Goal: Task Accomplishment & Management: Manage account settings

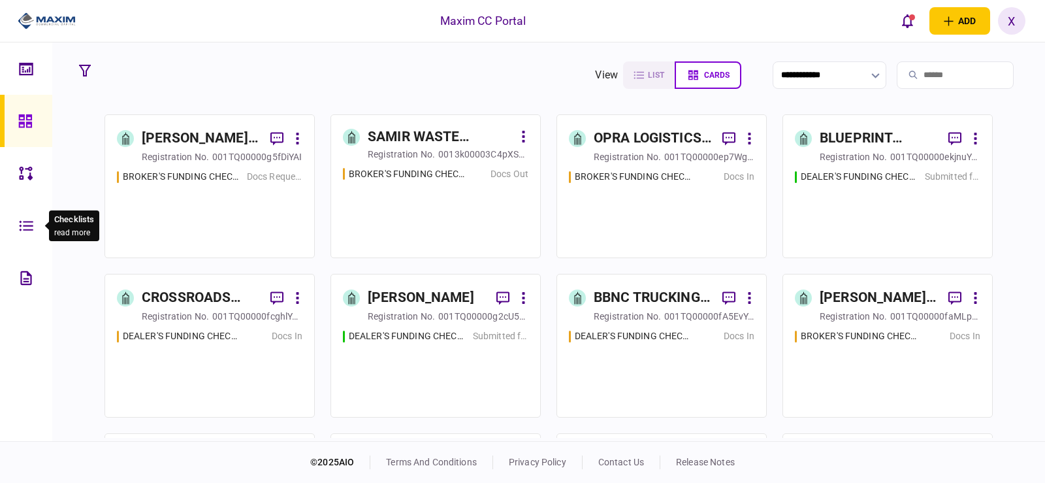
click at [25, 209] on div at bounding box center [29, 225] width 21 height 52
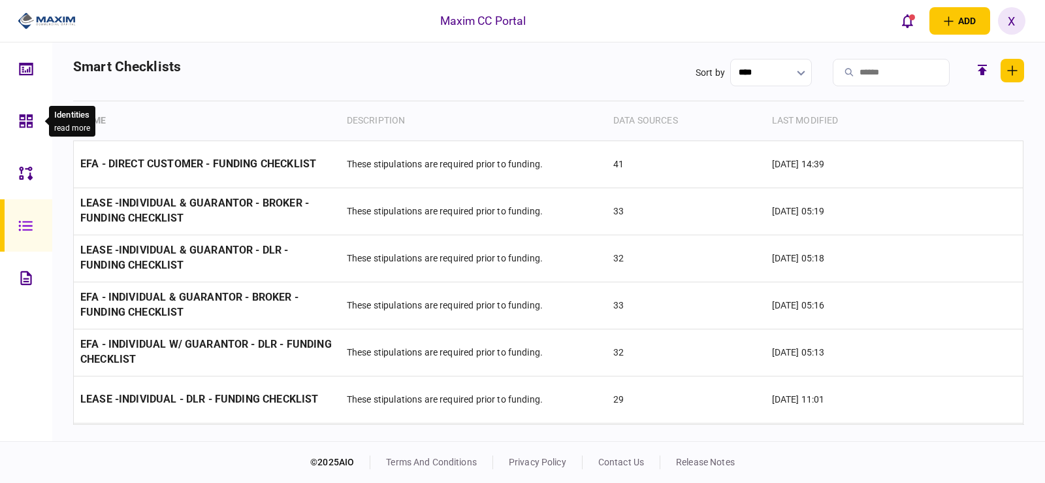
click at [30, 105] on div at bounding box center [29, 121] width 21 height 52
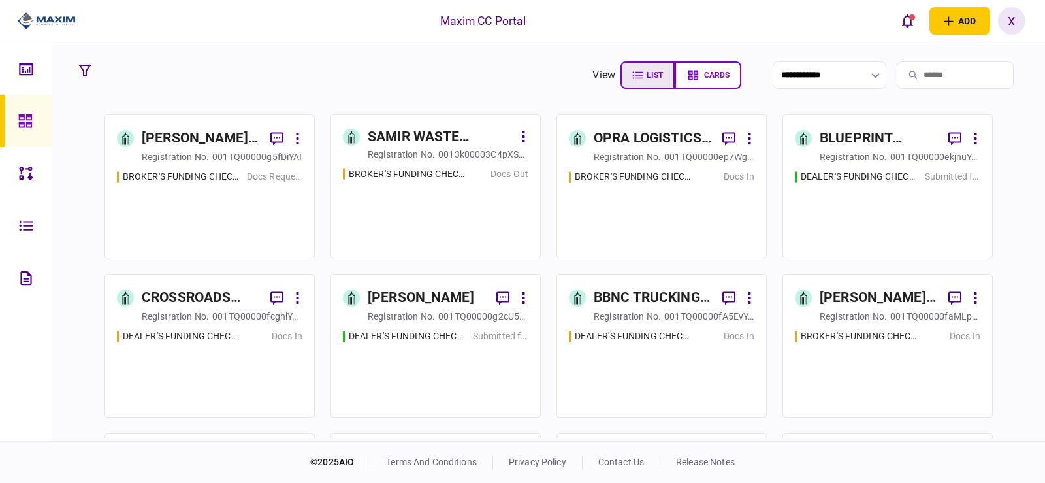
click at [632, 78] on button "list" at bounding box center [648, 74] width 54 height 27
type input "****"
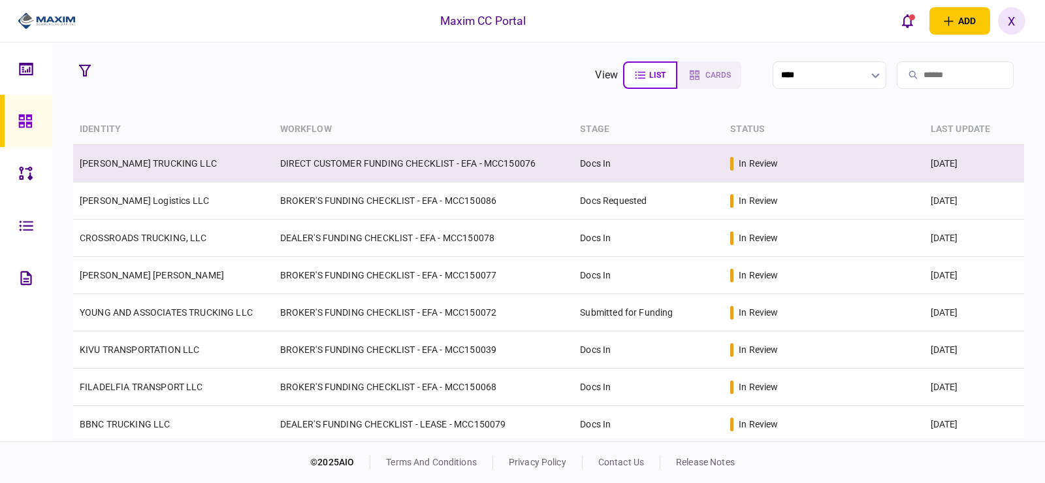
click at [105, 155] on td "[PERSON_NAME] TRUCKING LLC" at bounding box center [173, 163] width 201 height 37
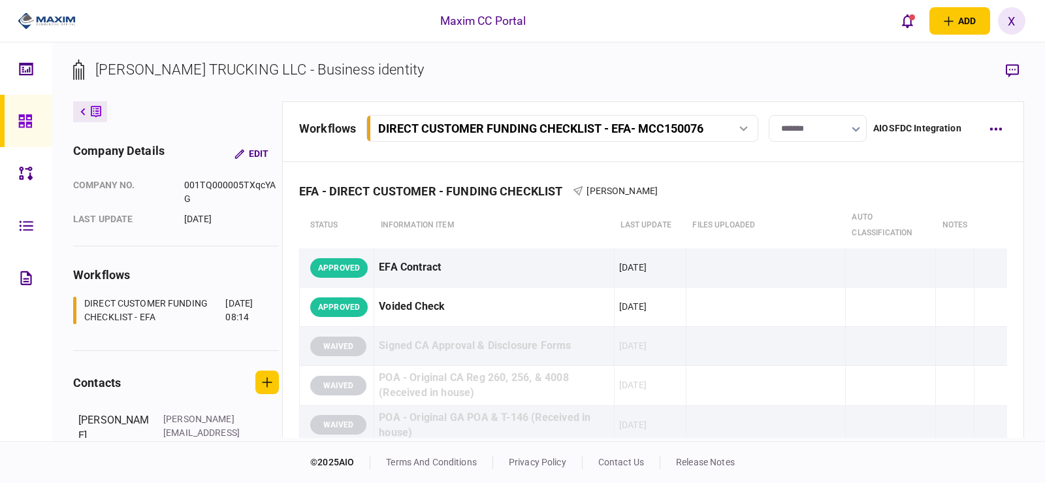
click at [82, 102] on button at bounding box center [90, 111] width 34 height 21
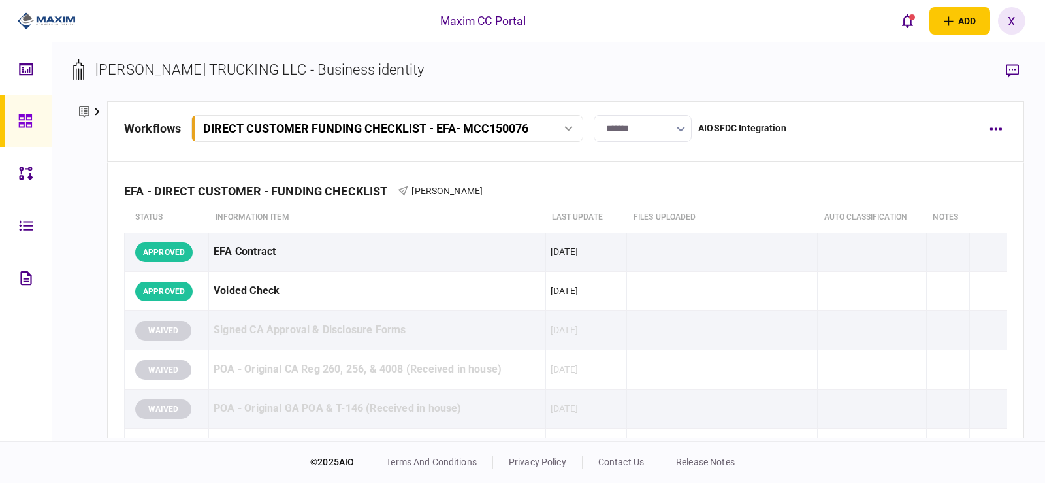
click at [20, 116] on icon at bounding box center [24, 120] width 13 height 13
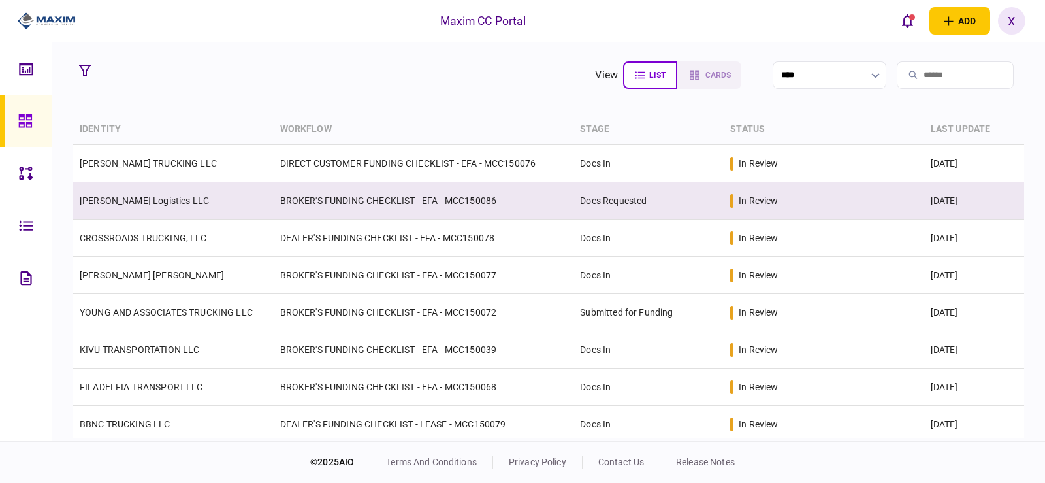
click at [112, 200] on link "[PERSON_NAME] Logistics LLC" at bounding box center [144, 200] width 129 height 10
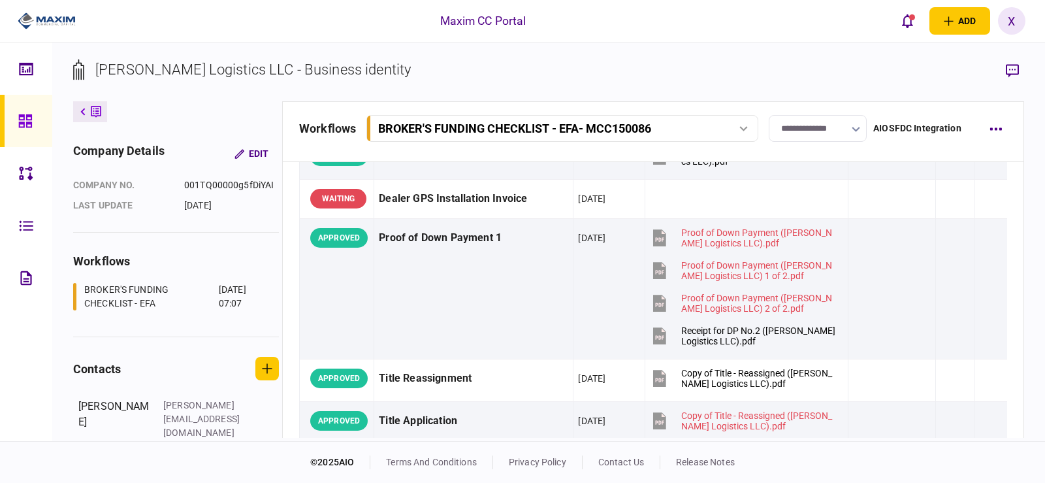
scroll to position [784, 0]
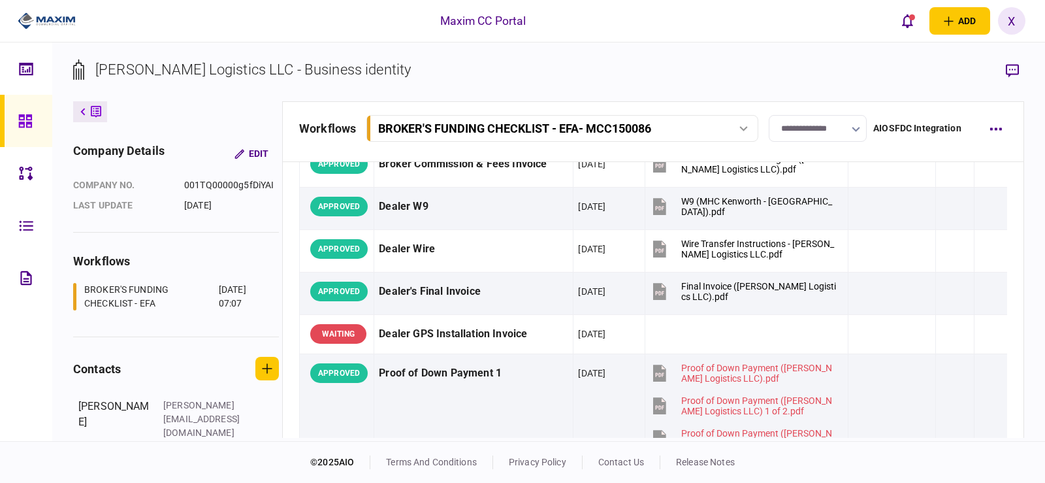
click at [82, 108] on icon at bounding box center [82, 112] width 5 height 8
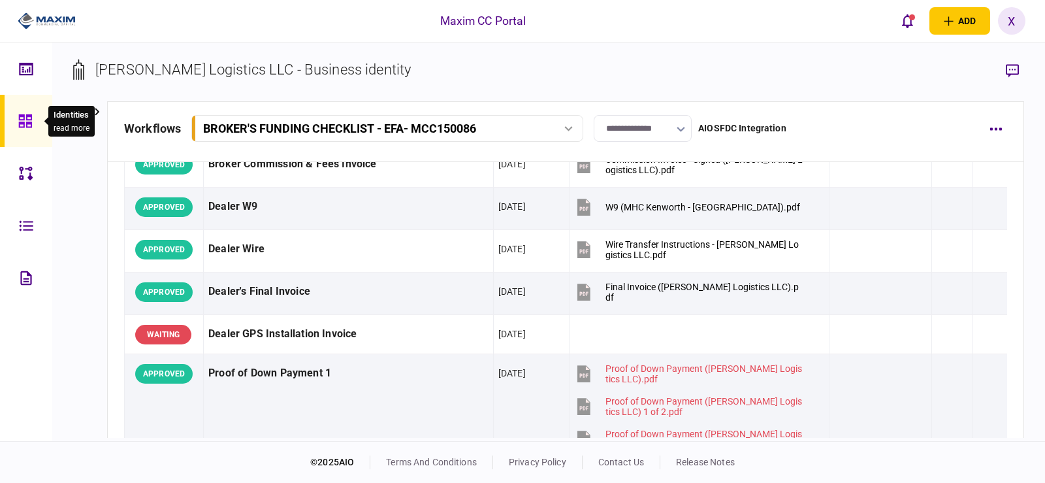
click at [24, 114] on icon at bounding box center [25, 121] width 14 height 15
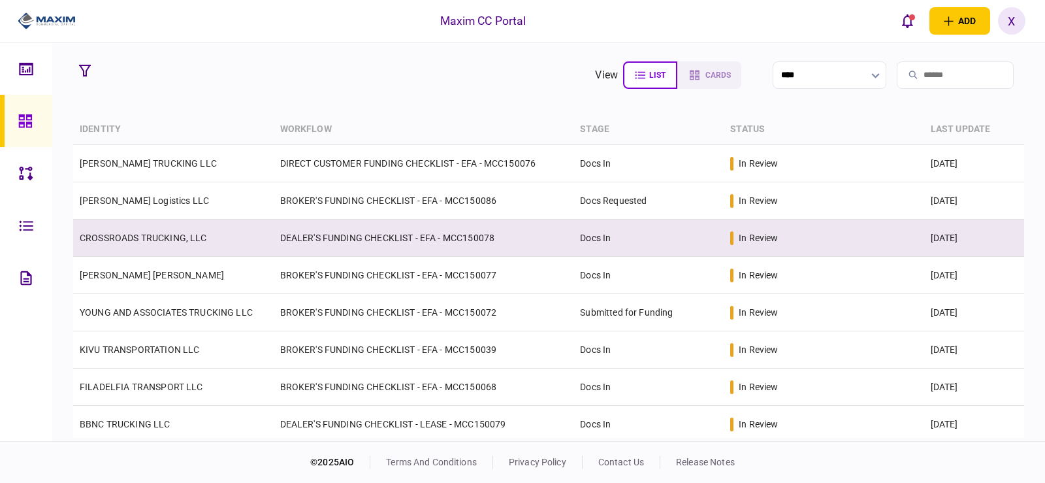
click at [138, 238] on link "CROSSROADS TRUCKING, LLC" at bounding box center [143, 238] width 127 height 10
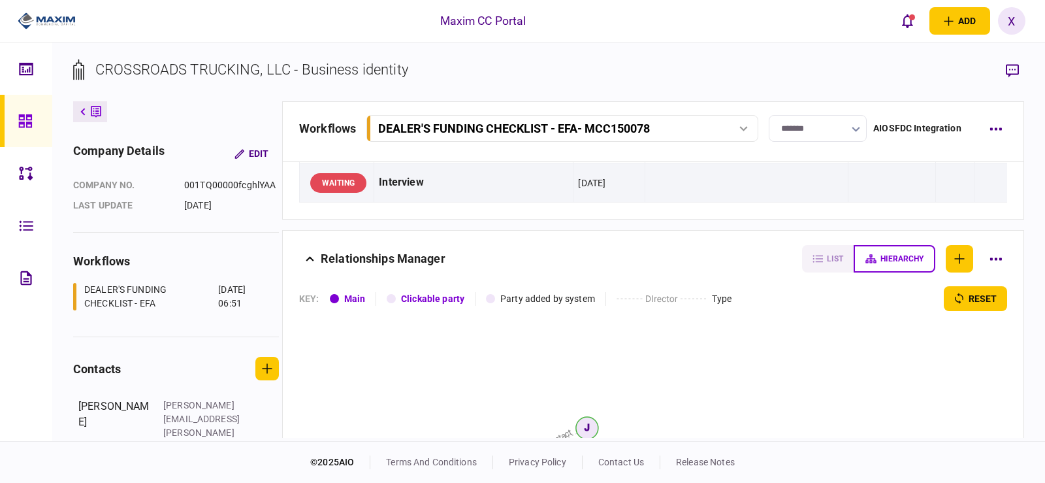
scroll to position [1111, 0]
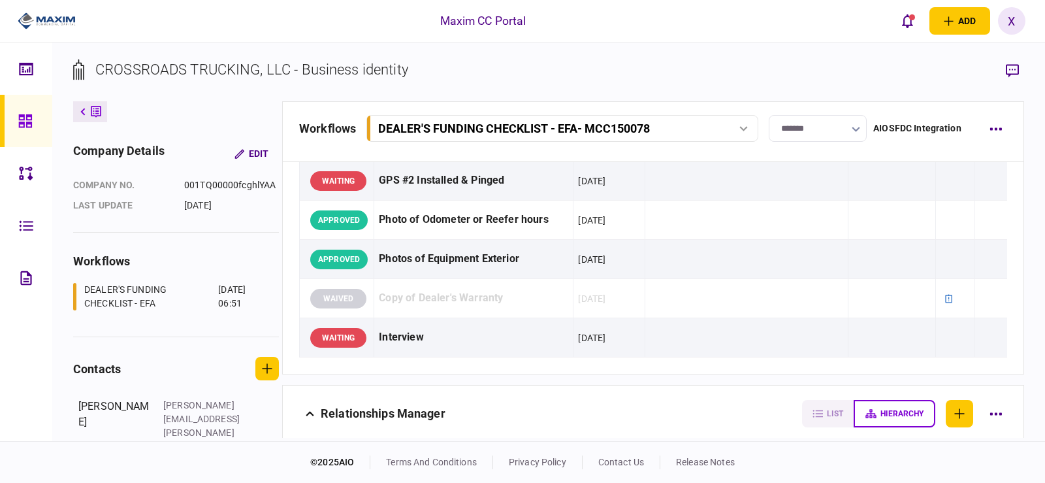
click at [86, 110] on button at bounding box center [90, 111] width 34 height 21
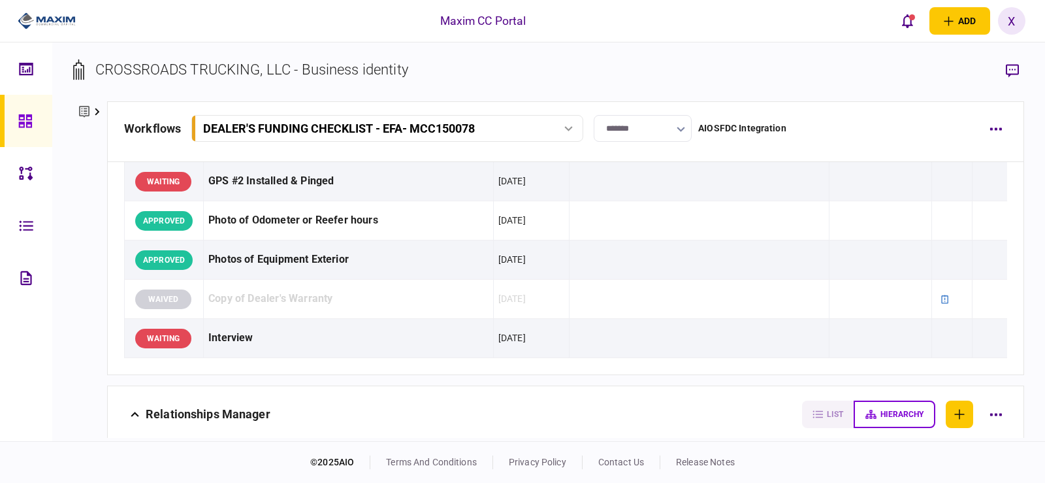
click at [86, 114] on icon at bounding box center [84, 112] width 10 height 14
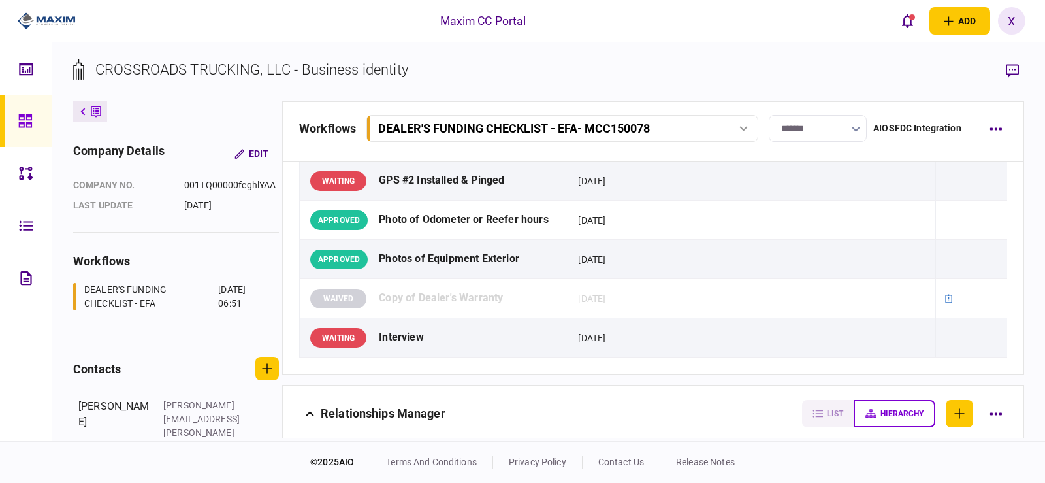
click at [86, 114] on button at bounding box center [90, 111] width 34 height 21
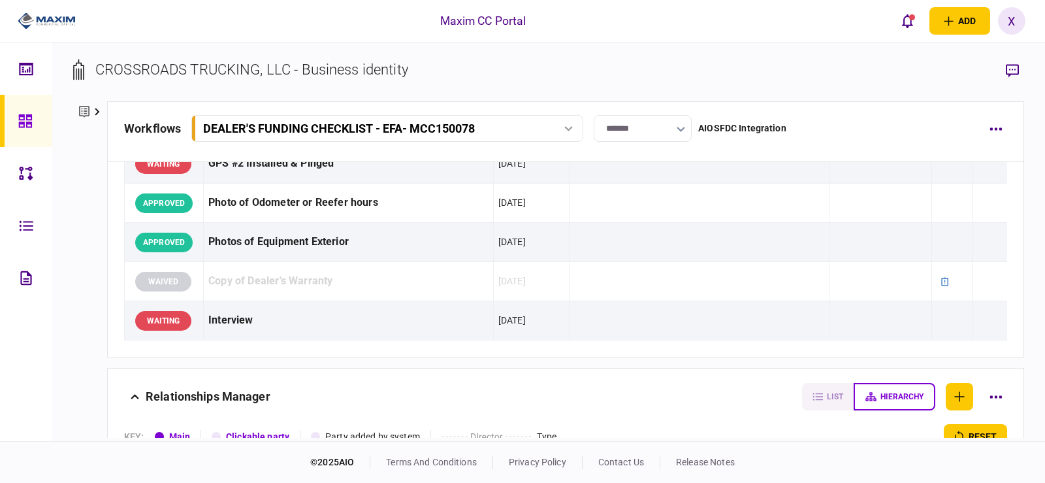
scroll to position [1093, 0]
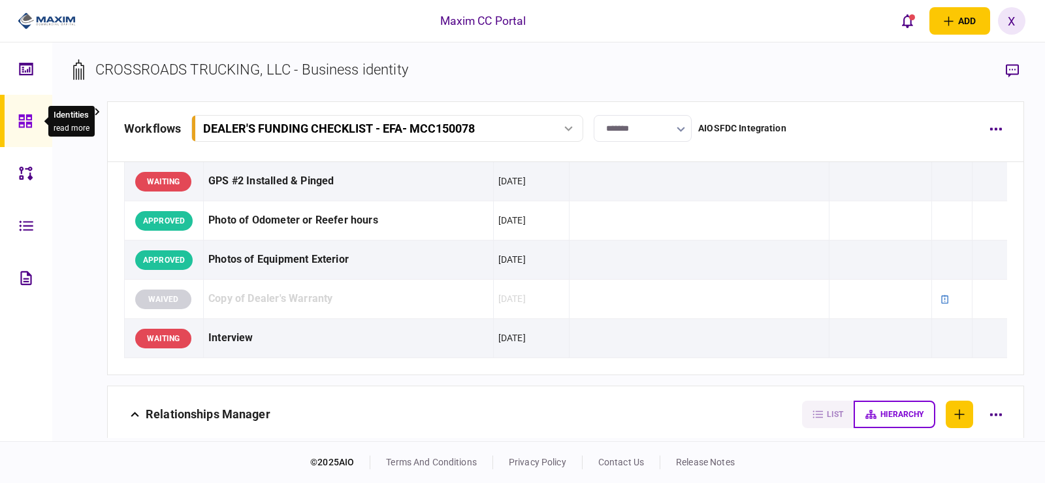
click at [39, 115] on body "Maxim CC Portal add business identity individual identity X X [PERSON_NAME] [PE…" at bounding box center [522, 241] width 1045 height 483
click at [20, 112] on div at bounding box center [28, 121] width 21 height 52
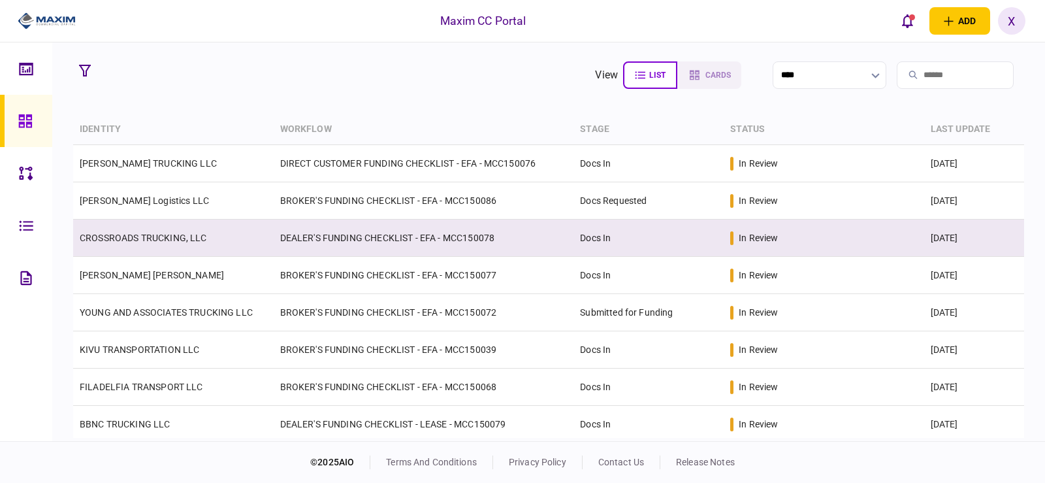
click at [142, 242] on link "CROSSROADS TRUCKING, LLC" at bounding box center [143, 238] width 127 height 10
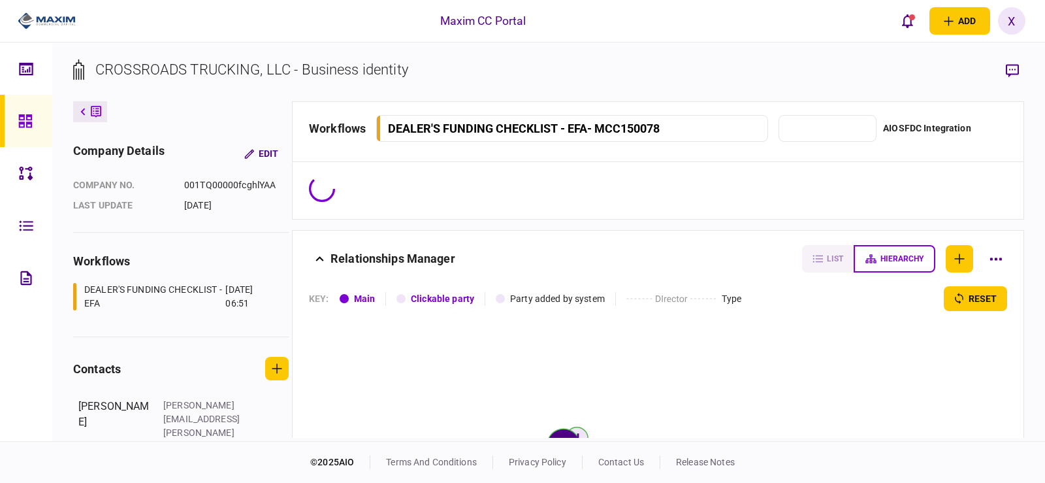
type input "*******"
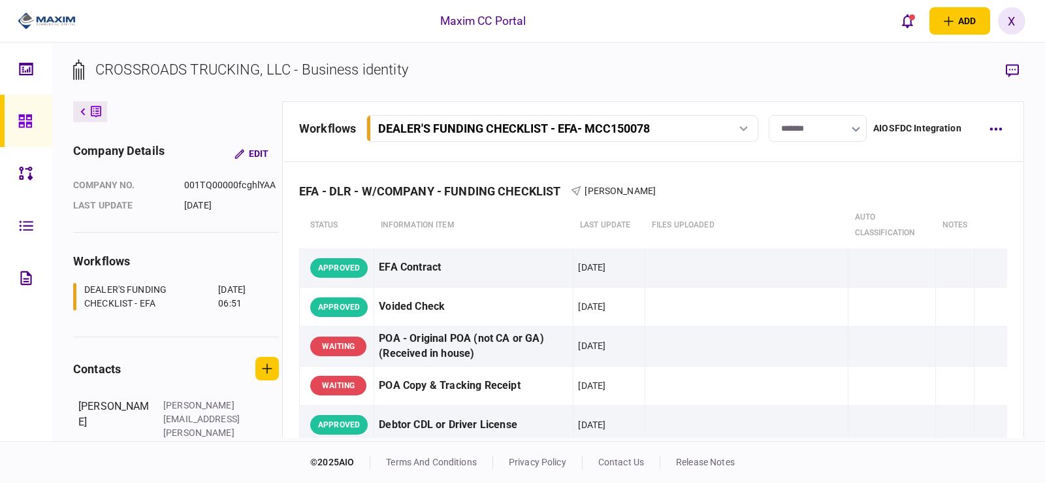
click at [24, 127] on icon at bounding box center [24, 120] width 13 height 13
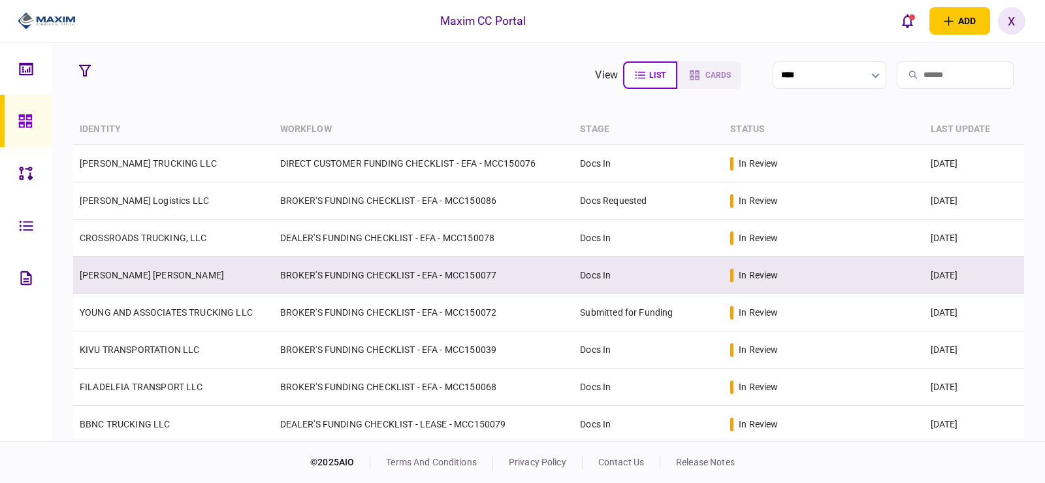
click at [125, 267] on td "[PERSON_NAME] [PERSON_NAME]" at bounding box center [173, 275] width 201 height 37
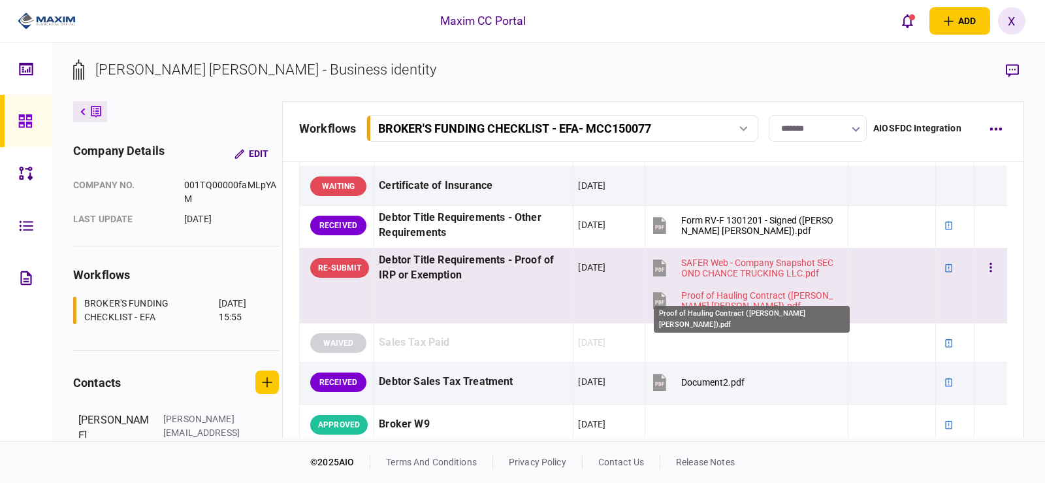
scroll to position [588, 0]
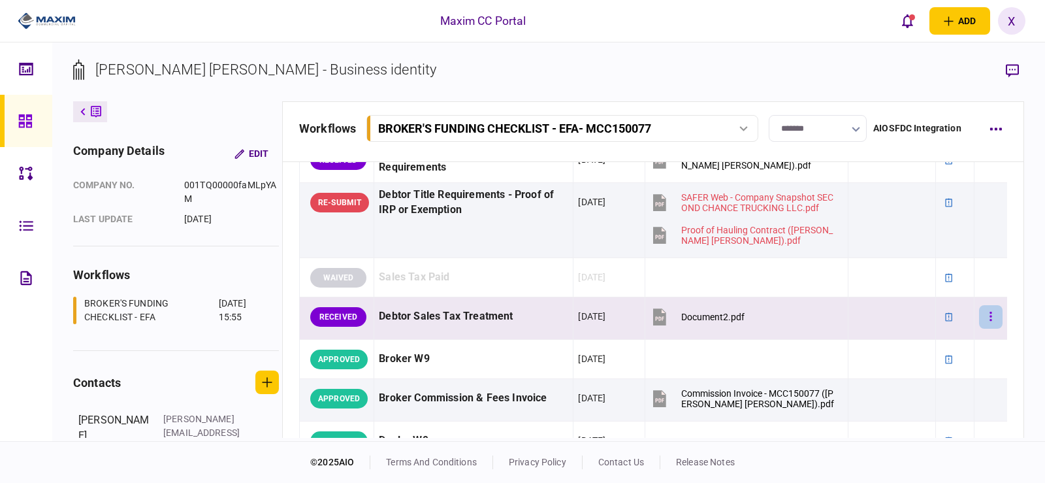
click at [979, 312] on button "button" at bounding box center [991, 317] width 24 height 24
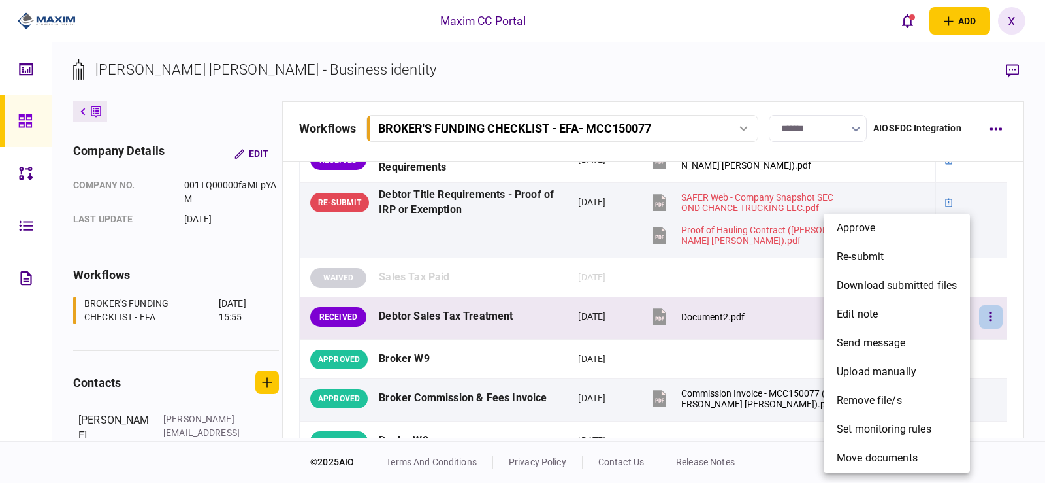
click at [696, 312] on div at bounding box center [522, 241] width 1045 height 483
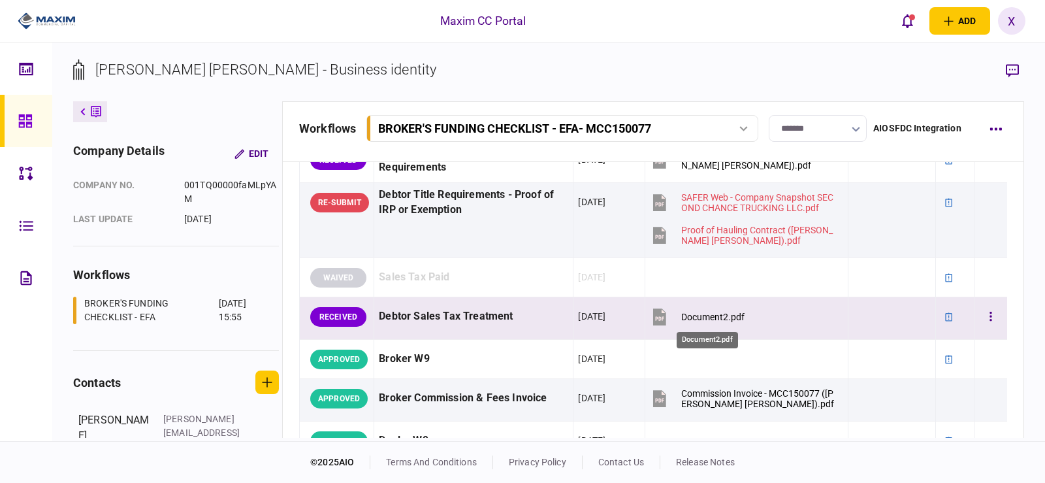
click at [695, 312] on div "Document2.pdf" at bounding box center [712, 317] width 63 height 10
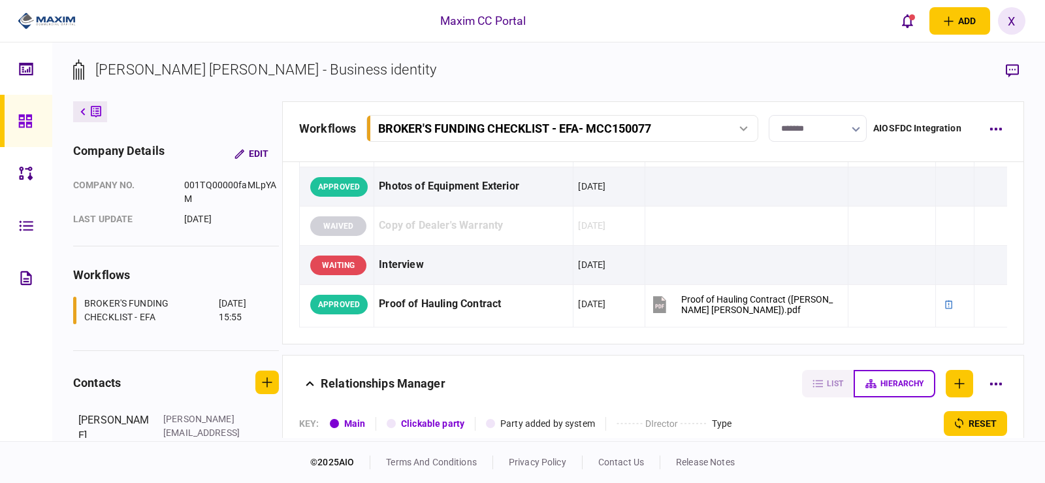
scroll to position [1437, 0]
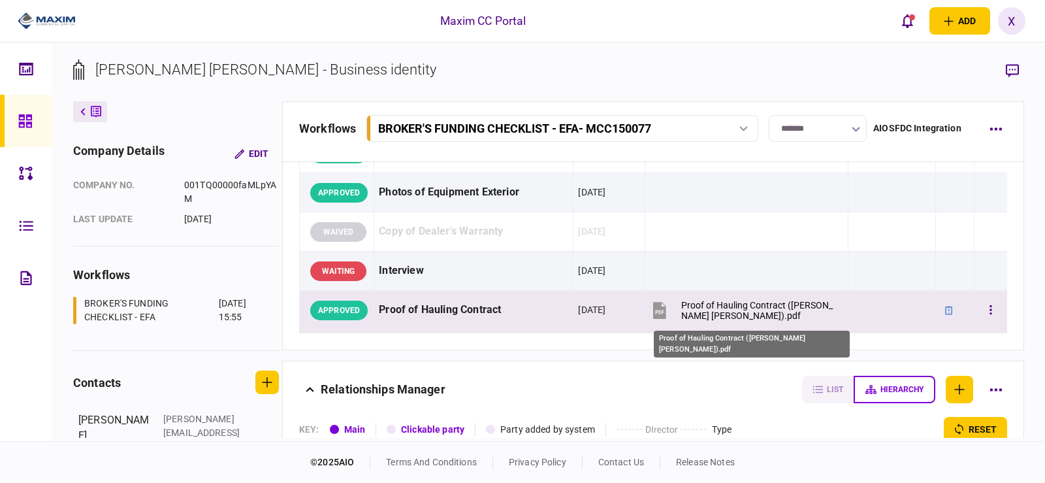
click at [724, 308] on div "Proof of Hauling Contract ([PERSON_NAME] [PERSON_NAME]).pdf" at bounding box center [758, 310] width 155 height 21
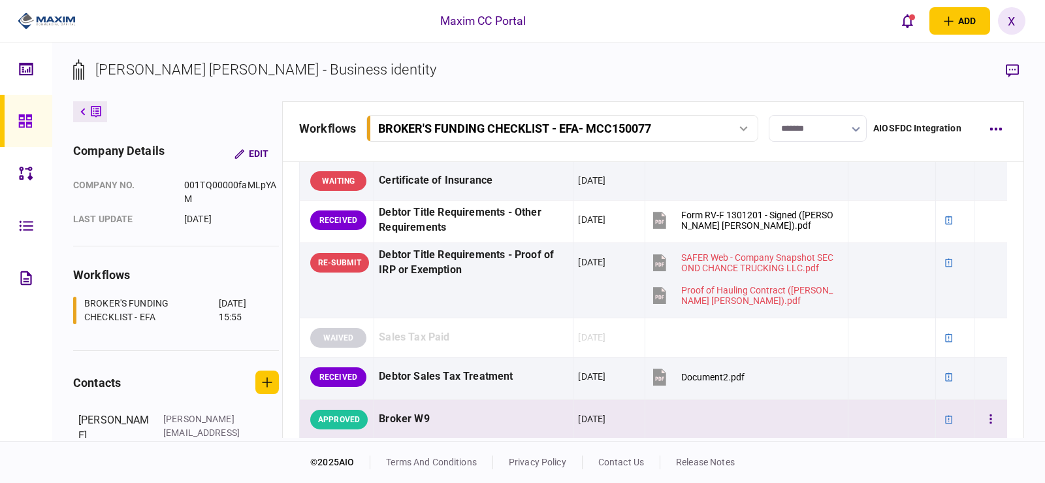
scroll to position [523, 0]
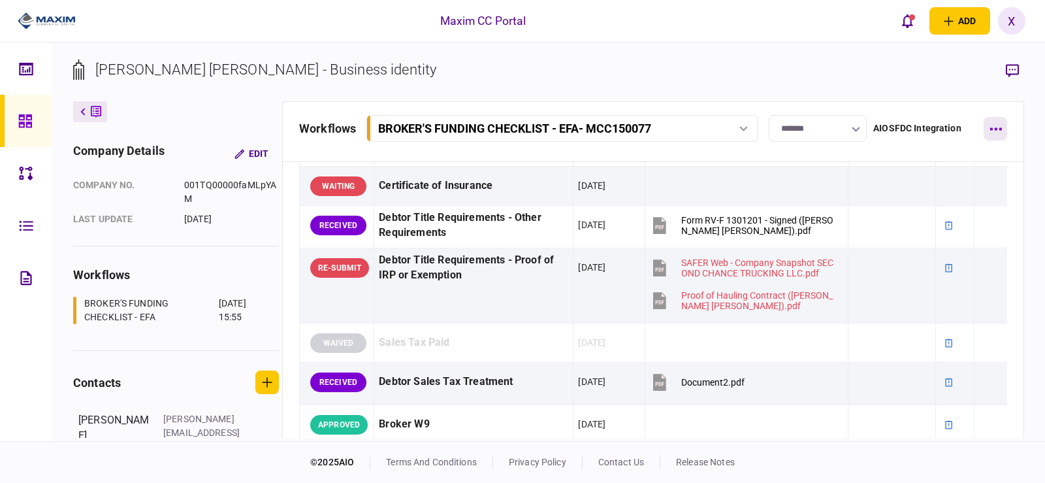
click at [992, 133] on button "button" at bounding box center [996, 129] width 24 height 24
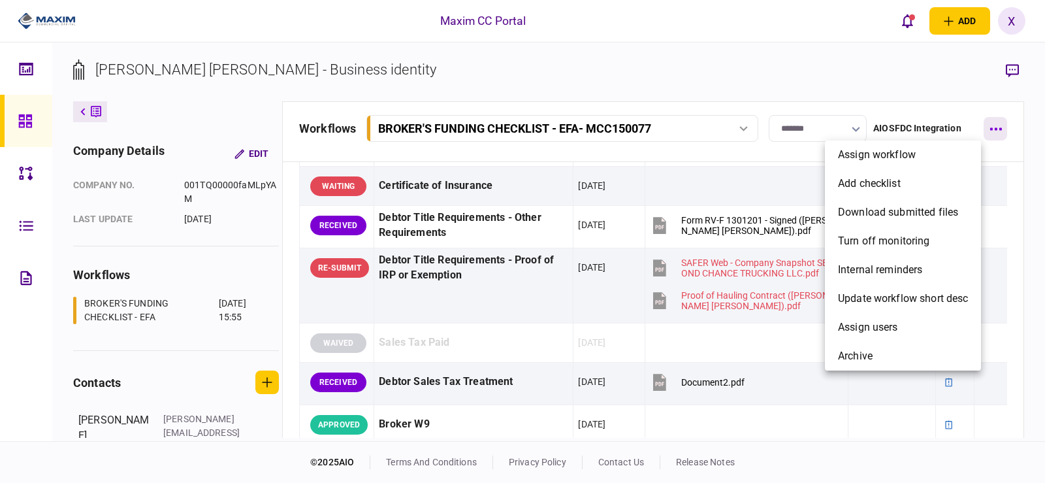
click at [992, 133] on div at bounding box center [522, 241] width 1045 height 483
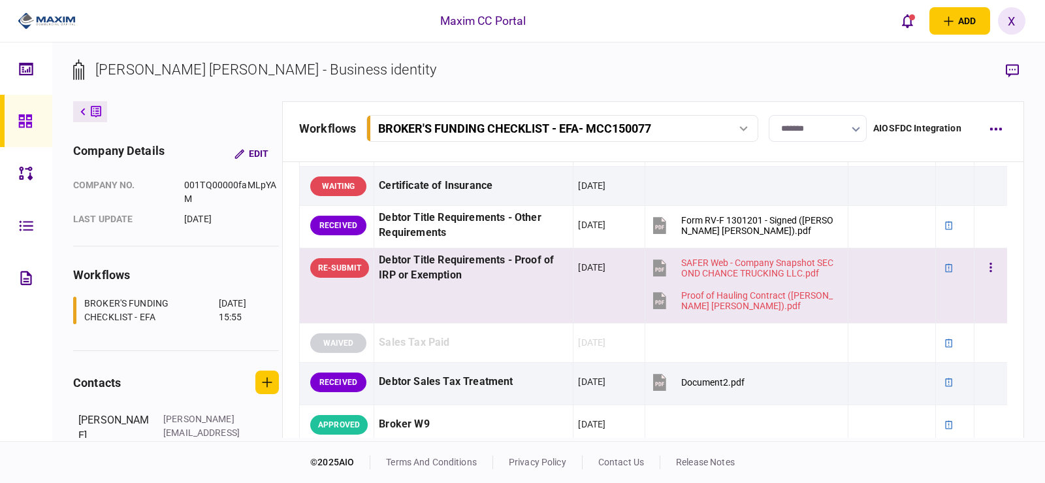
click at [471, 263] on div "Debtor Title Requirements - Proof of IRP or Exemption" at bounding box center [473, 268] width 189 height 30
click at [1002, 59] on div at bounding box center [1013, 71] width 24 height 24
click at [1006, 70] on icon "button" at bounding box center [1012, 71] width 13 height 14
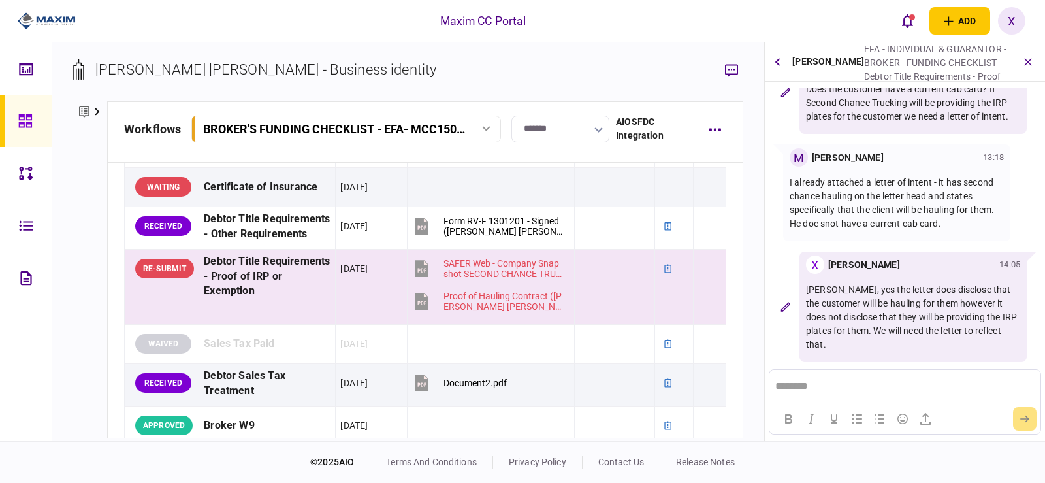
scroll to position [249, 0]
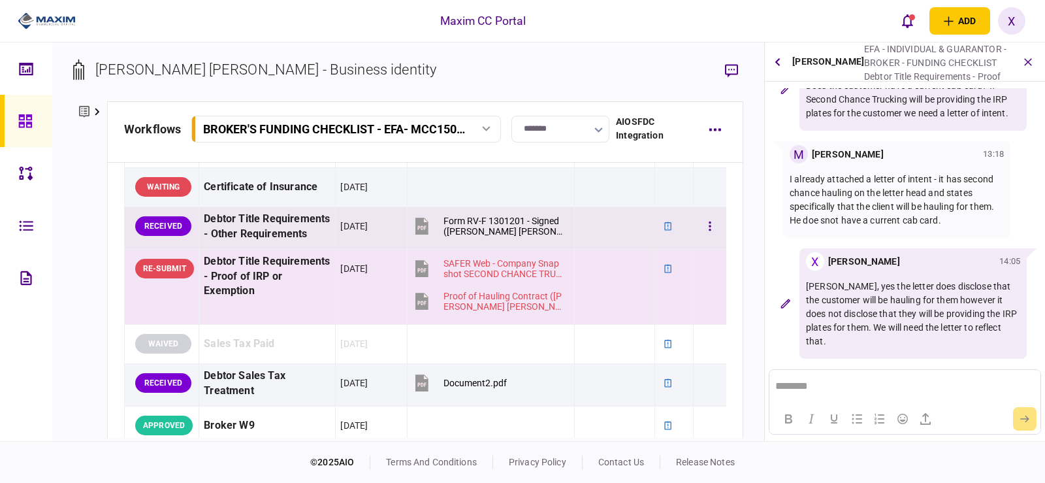
click at [254, 220] on div "Debtor Title Requirements - Other Requirements" at bounding box center [267, 227] width 127 height 30
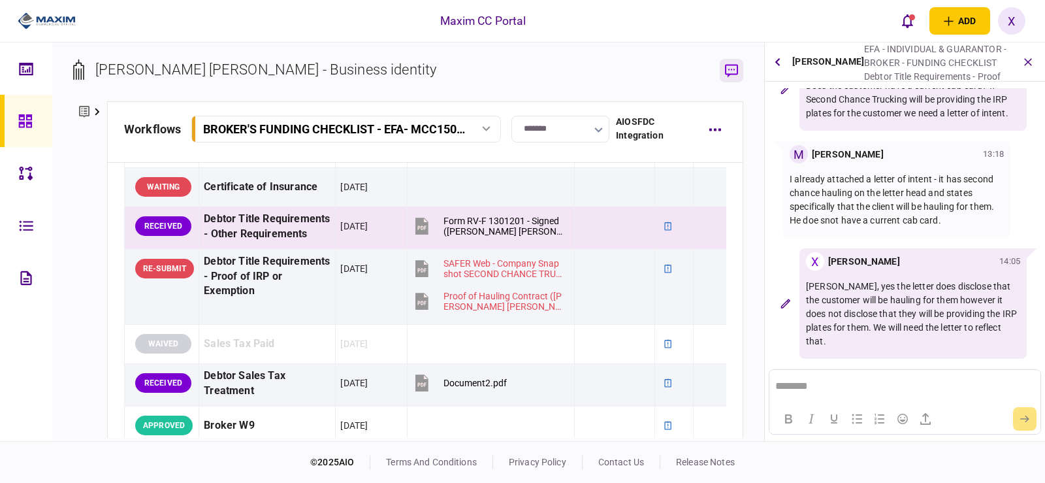
click at [734, 68] on icon "button" at bounding box center [731, 71] width 13 height 14
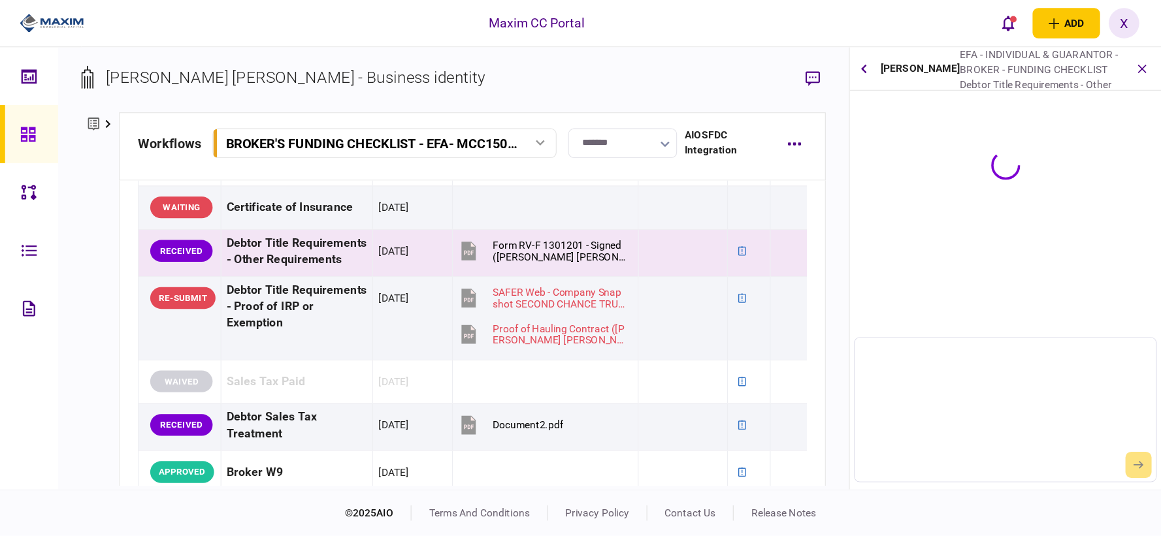
scroll to position [0, 0]
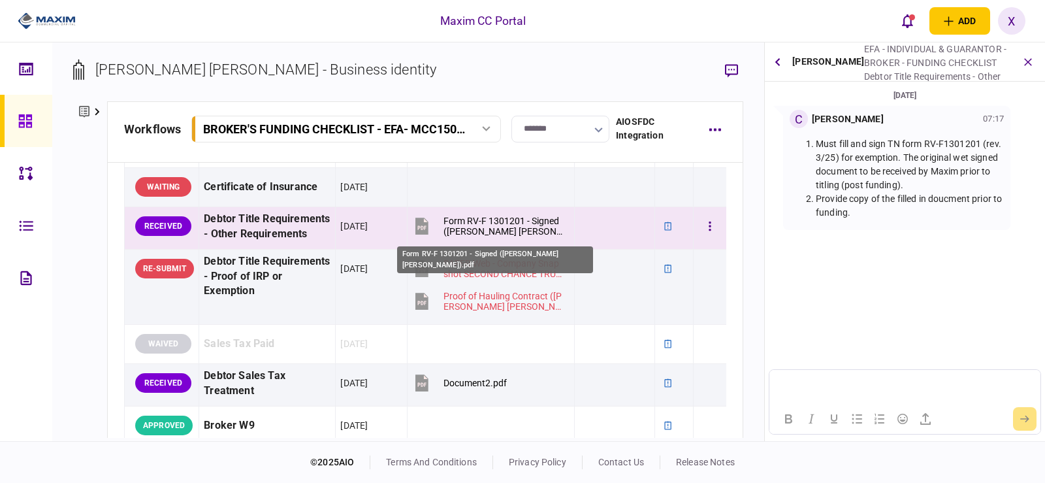
click at [519, 220] on div "Form RV-F 1301201 - Signed ([PERSON_NAME] [PERSON_NAME]).pdf" at bounding box center [504, 226] width 120 height 21
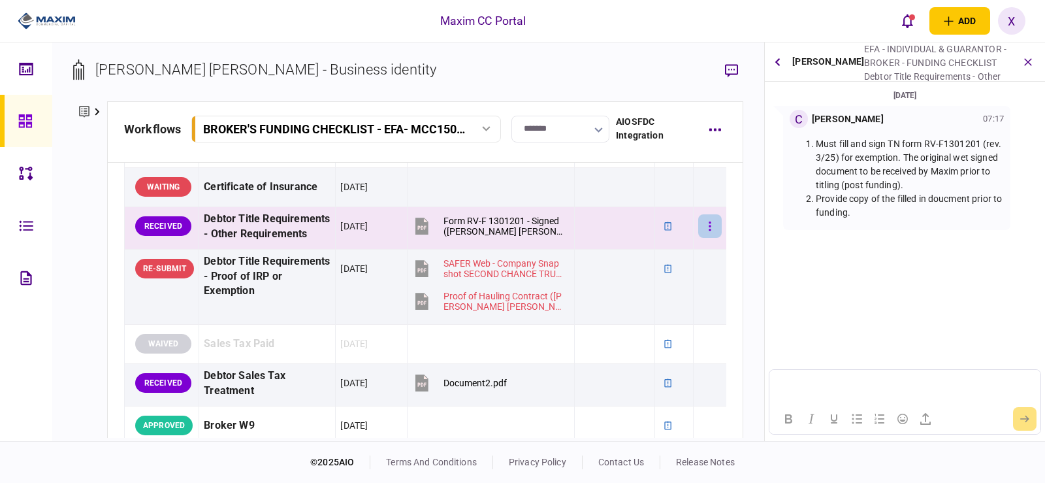
click at [698, 226] on button "button" at bounding box center [710, 226] width 24 height 24
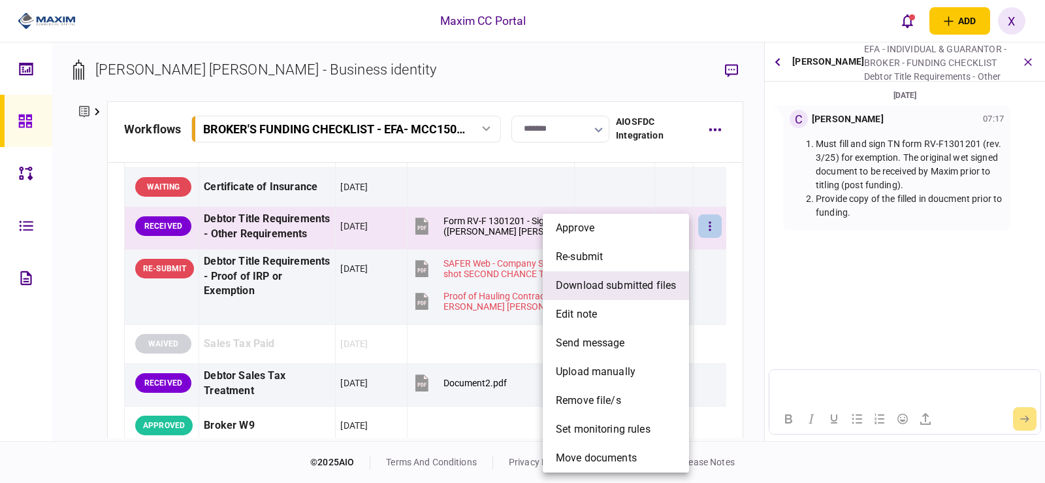
click at [602, 278] on span "download submitted files" at bounding box center [616, 286] width 120 height 16
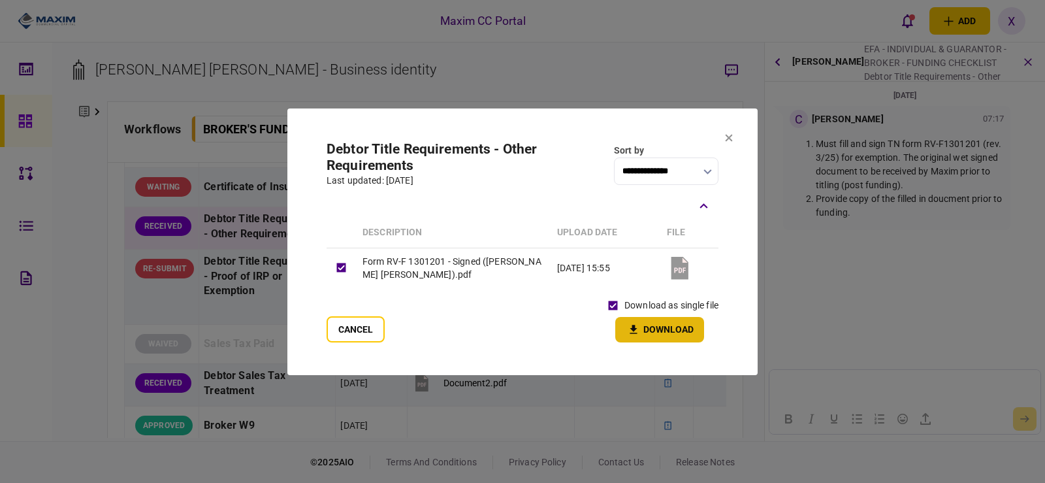
click at [643, 324] on button "Download" at bounding box center [659, 329] width 89 height 25
click at [732, 140] on icon at bounding box center [729, 137] width 7 height 7
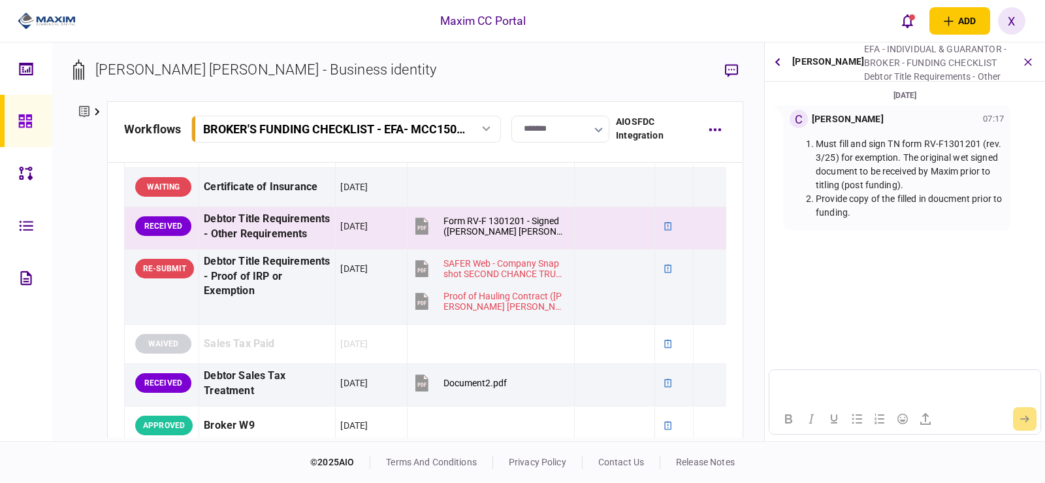
click at [624, 66] on section "[PERSON_NAME] [PERSON_NAME] - Business identity" at bounding box center [408, 80] width 670 height 42
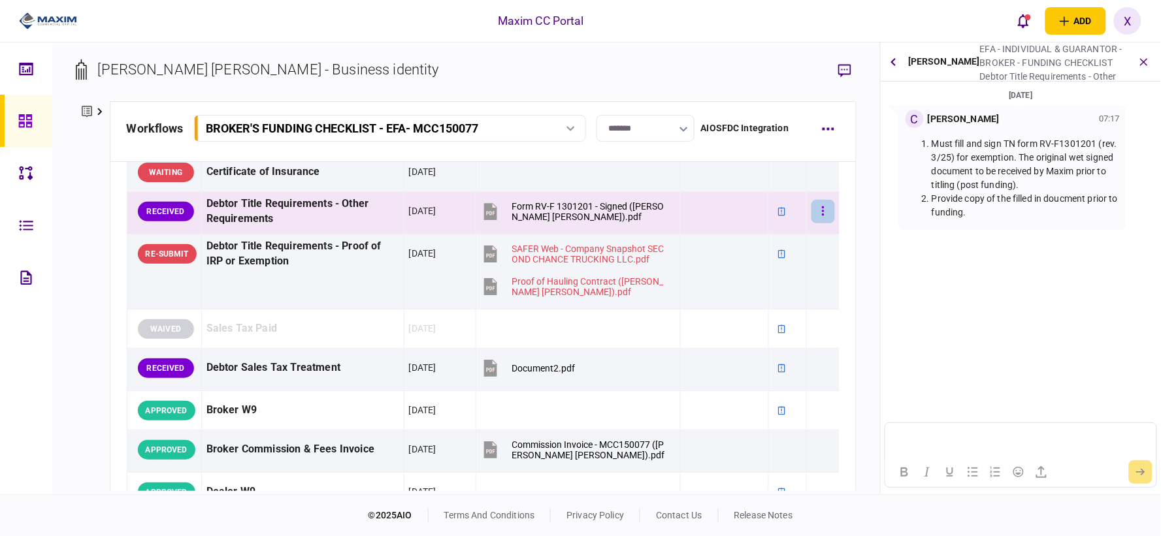
click at [822, 205] on icon "button" at bounding box center [823, 211] width 3 height 12
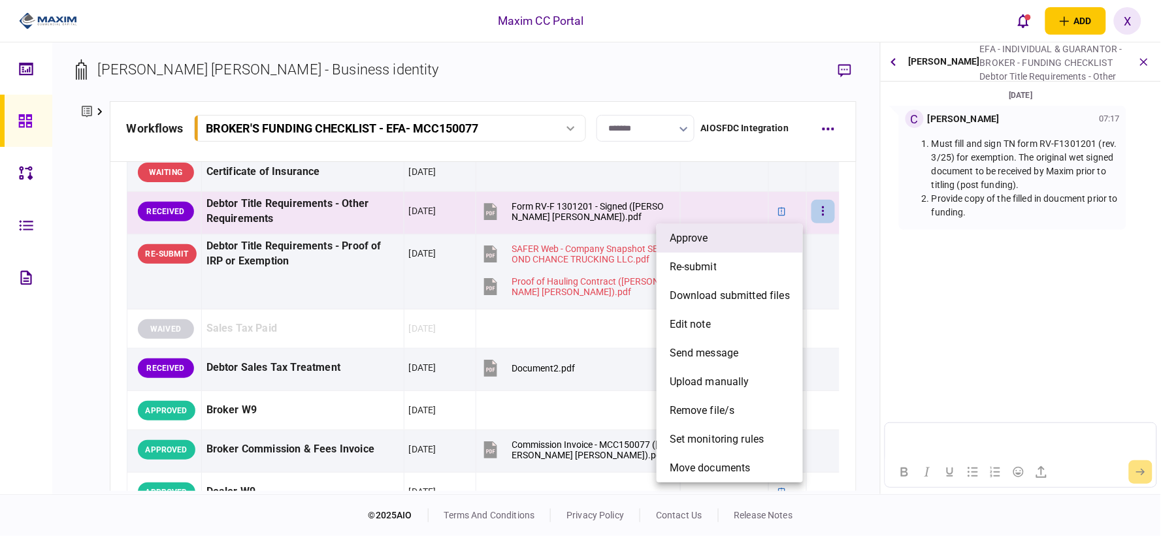
click at [759, 229] on li "approve" at bounding box center [730, 238] width 146 height 29
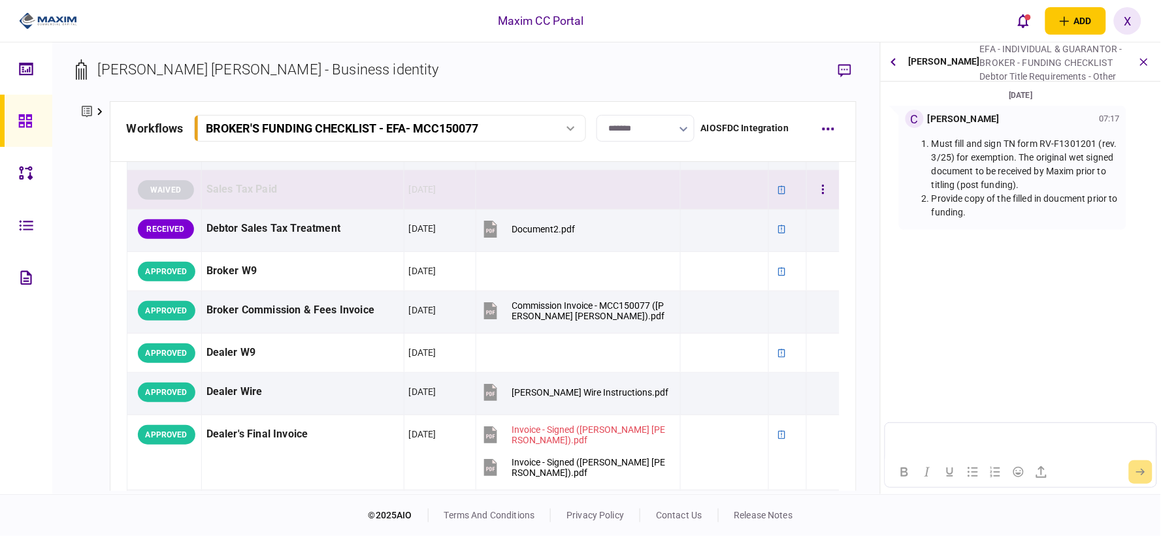
scroll to position [681, 0]
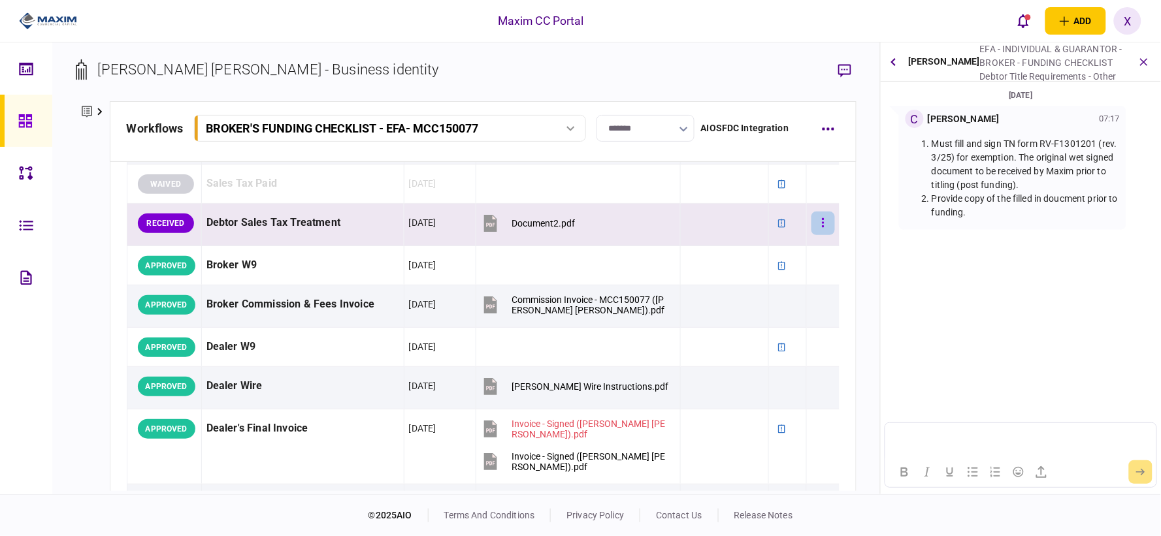
click at [823, 223] on button "button" at bounding box center [823, 224] width 24 height 24
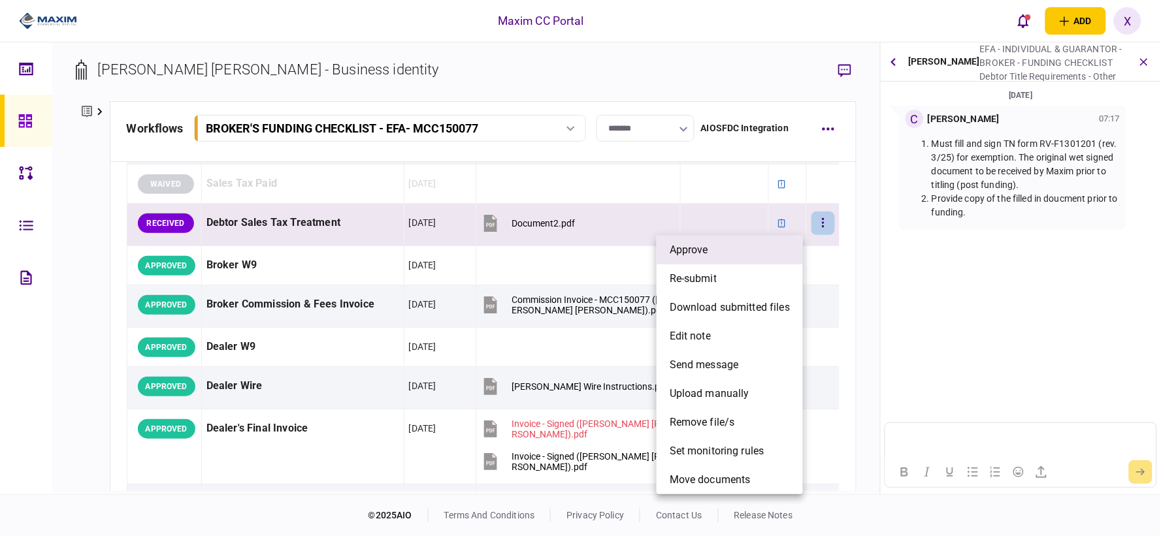
click at [757, 251] on li "approve" at bounding box center [730, 250] width 146 height 29
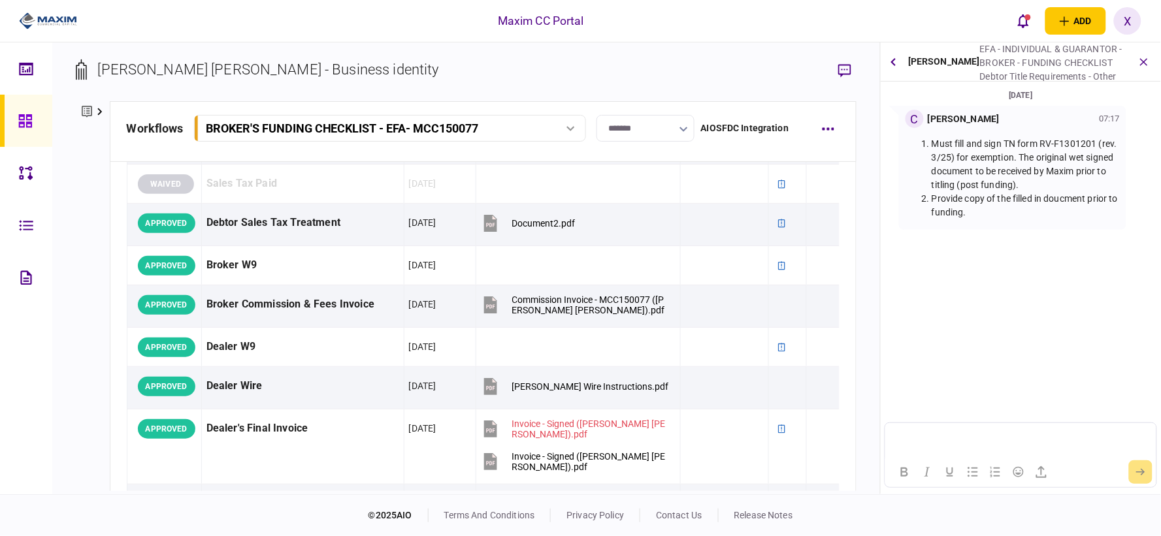
drag, startPoint x: 960, startPoint y: 274, endPoint x: 977, endPoint y: 268, distance: 17.6
click at [961, 274] on section "[DATE] C [PERSON_NAME] 07:17 Must fill and sign TN form RV-F1301201 (rev. 3/25)…" at bounding box center [1021, 210] width 280 height 244
click at [1045, 63] on icon "button" at bounding box center [1144, 62] width 14 height 14
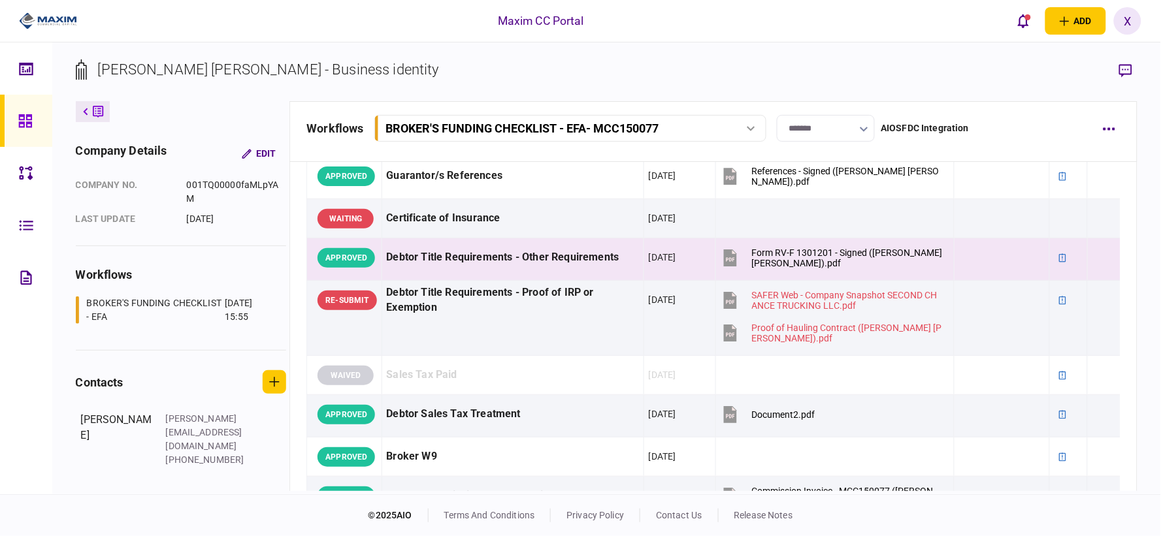
scroll to position [391, 0]
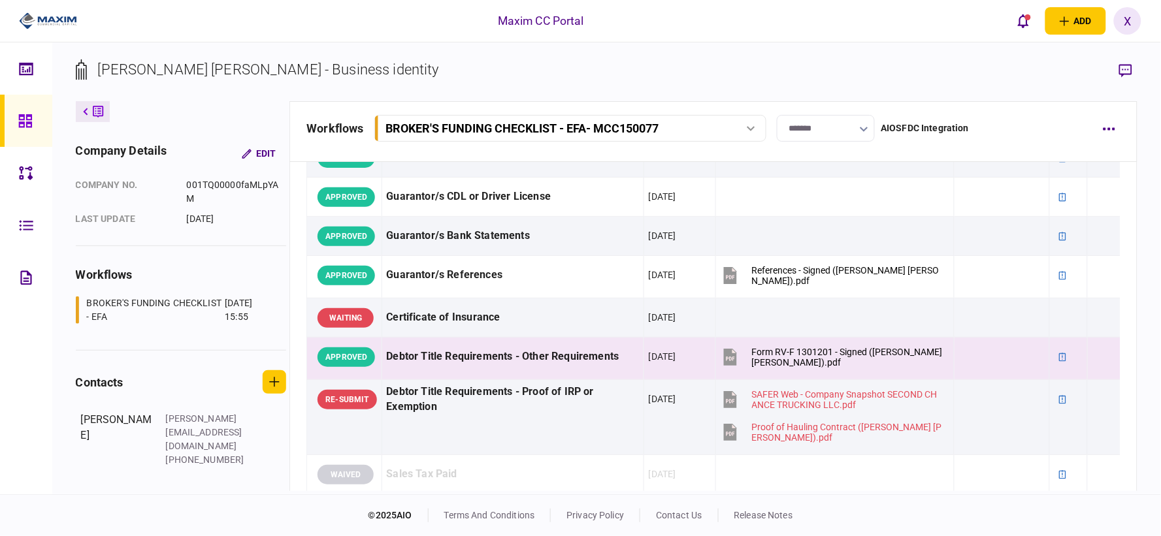
click at [16, 118] on link at bounding box center [26, 121] width 52 height 52
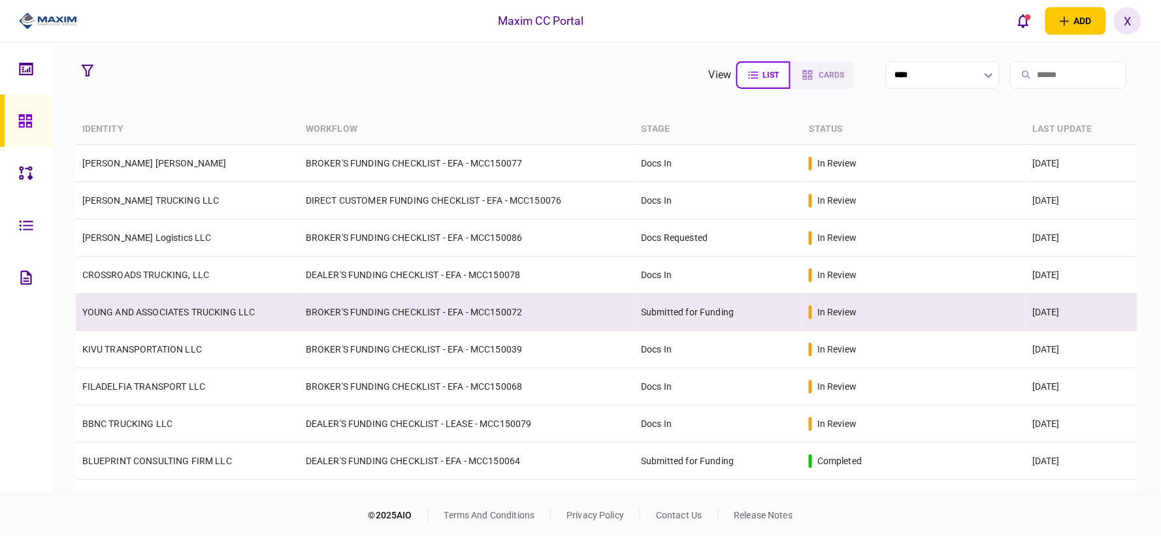
click at [203, 318] on td "YOUNG AND ASSOCIATES TRUCKING LLC" at bounding box center [187, 312] width 223 height 37
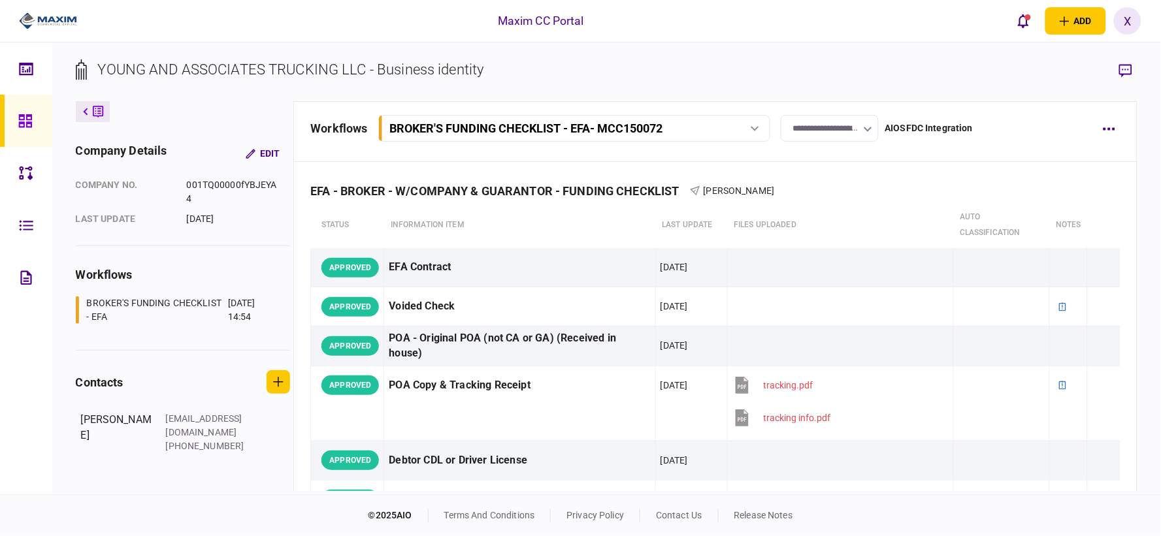
click at [4, 113] on link at bounding box center [26, 121] width 52 height 52
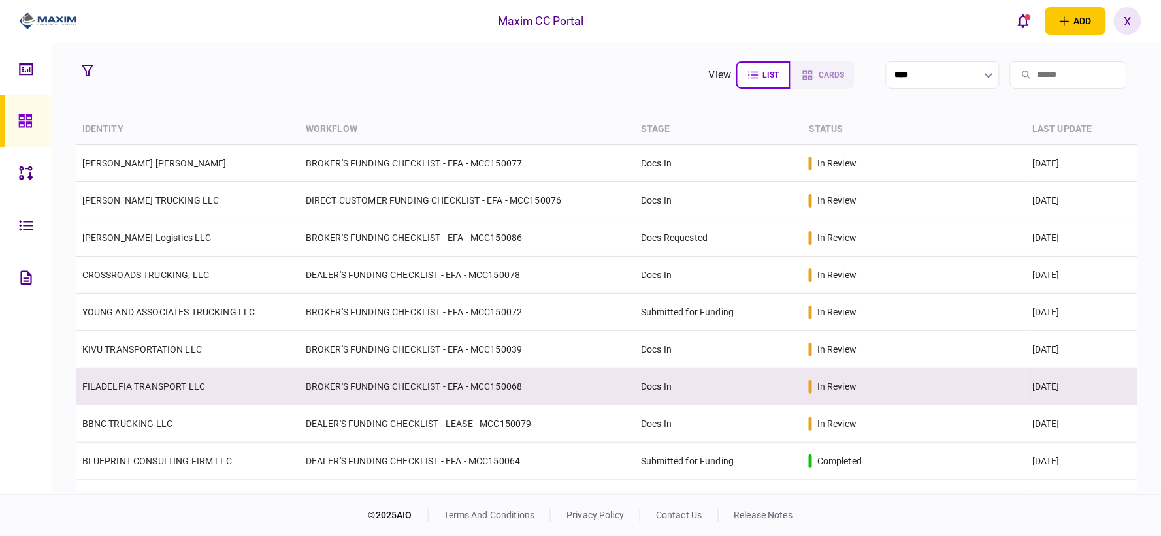
click at [138, 382] on link "FILADELFIA TRANSPORT LLC" at bounding box center [143, 387] width 123 height 10
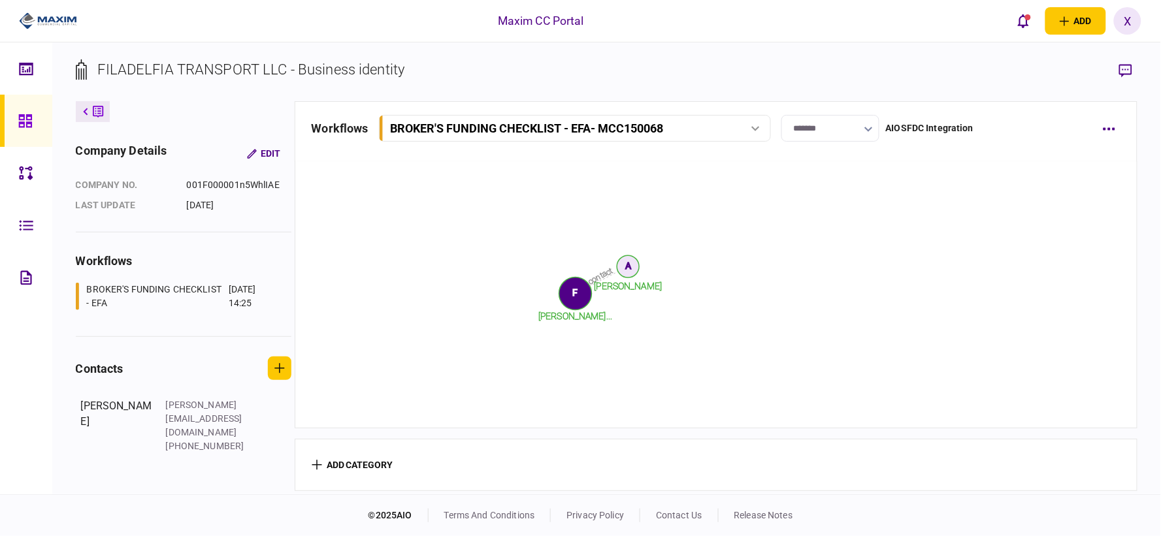
scroll to position [1026, 0]
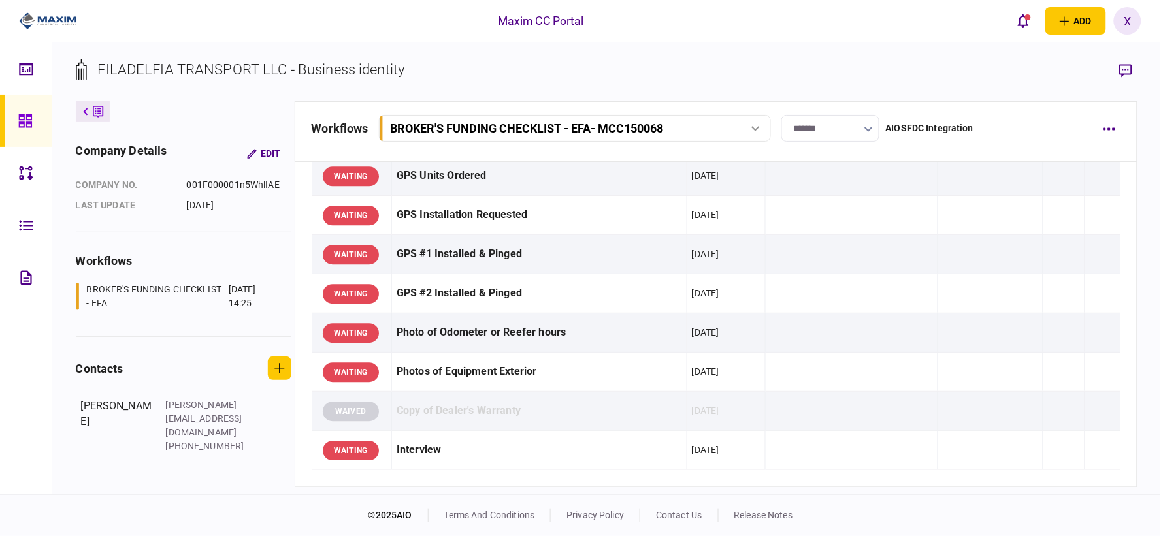
click at [72, 102] on div "FILADELFIA TRANSPORT LLC - Business identity company details Edit company no. 0…" at bounding box center [606, 268] width 1109 height 452
click at [81, 106] on button at bounding box center [93, 111] width 34 height 21
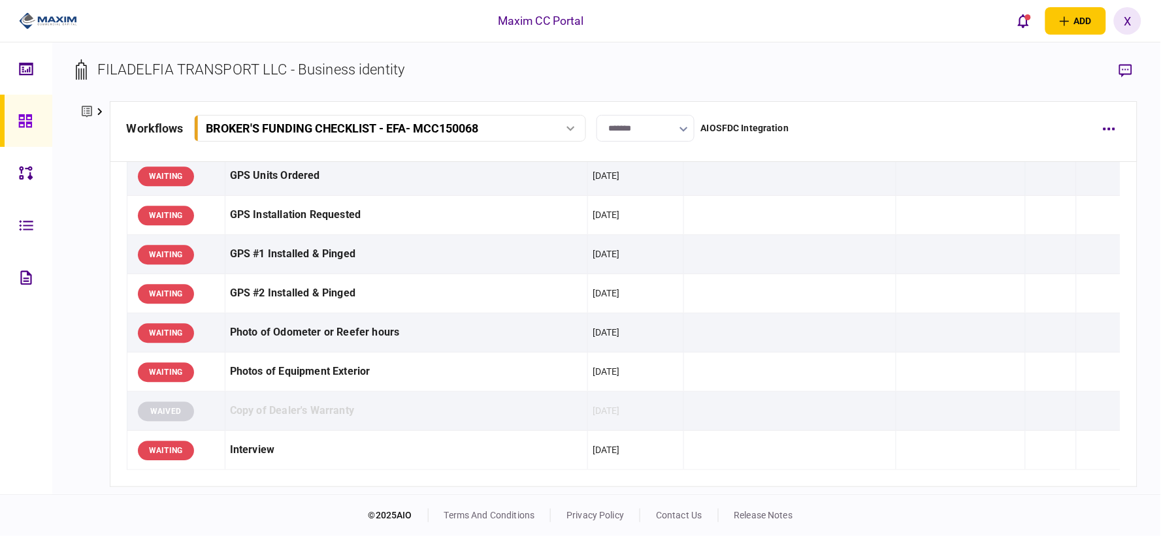
click at [21, 110] on div at bounding box center [28, 121] width 21 height 52
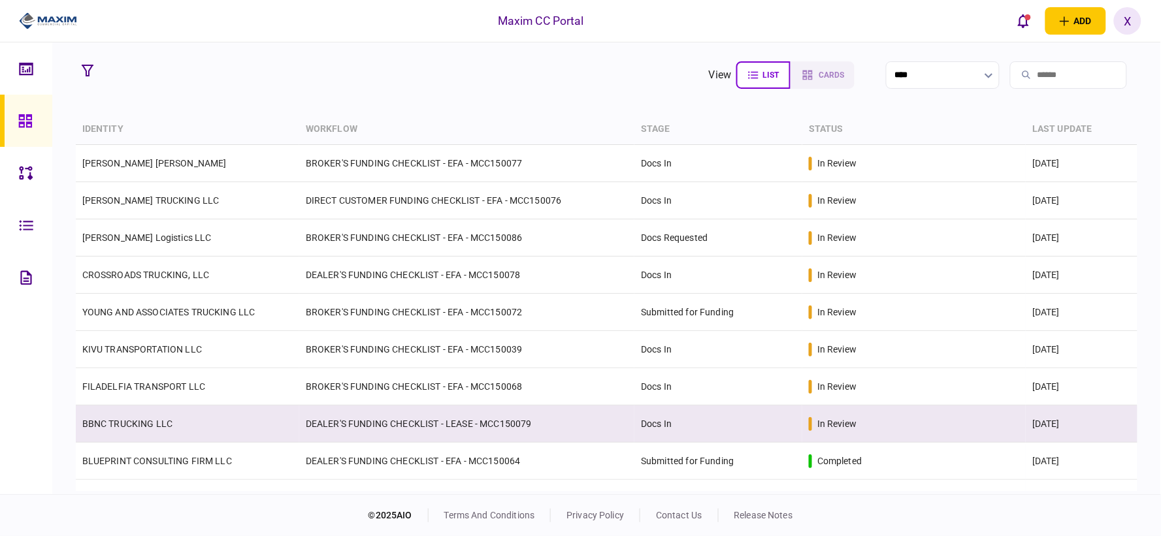
click at [136, 429] on td "BBNC TRUCKING LLC" at bounding box center [187, 424] width 223 height 37
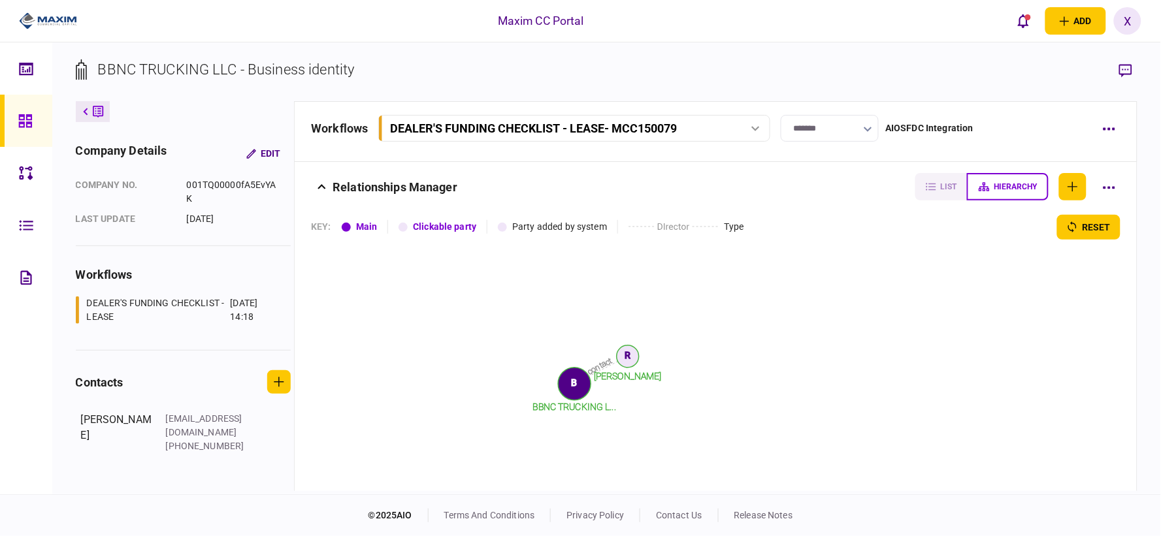
scroll to position [1919, 0]
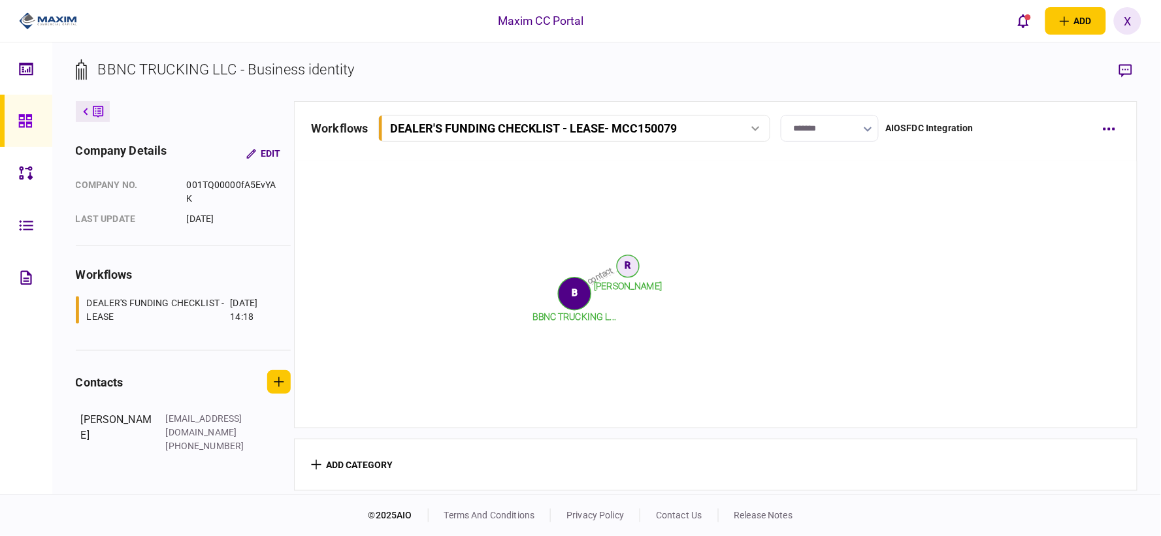
click at [80, 95] on div "BBNC TRUCKING LLC - Business identity" at bounding box center [215, 80] width 279 height 42
click at [42, 120] on link at bounding box center [26, 121] width 52 height 52
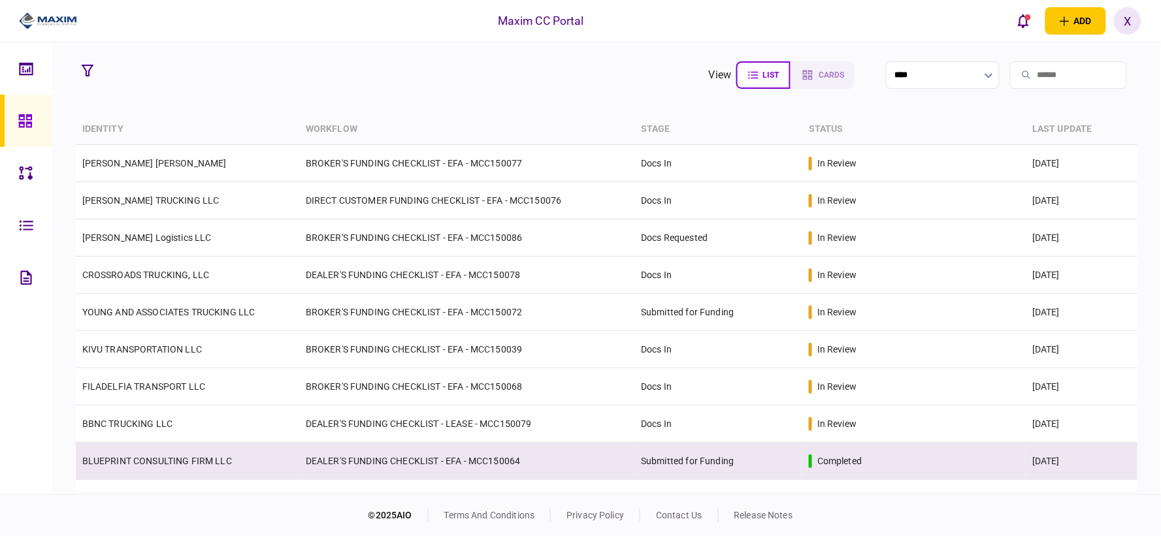
click at [127, 462] on link "BLUEPRINT CONSULTING FIRM LLC" at bounding box center [157, 461] width 150 height 10
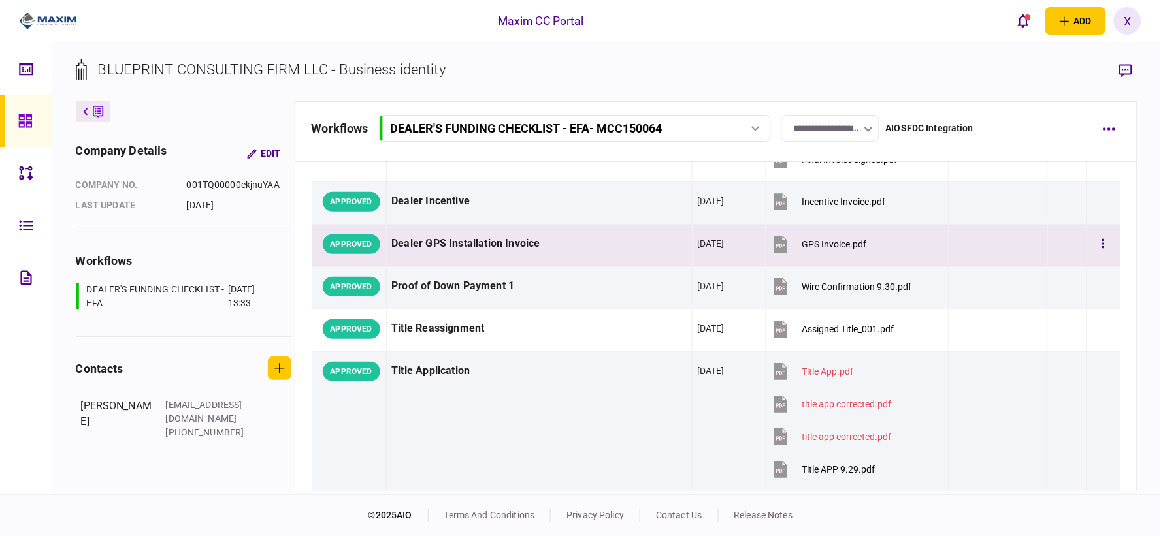
scroll to position [1161, 0]
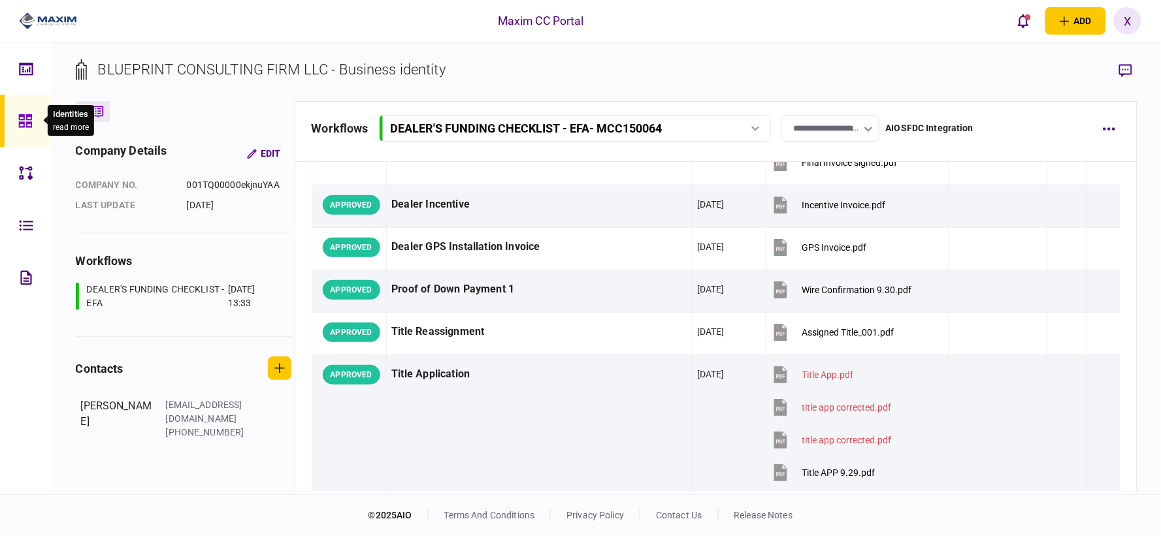
click at [35, 122] on div at bounding box center [28, 121] width 21 height 52
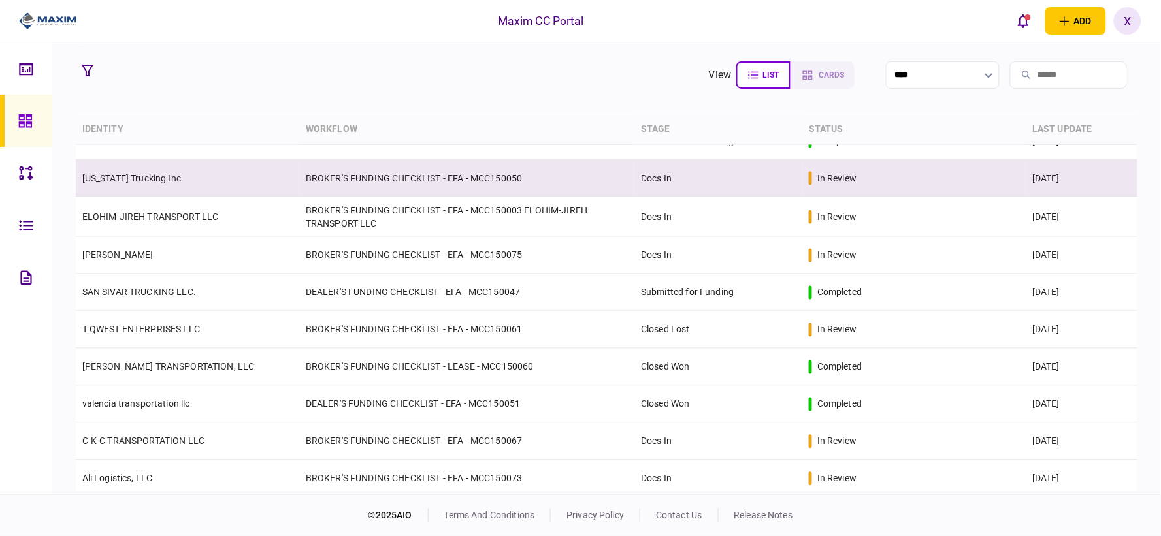
scroll to position [619, 0]
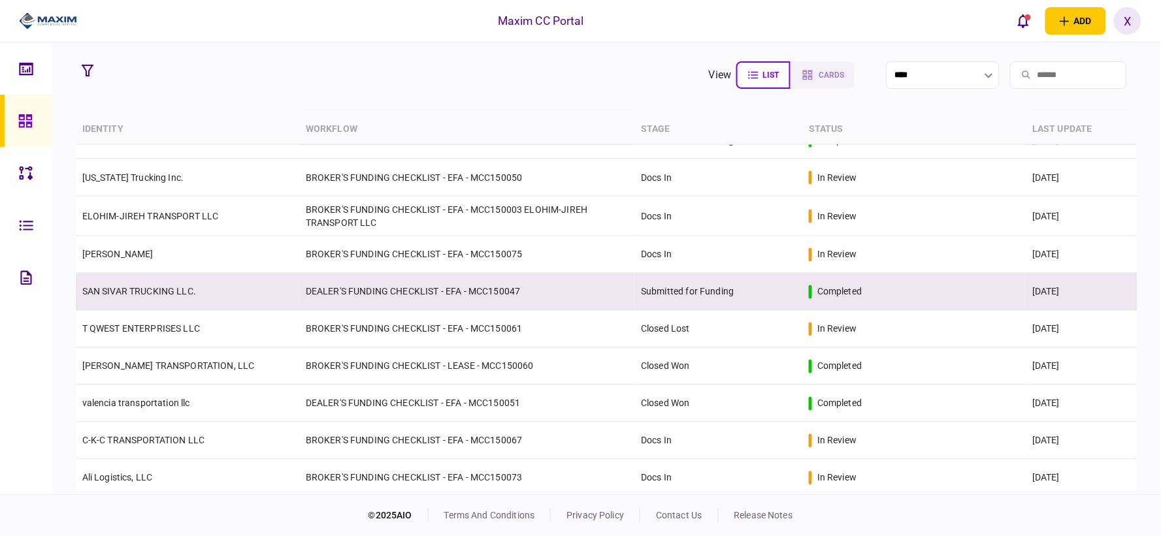
click at [732, 287] on td "Submitted for Funding" at bounding box center [718, 292] width 168 height 37
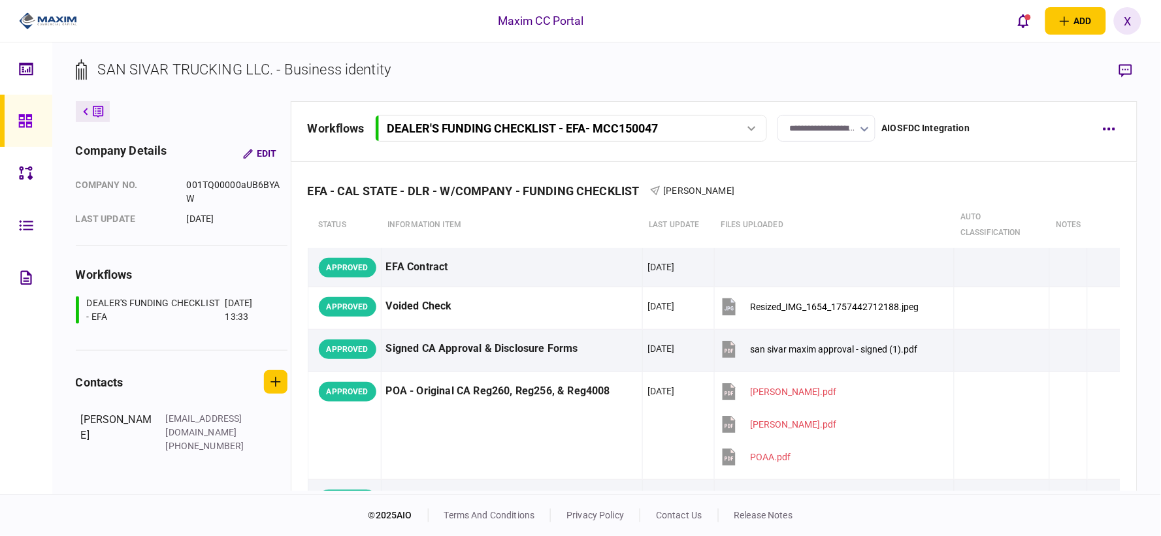
click at [850, 127] on input "**********" at bounding box center [826, 128] width 98 height 27
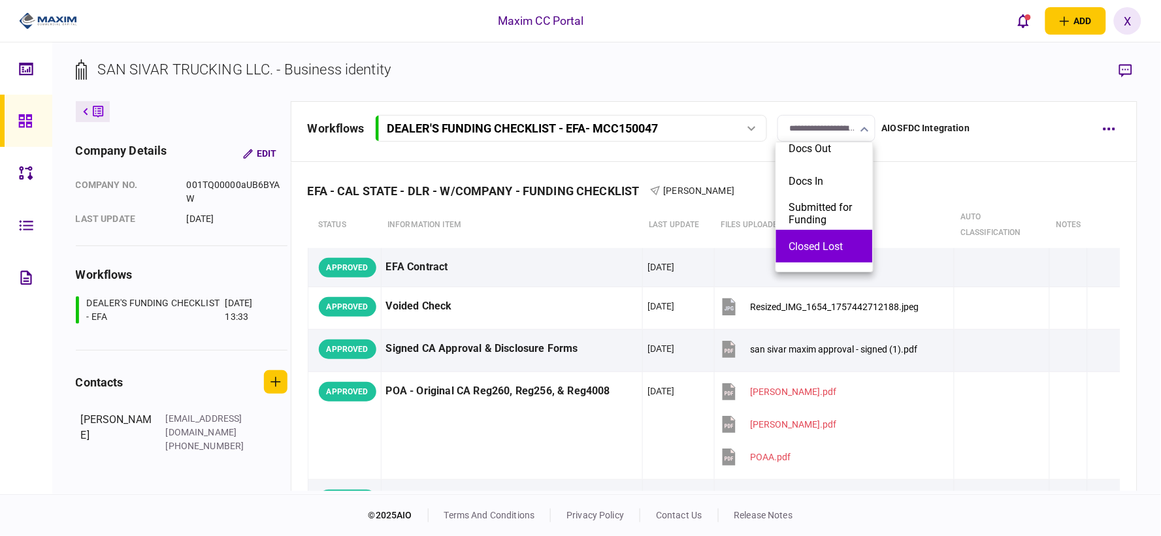
scroll to position [67, 0]
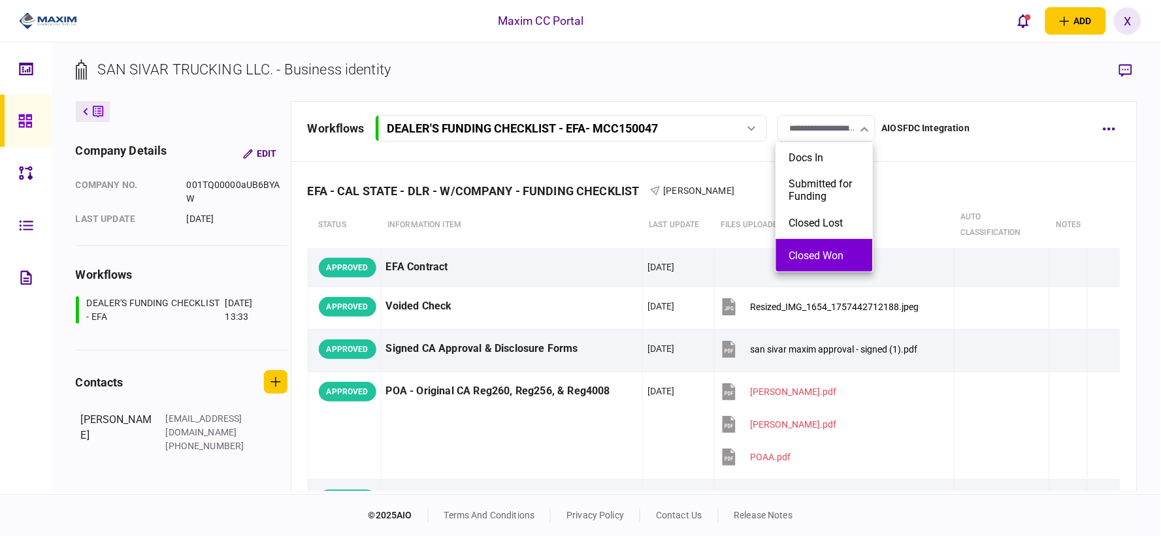
click at [833, 244] on li "Closed Won" at bounding box center [824, 255] width 97 height 33
type input "**********"
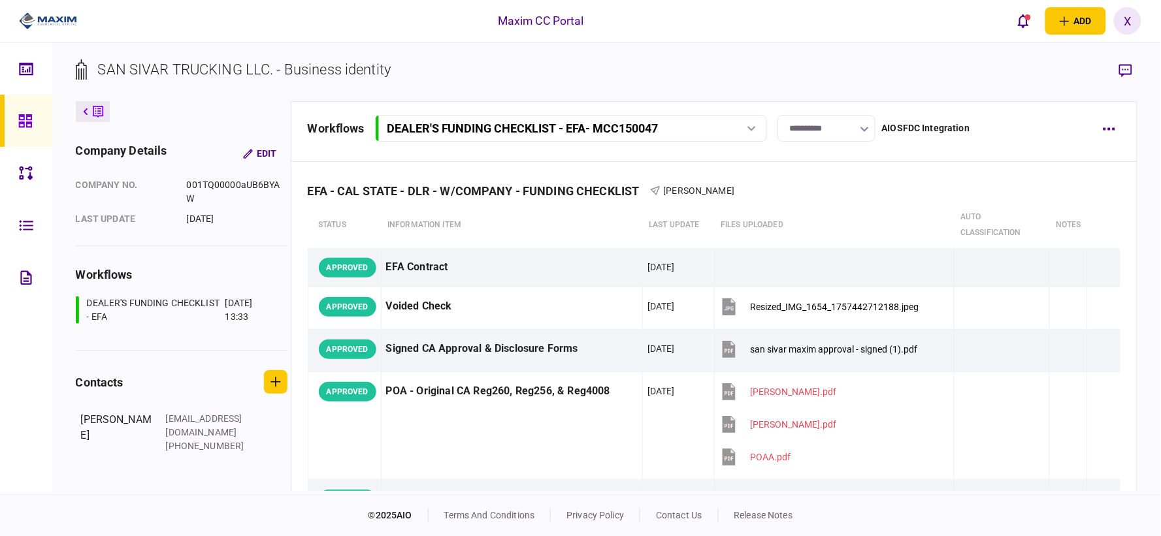
click at [31, 121] on icon at bounding box center [25, 121] width 14 height 15
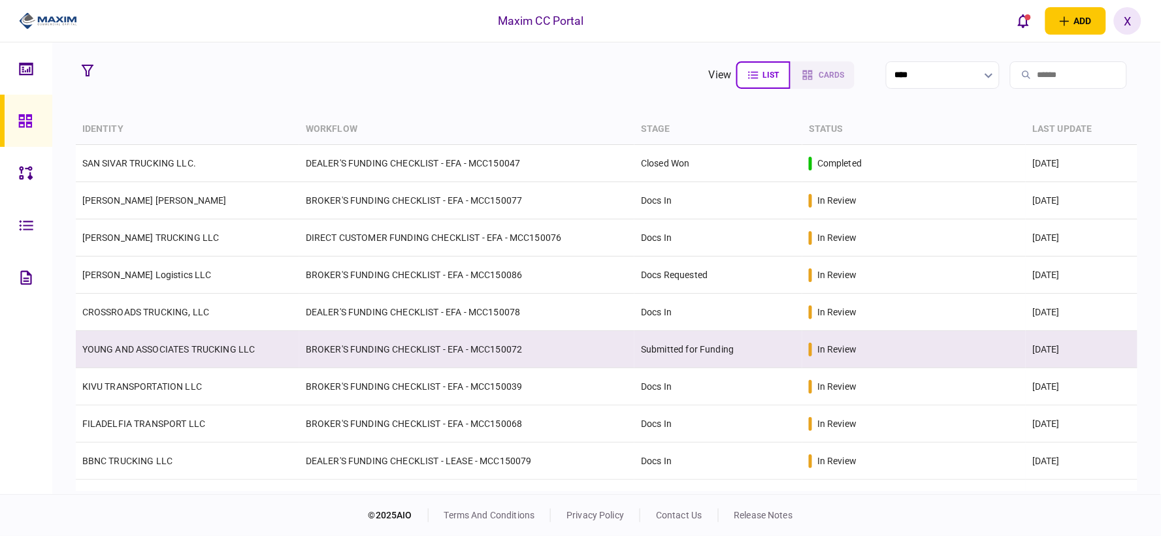
click at [662, 345] on td "Submitted for Funding" at bounding box center [718, 349] width 168 height 37
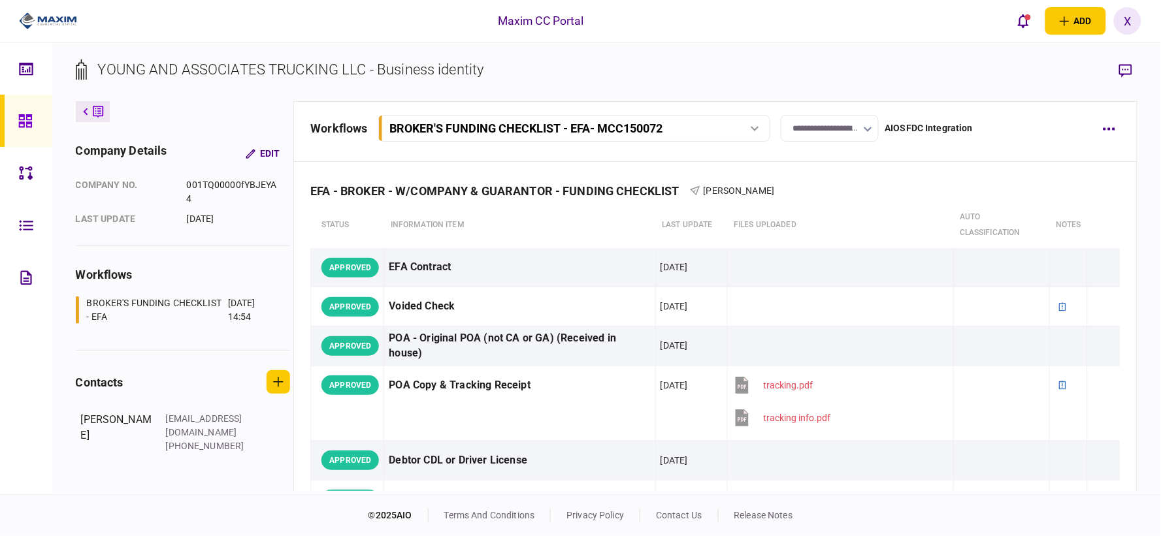
click at [858, 129] on input "**********" at bounding box center [830, 128] width 98 height 27
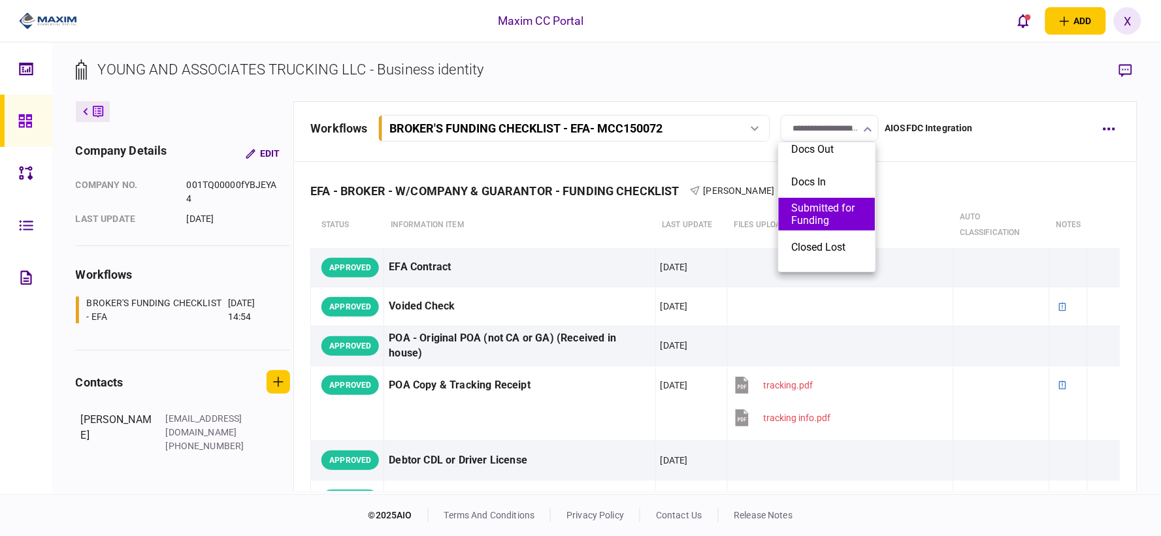
scroll to position [67, 0]
click at [845, 223] on button "Closed Lost" at bounding box center [827, 223] width 71 height 12
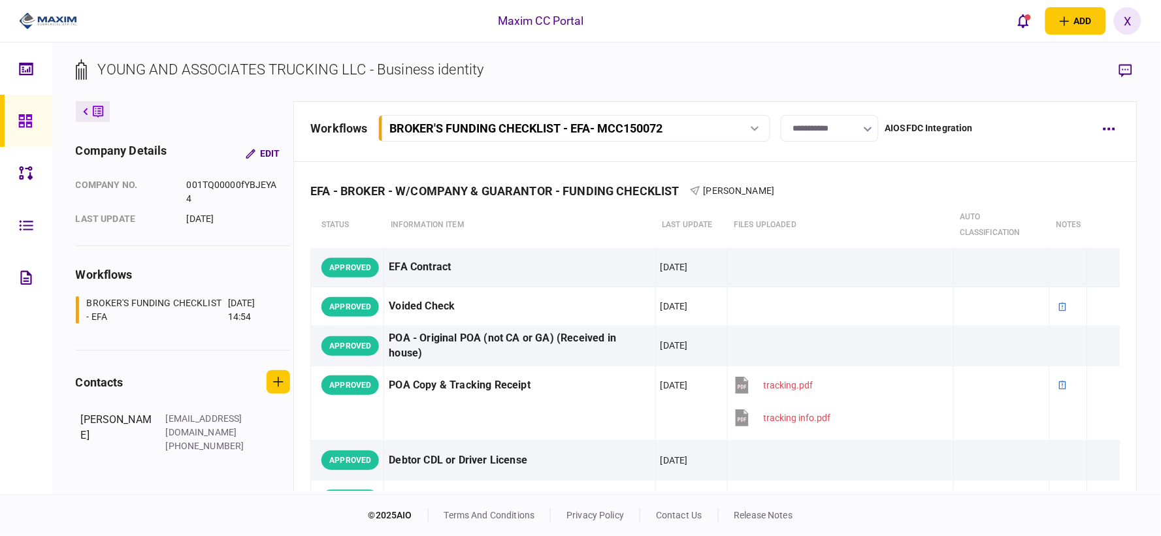
click at [807, 122] on input "**********" at bounding box center [830, 128] width 98 height 27
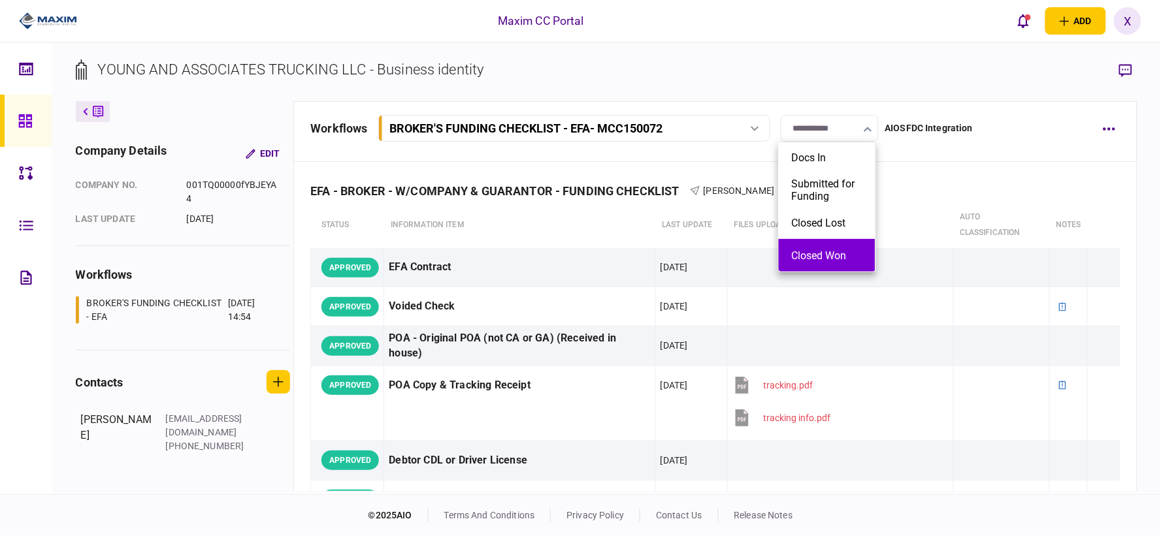
click at [834, 253] on button "Closed Won" at bounding box center [827, 256] width 71 height 12
type input "**********"
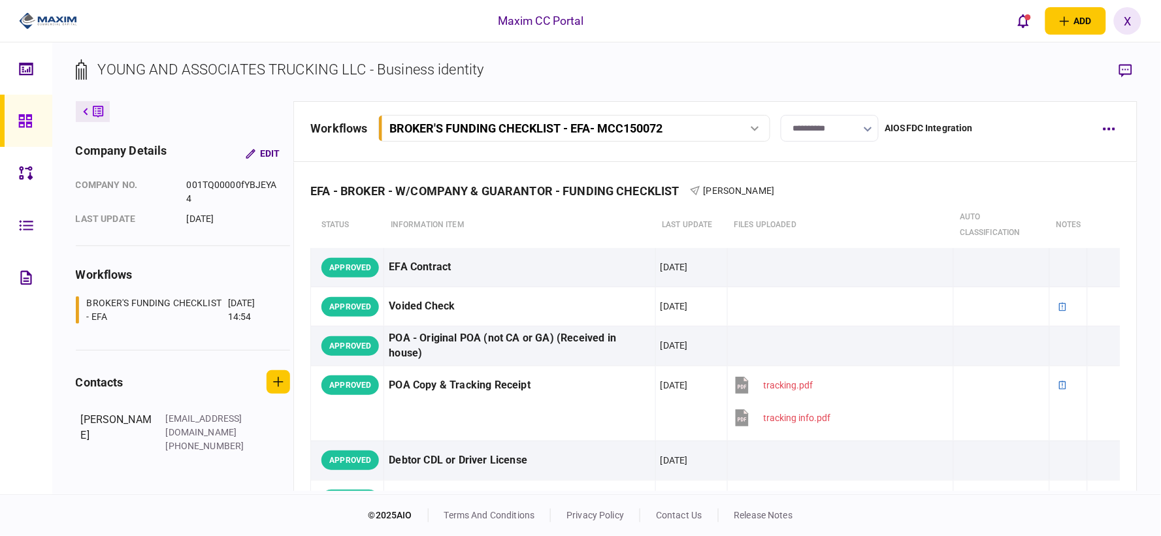
click at [22, 123] on icon at bounding box center [24, 120] width 13 height 13
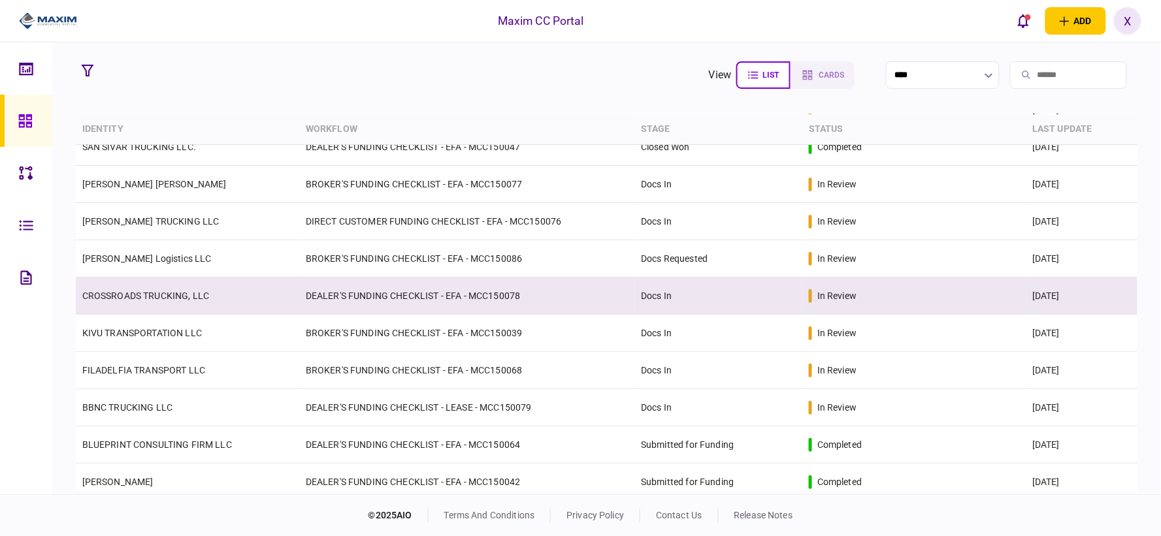
scroll to position [145, 0]
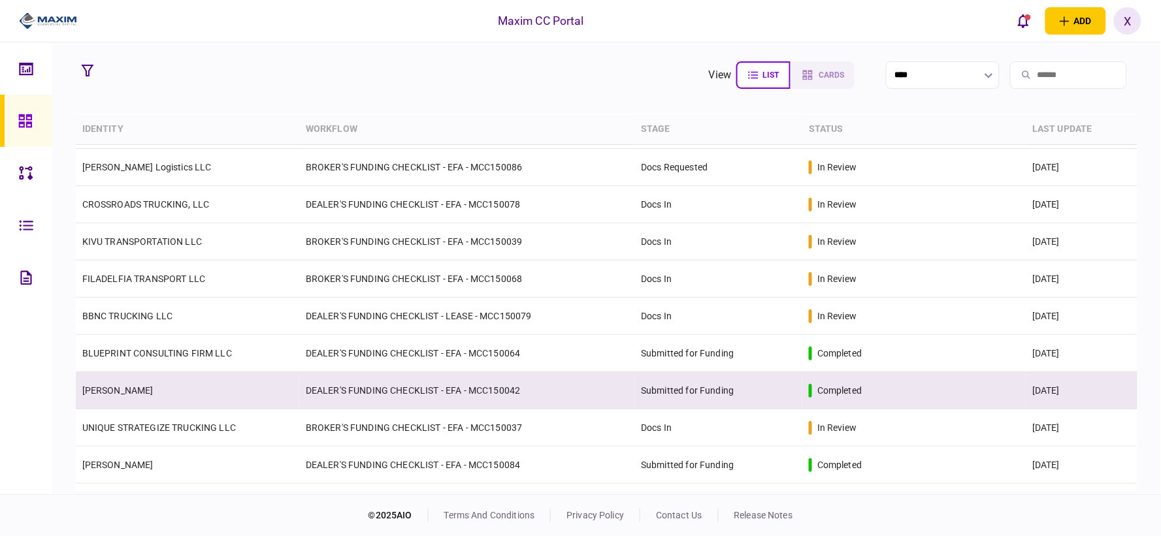
click at [702, 385] on td "Submitted for Funding" at bounding box center [718, 390] width 168 height 37
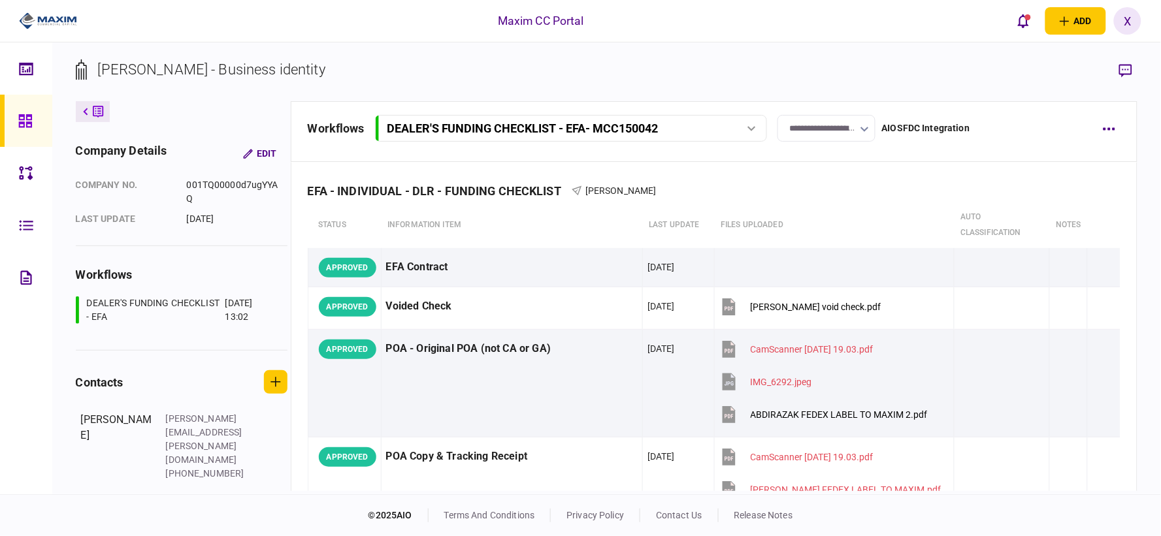
click at [826, 131] on input "**********" at bounding box center [826, 128] width 98 height 27
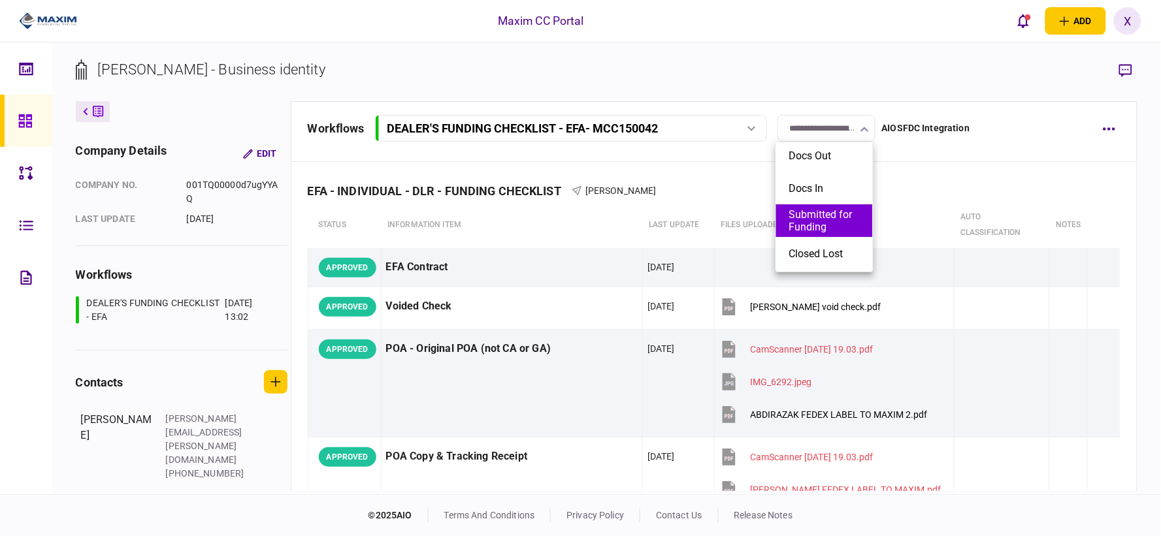
scroll to position [67, 0]
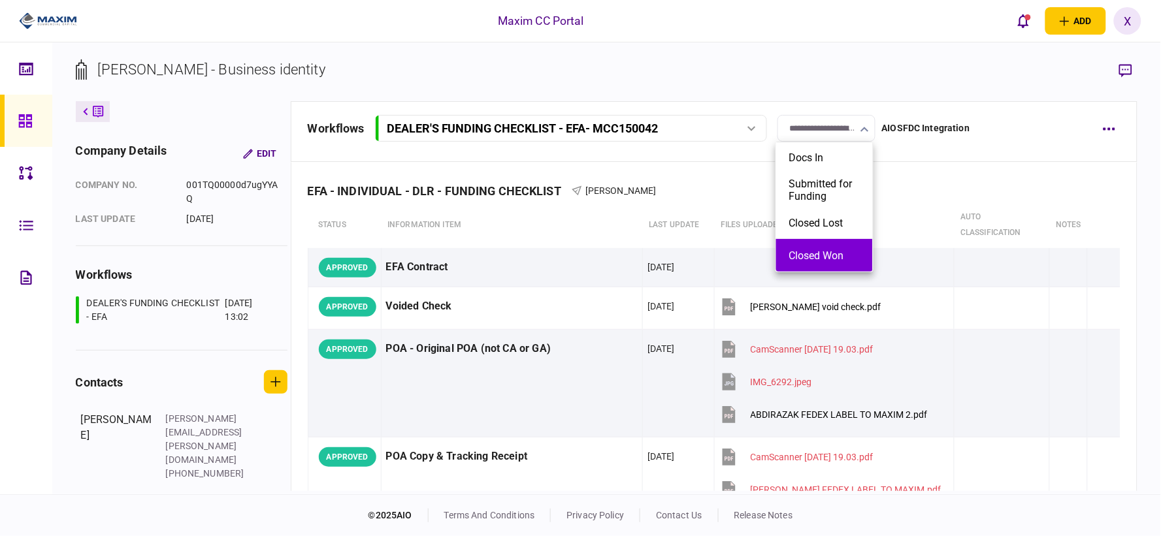
click at [813, 256] on button "Closed Won" at bounding box center [824, 256] width 71 height 12
type input "**********"
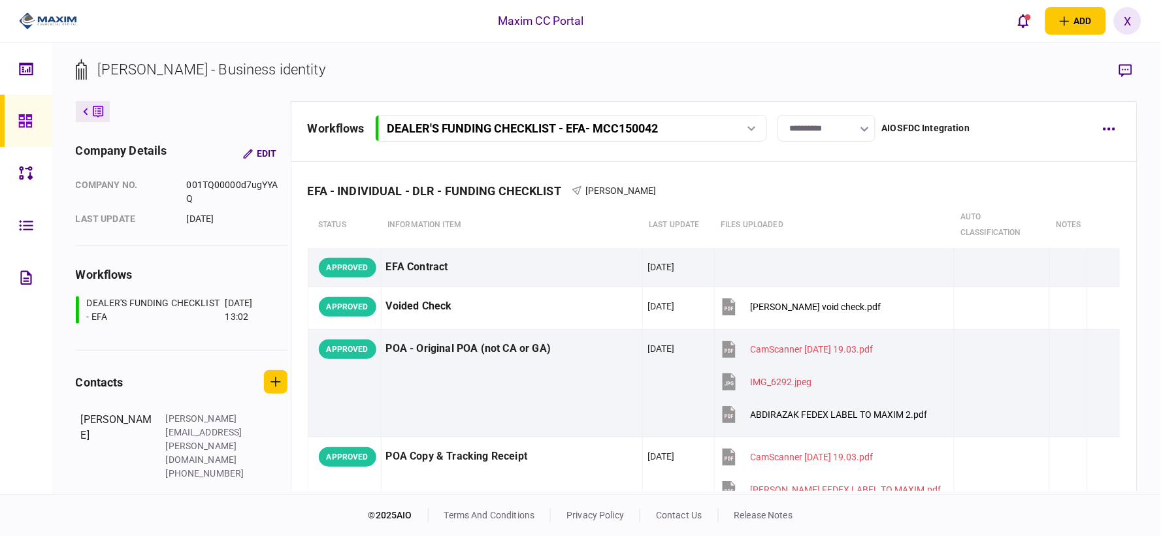
click at [30, 116] on icon at bounding box center [24, 120] width 13 height 13
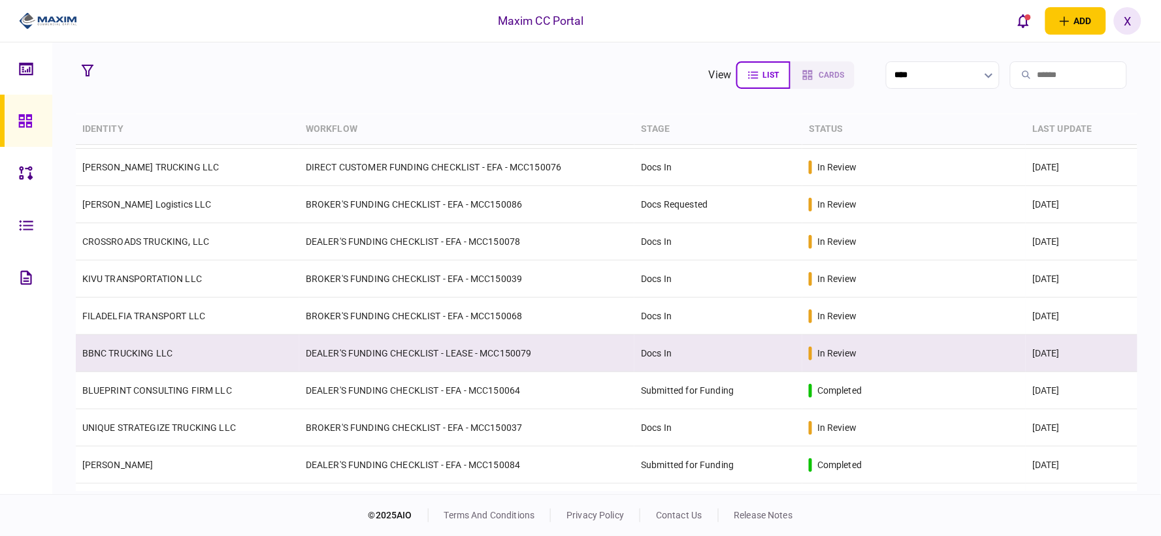
scroll to position [218, 0]
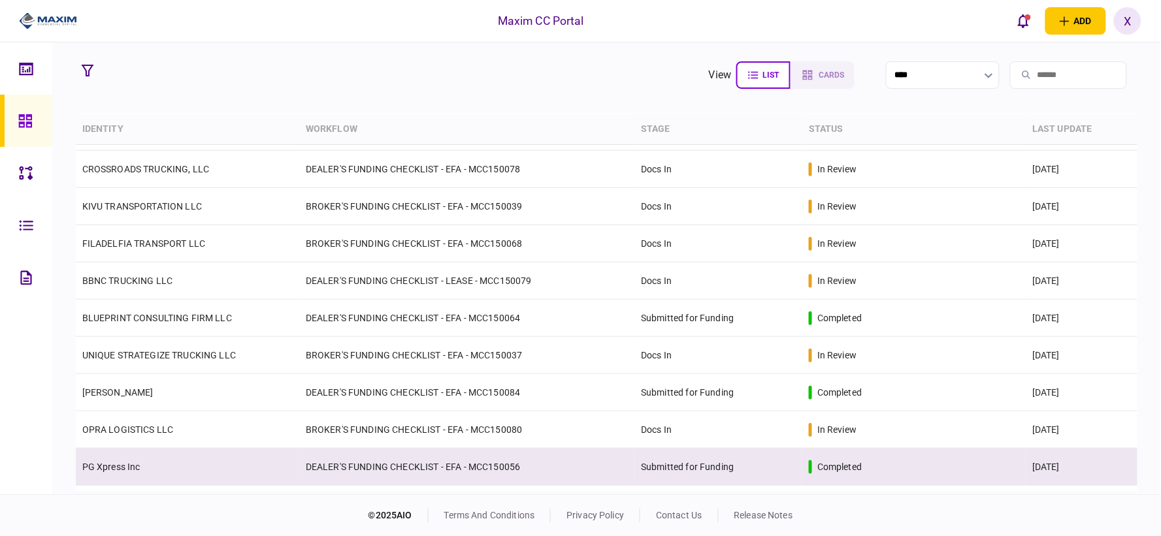
click at [667, 464] on td "Submitted for Funding" at bounding box center [718, 467] width 168 height 37
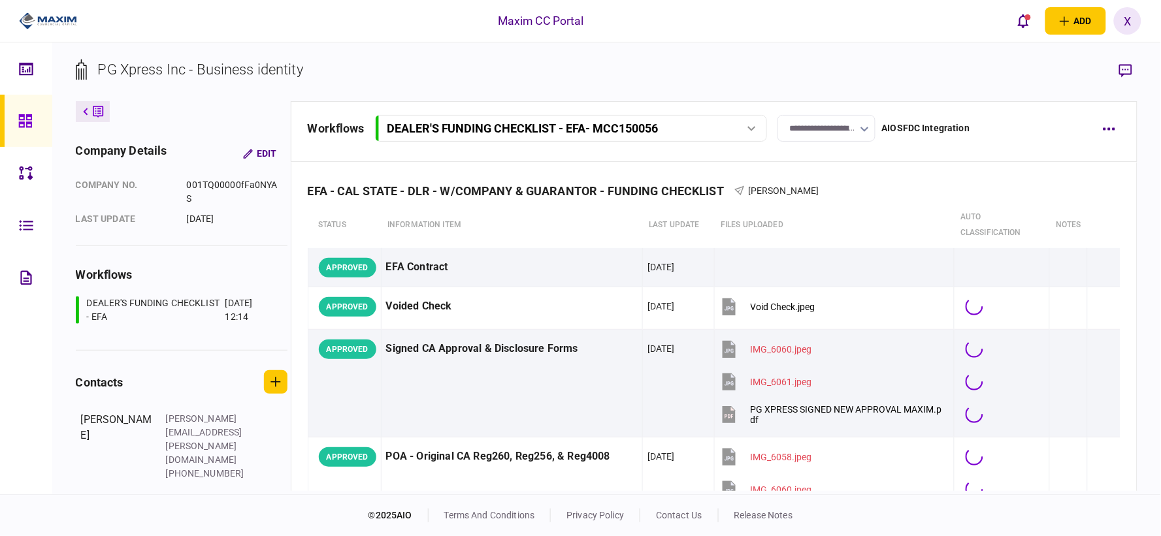
click at [819, 128] on input "**********" at bounding box center [826, 128] width 98 height 27
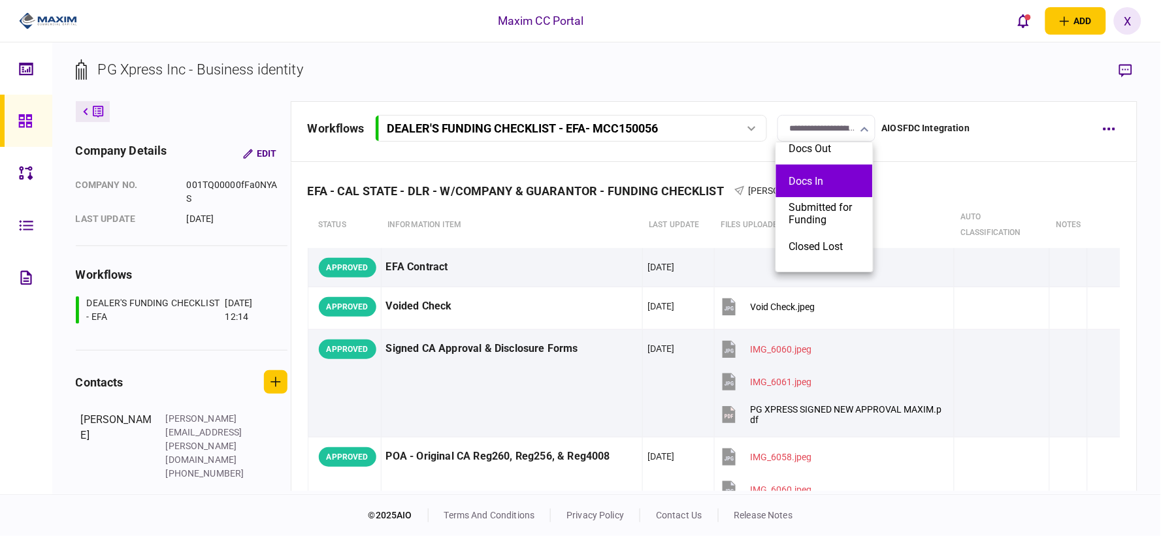
scroll to position [67, 0]
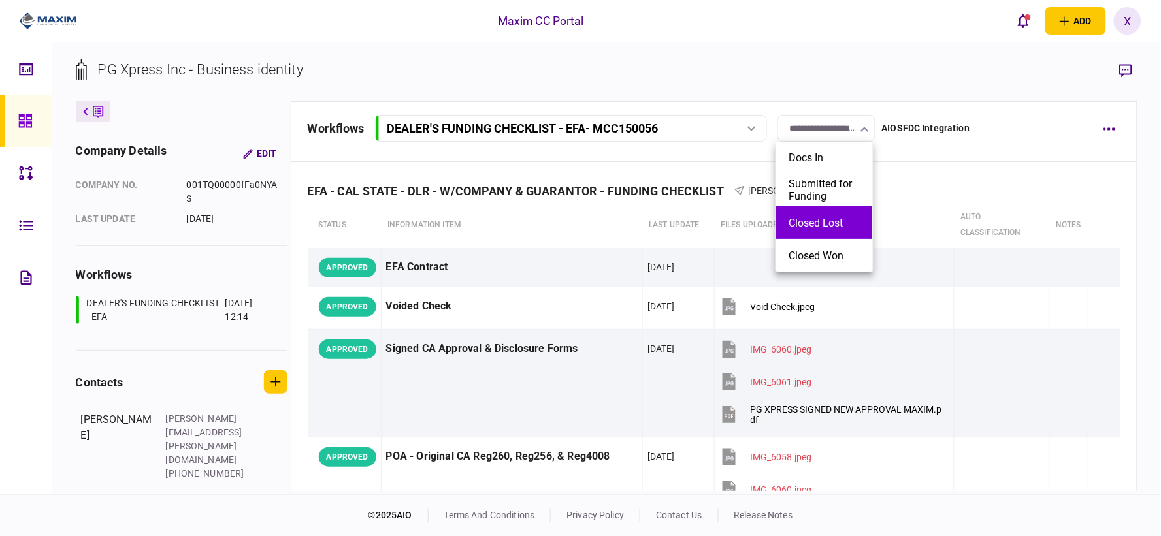
click at [838, 230] on li "Closed Lost" at bounding box center [824, 222] width 97 height 33
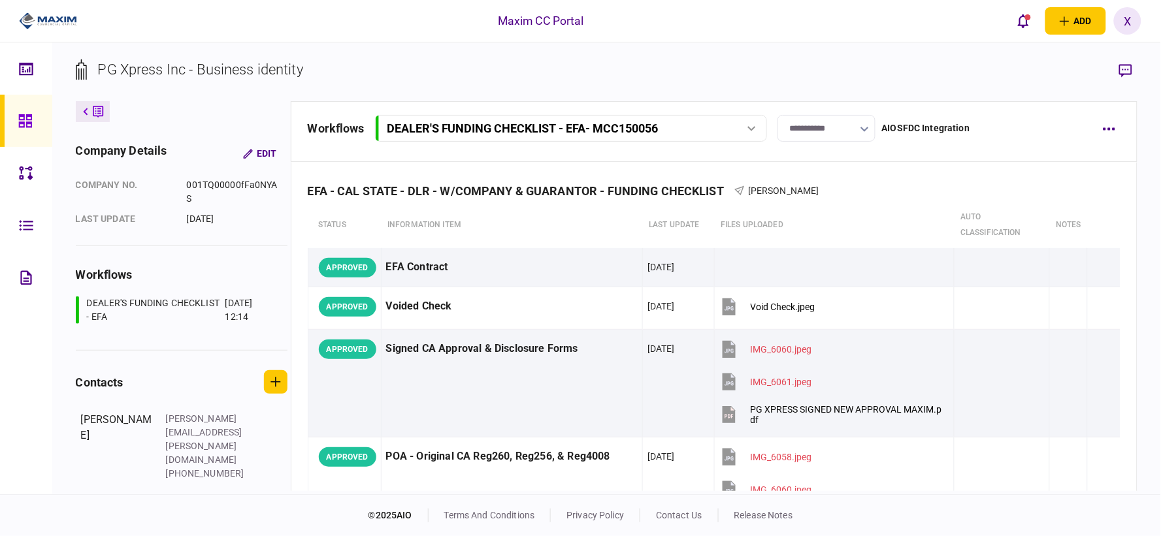
click at [823, 125] on input "**********" at bounding box center [826, 128] width 98 height 27
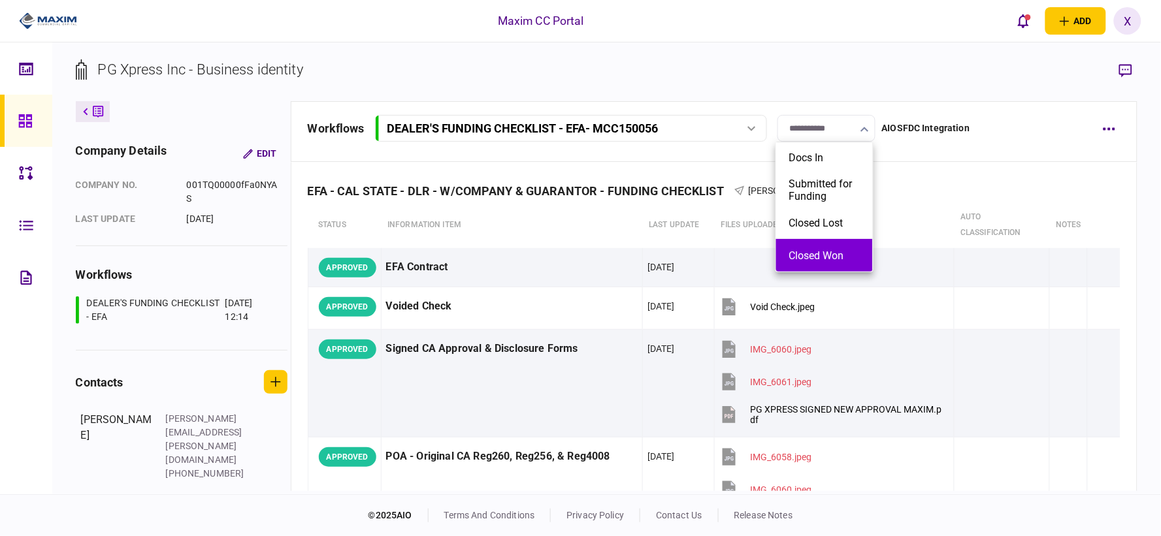
click at [833, 252] on button "Closed Won" at bounding box center [824, 256] width 71 height 12
type input "**********"
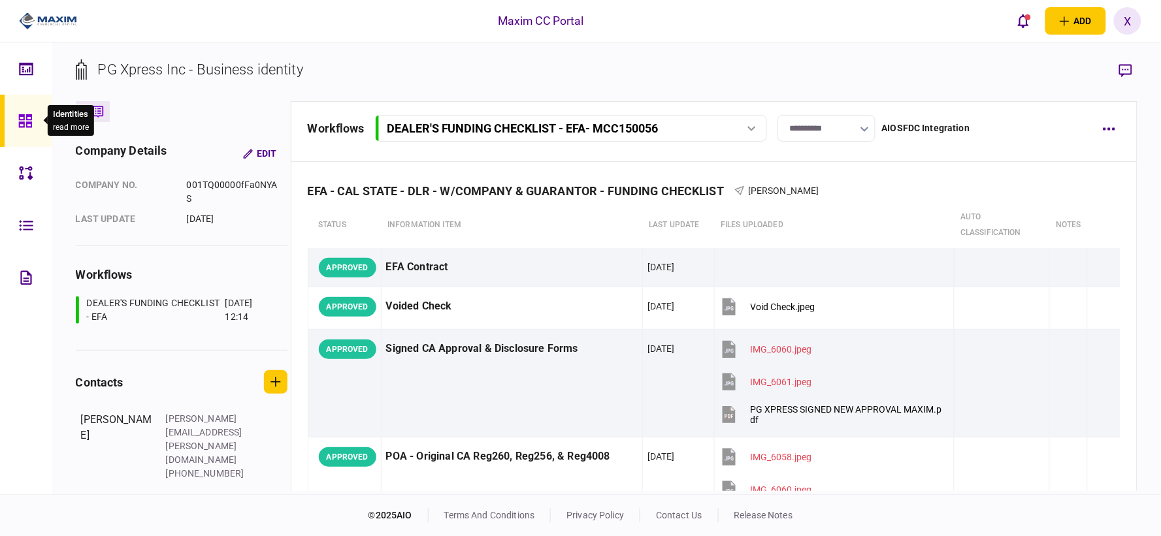
click at [36, 116] on div at bounding box center [28, 121] width 21 height 52
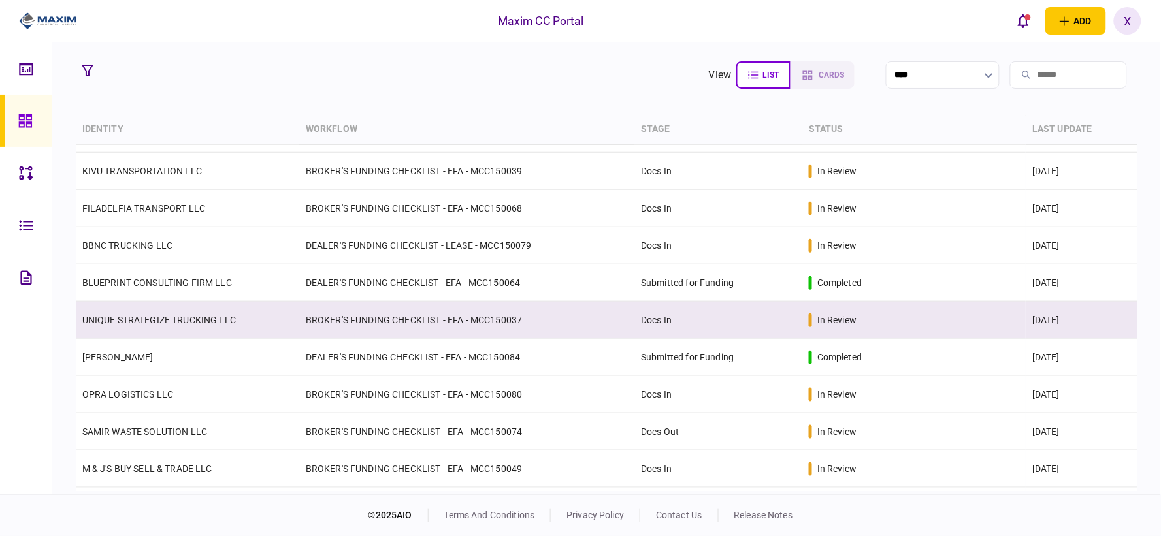
scroll to position [363, 0]
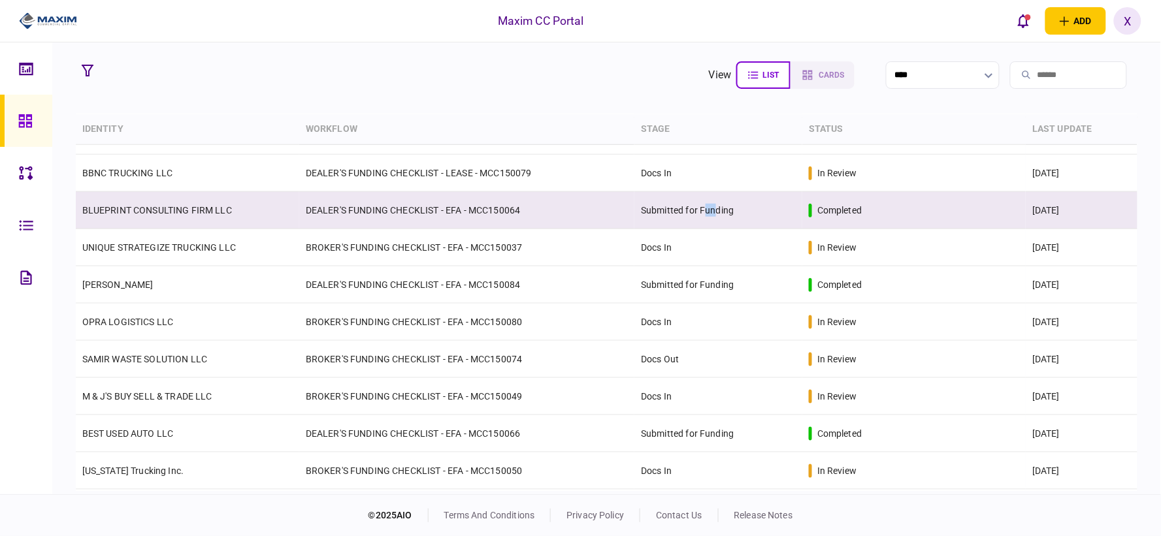
drag, startPoint x: 716, startPoint y: 214, endPoint x: 703, endPoint y: 210, distance: 13.5
click at [703, 210] on td "Submitted for Funding" at bounding box center [718, 210] width 168 height 37
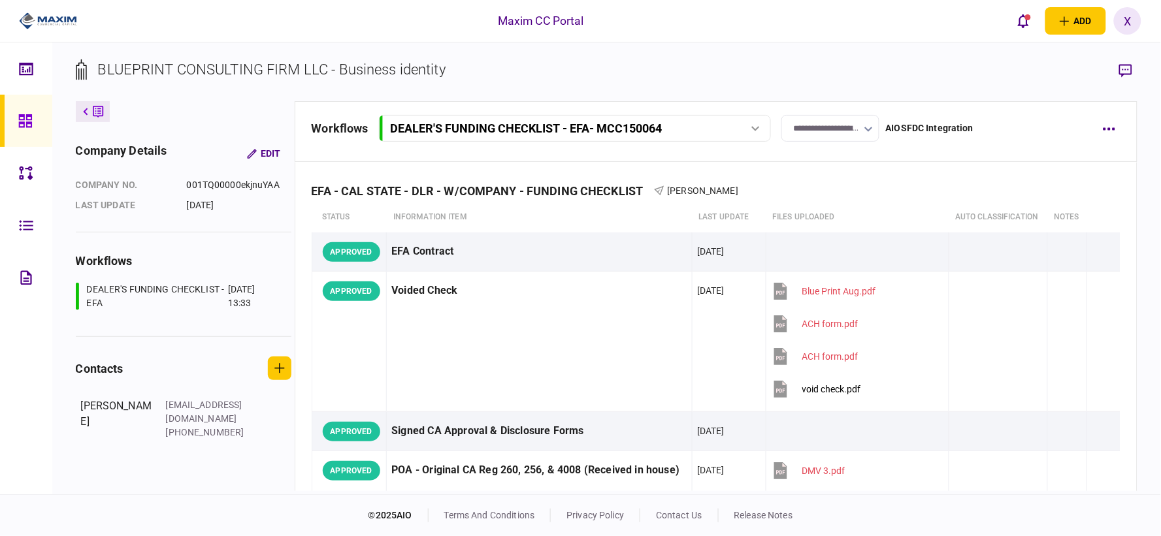
click at [821, 137] on input "**********" at bounding box center [830, 128] width 98 height 27
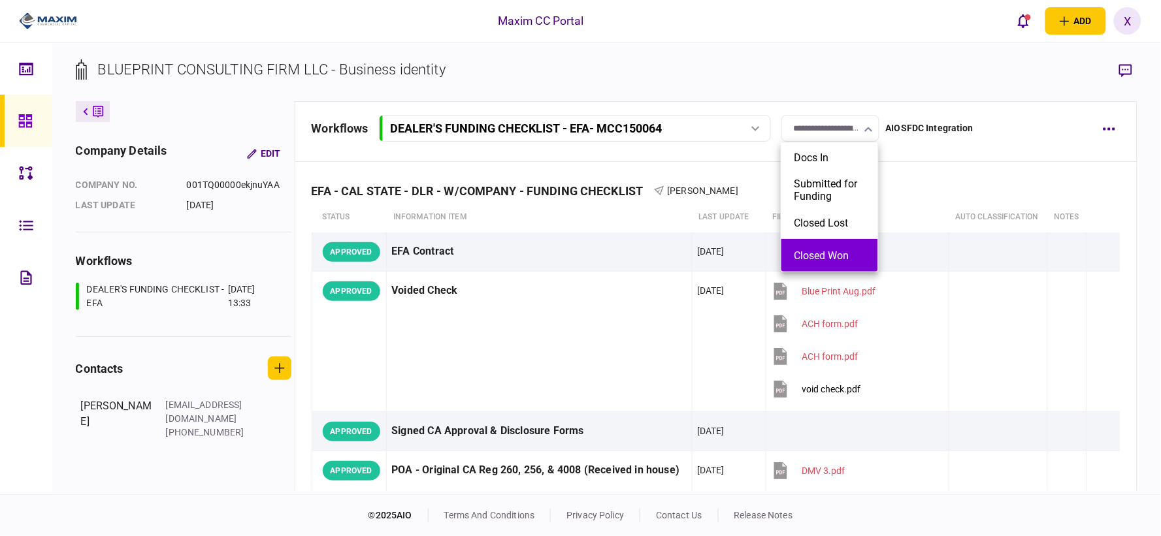
click at [845, 252] on button "Closed Won" at bounding box center [829, 256] width 71 height 12
type input "**********"
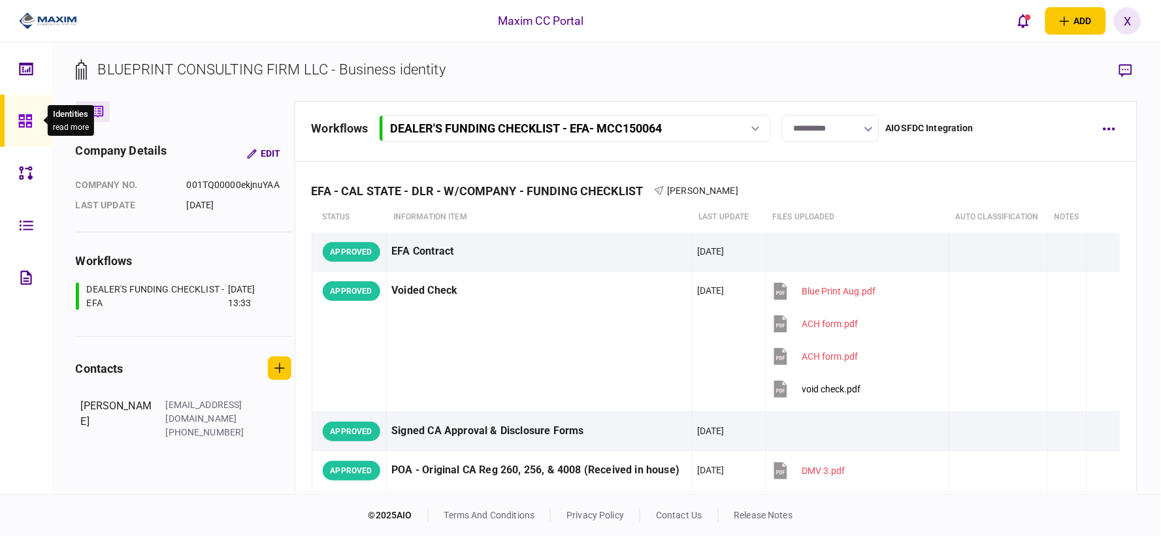
click at [31, 119] on icon at bounding box center [24, 120] width 13 height 13
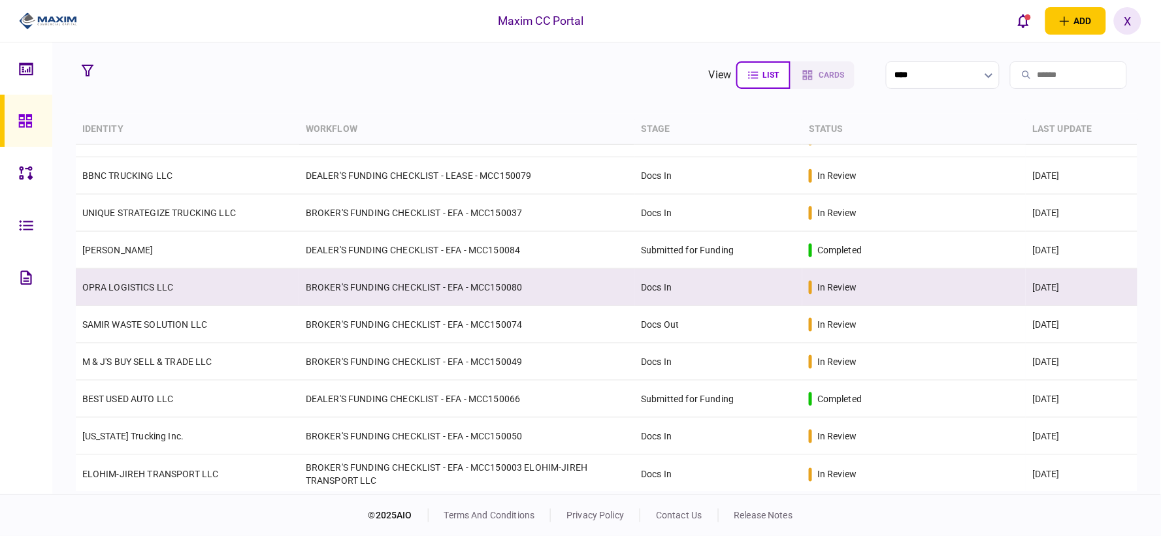
scroll to position [400, 0]
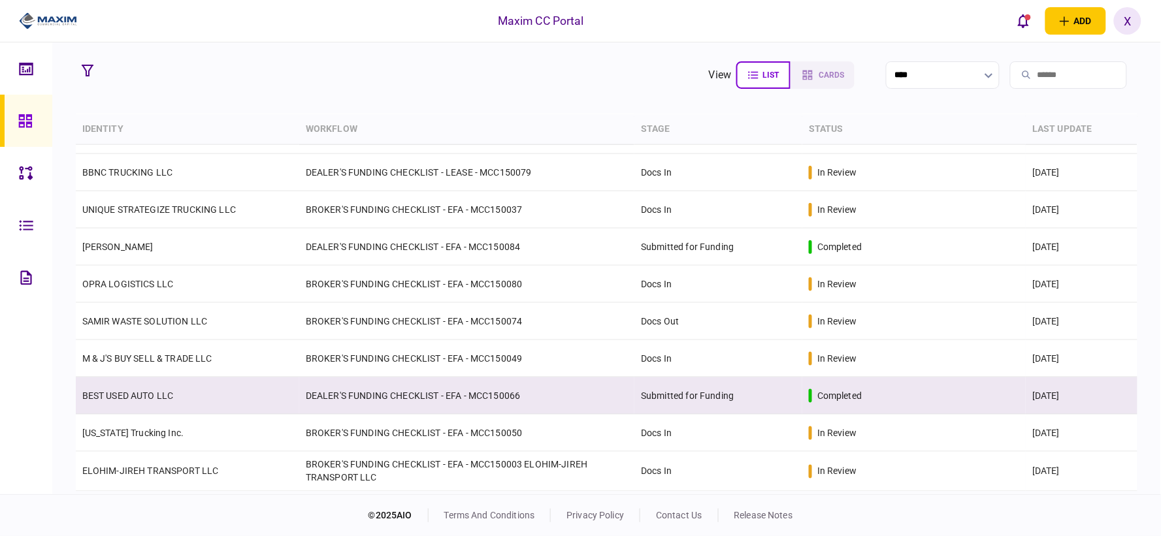
click at [704, 387] on td "Submitted for Funding" at bounding box center [718, 396] width 168 height 37
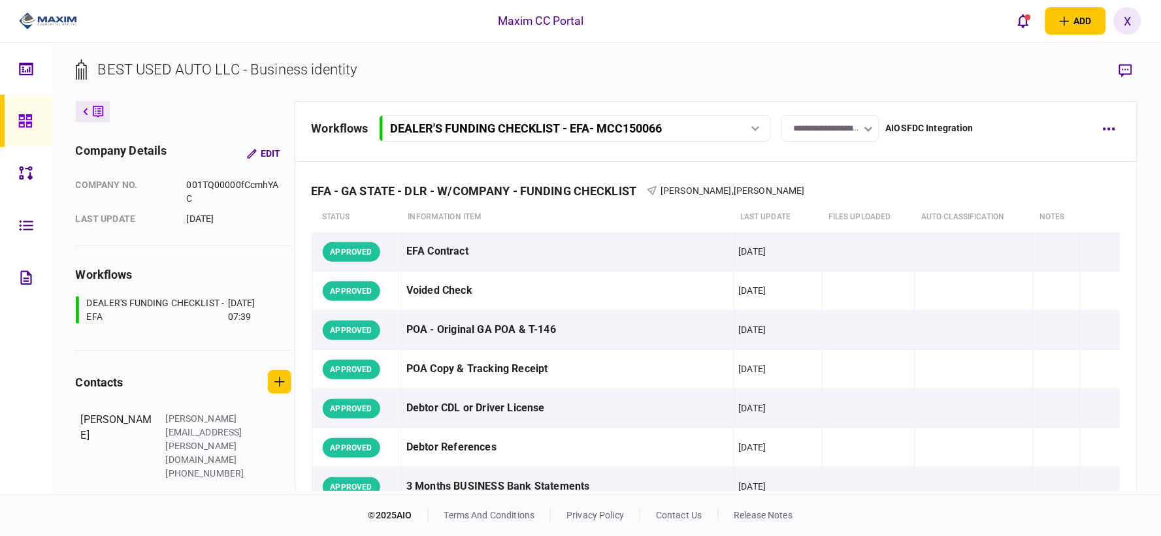
click at [840, 132] on input "**********" at bounding box center [830, 128] width 98 height 27
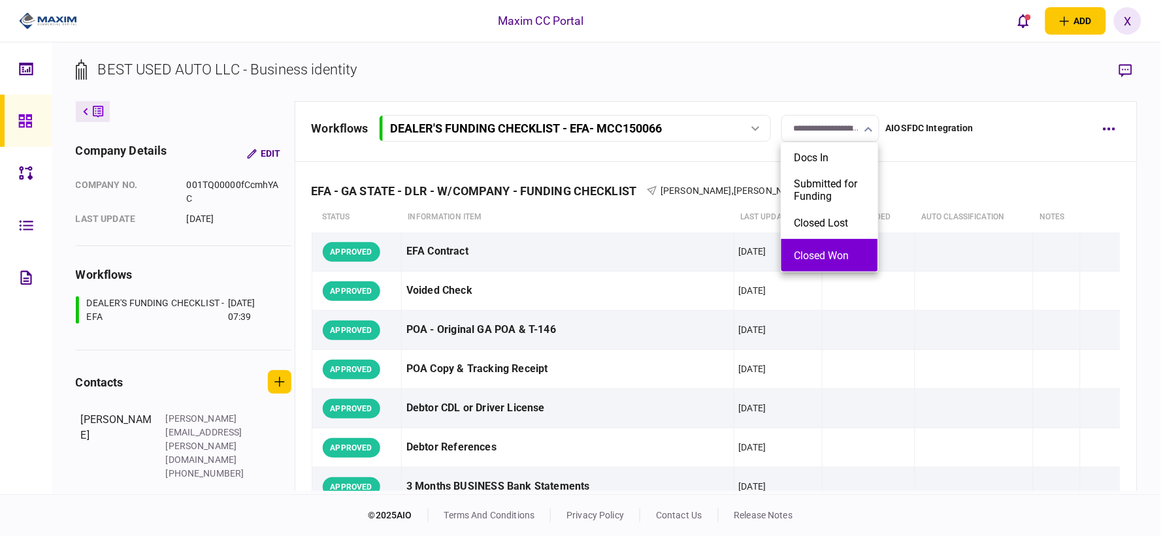
click at [844, 242] on li "Closed Won" at bounding box center [829, 255] width 97 height 33
type input "**********"
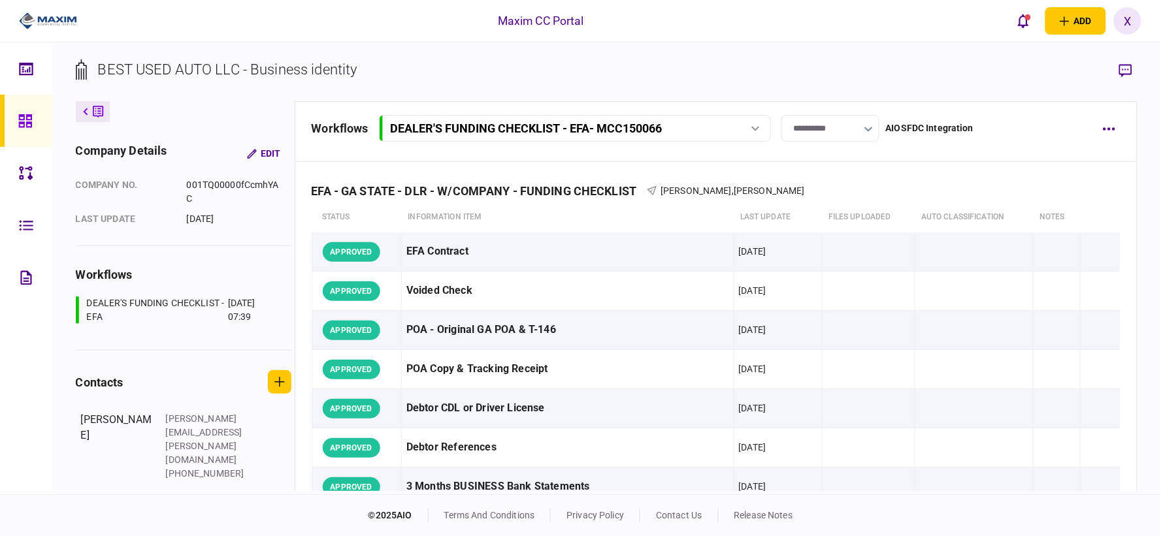
click at [841, 55] on div "**********" at bounding box center [606, 268] width 1109 height 452
click at [18, 123] on icon at bounding box center [25, 121] width 14 height 15
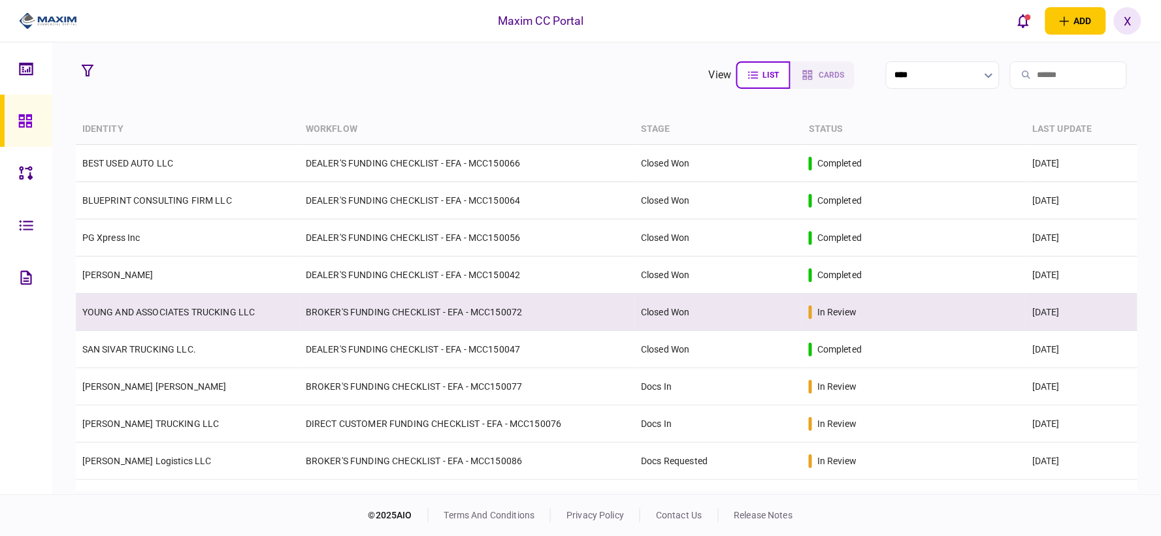
click at [167, 317] on link "YOUNG AND ASSOCIATES TRUCKING LLC" at bounding box center [168, 312] width 173 height 10
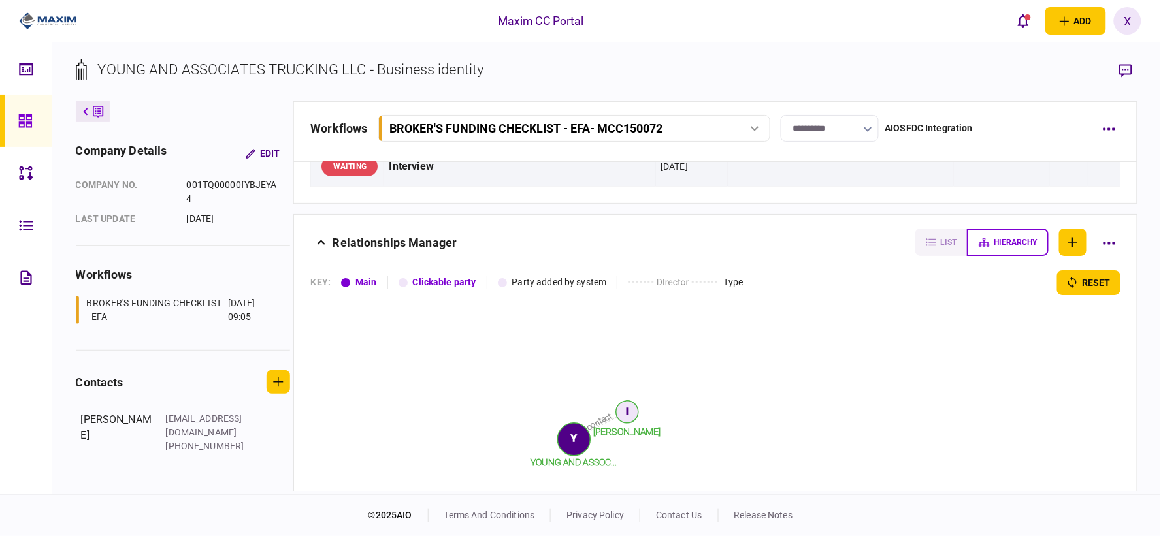
scroll to position [1328, 0]
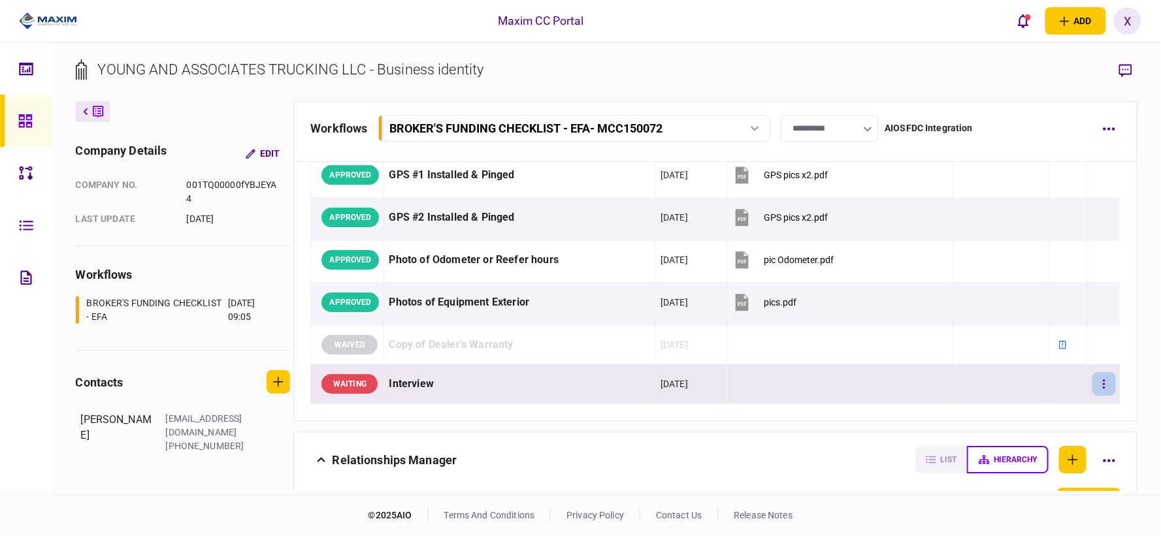
click at [1045, 383] on button "button" at bounding box center [1104, 384] width 24 height 24
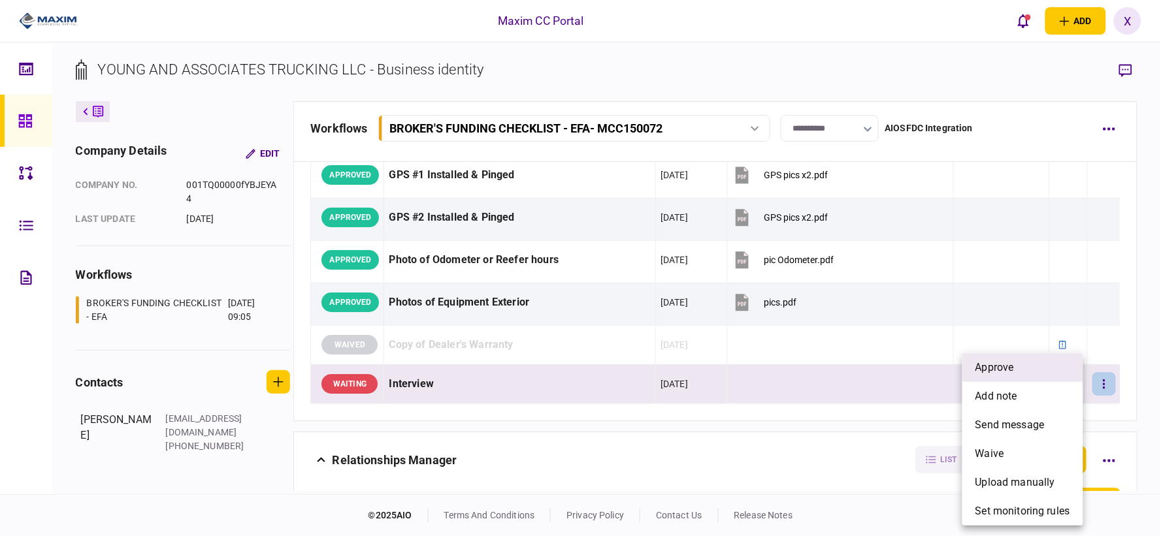
click at [1029, 367] on li "approve" at bounding box center [1022, 367] width 121 height 29
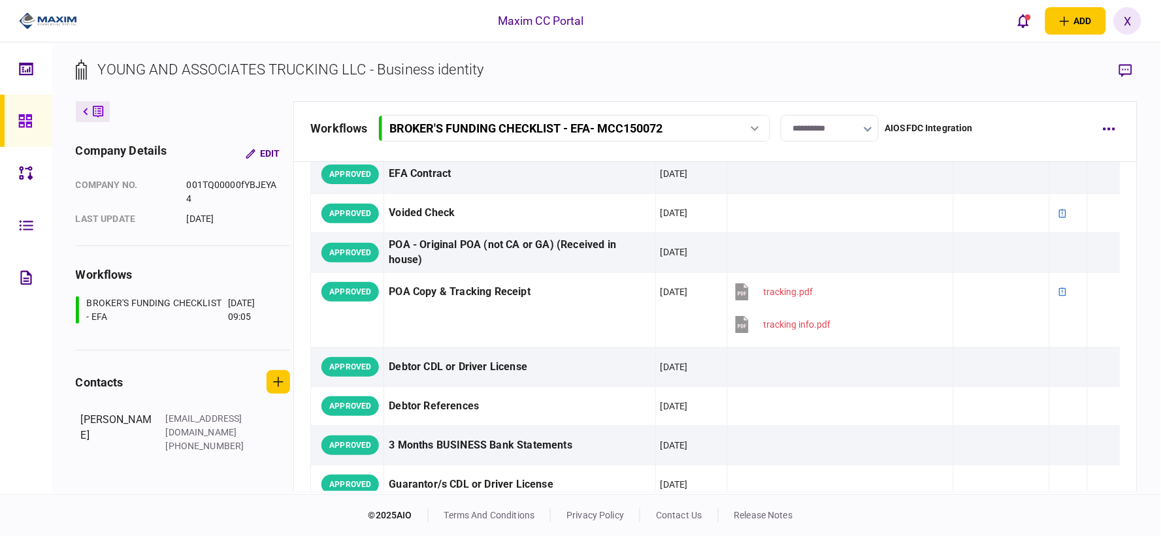
scroll to position [0, 0]
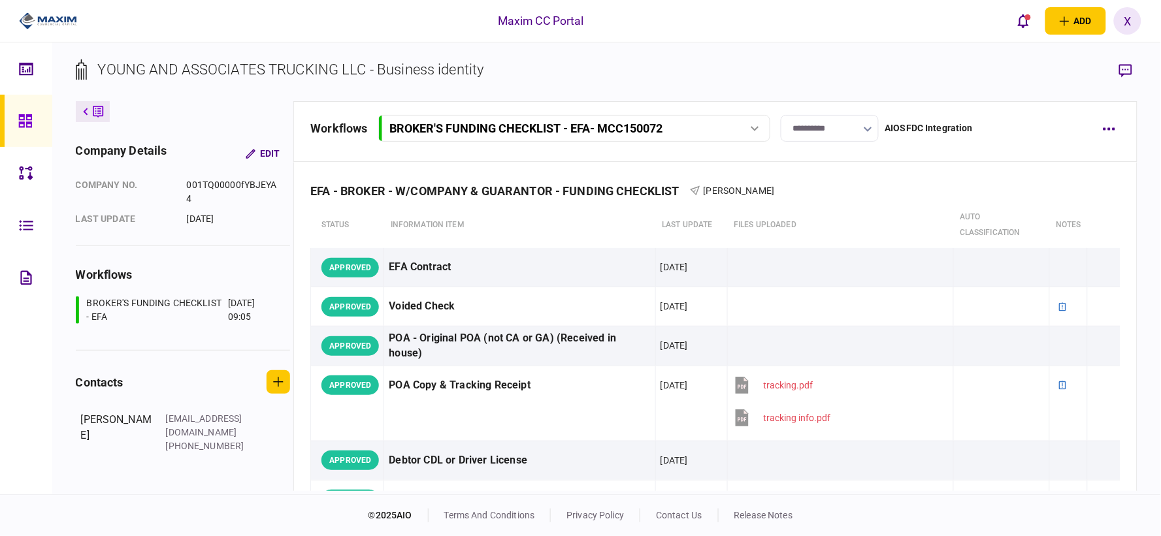
click at [38, 106] on body "Maxim CC Portal add business identity individual identity X X [PERSON_NAME] [PE…" at bounding box center [580, 268] width 1161 height 536
click at [27, 125] on icon at bounding box center [24, 120] width 13 height 13
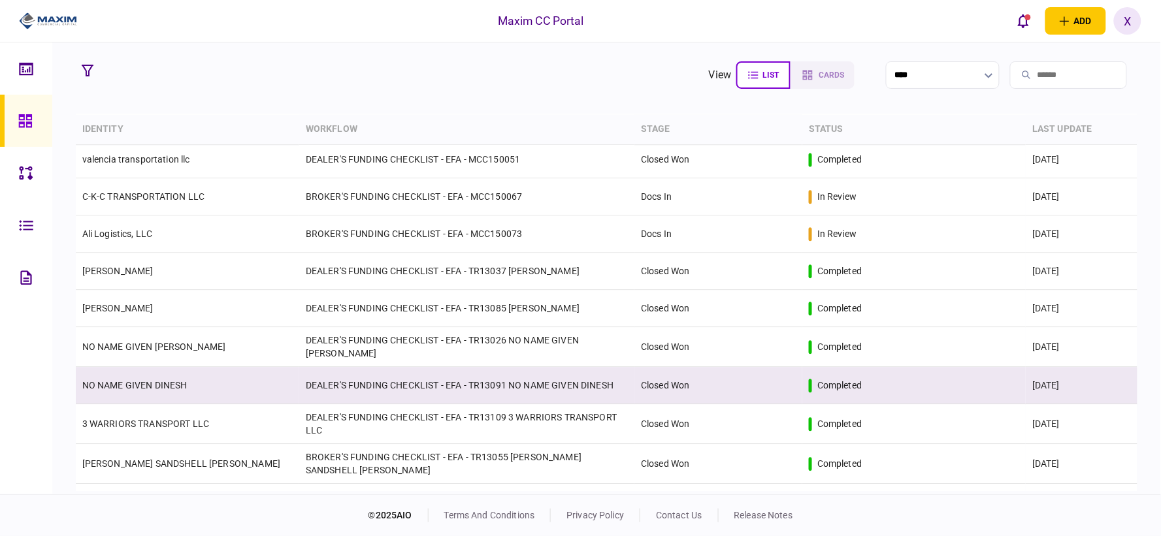
scroll to position [871, 0]
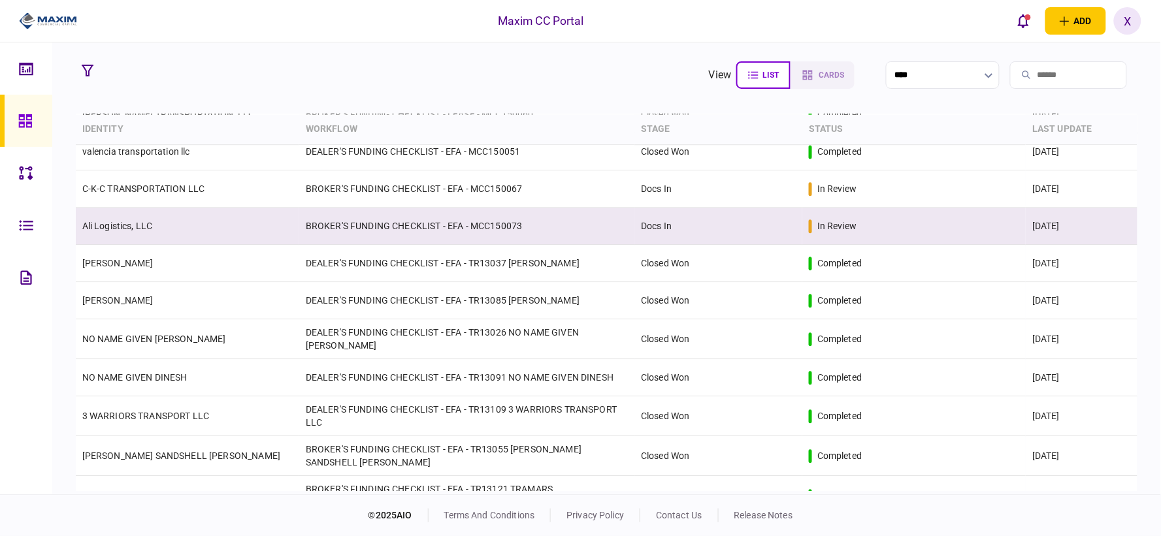
click at [111, 231] on td "Ali Logistics, LLC" at bounding box center [187, 226] width 223 height 37
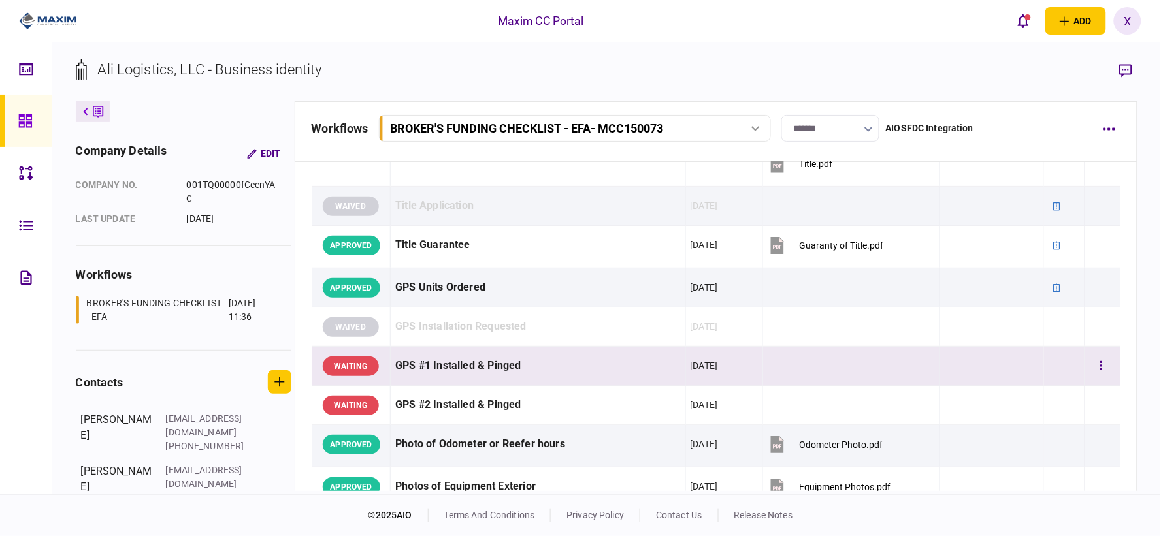
scroll to position [1161, 0]
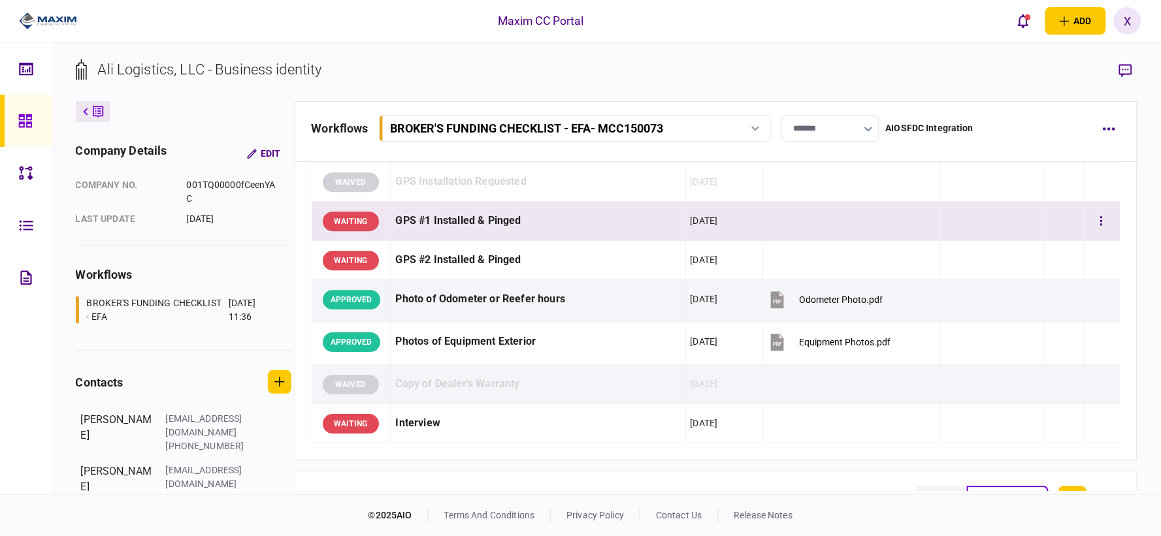
click at [872, 223] on td at bounding box center [851, 221] width 177 height 39
click at [363, 223] on div "WAITING" at bounding box center [351, 222] width 56 height 20
click at [1045, 227] on button "button" at bounding box center [1102, 222] width 24 height 24
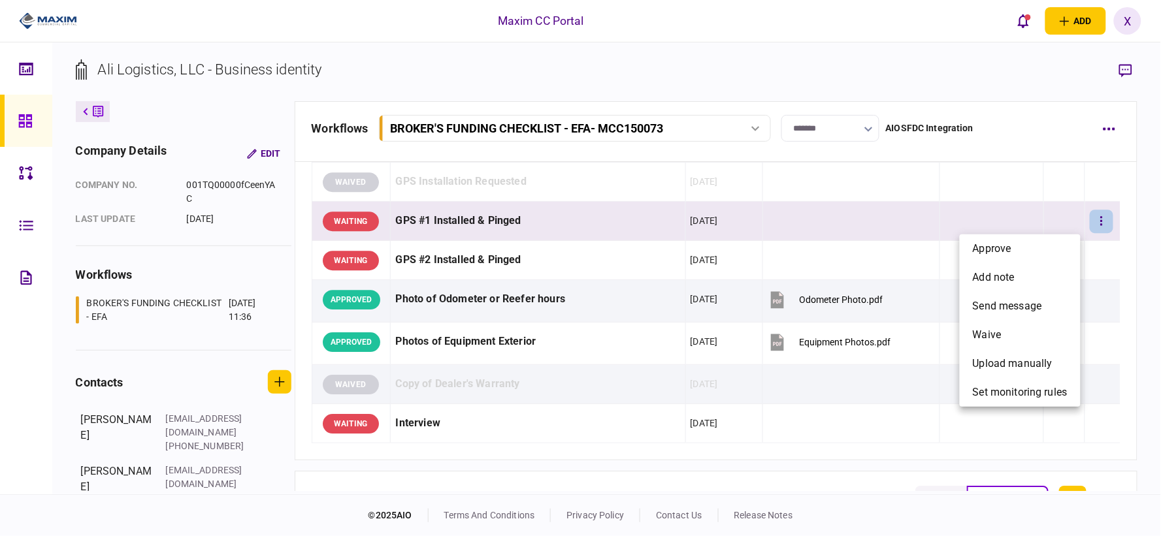
click at [1045, 227] on div at bounding box center [580, 268] width 1161 height 536
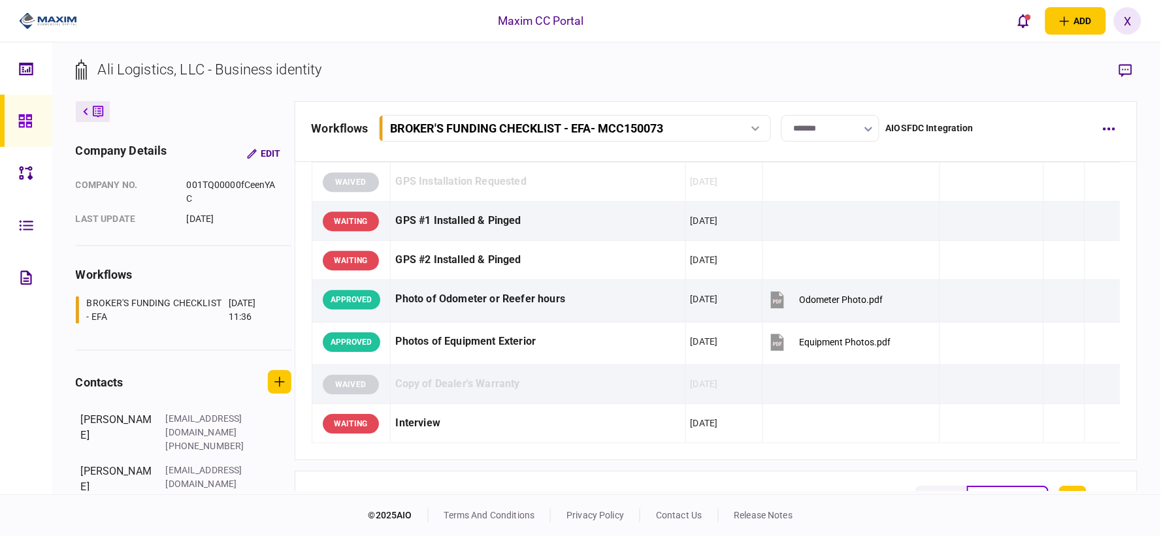
click at [43, 11] on img at bounding box center [48, 21] width 58 height 20
click at [48, 17] on img at bounding box center [48, 21] width 58 height 20
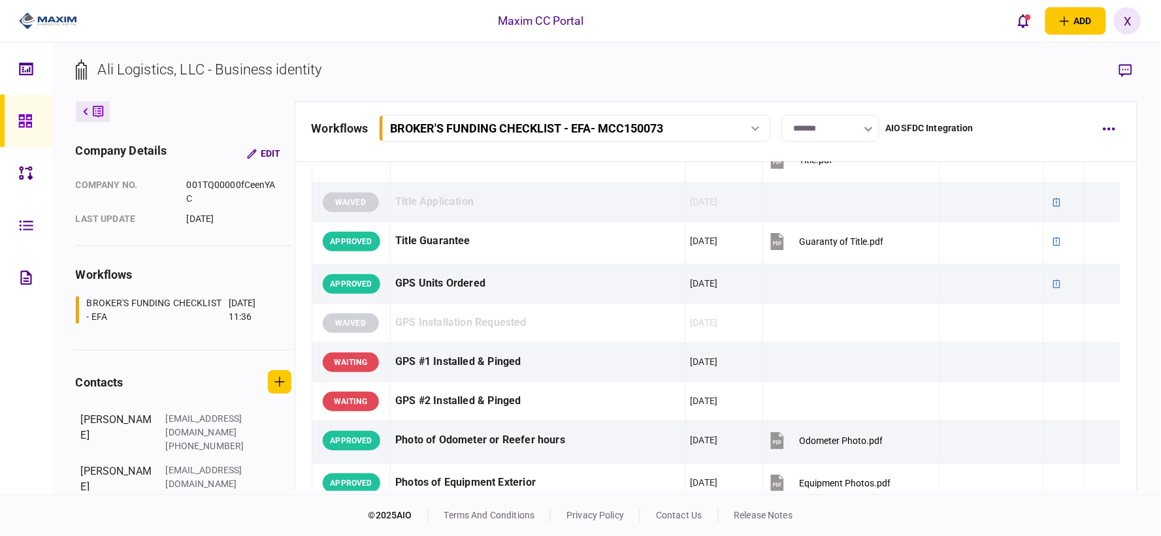
scroll to position [798, 0]
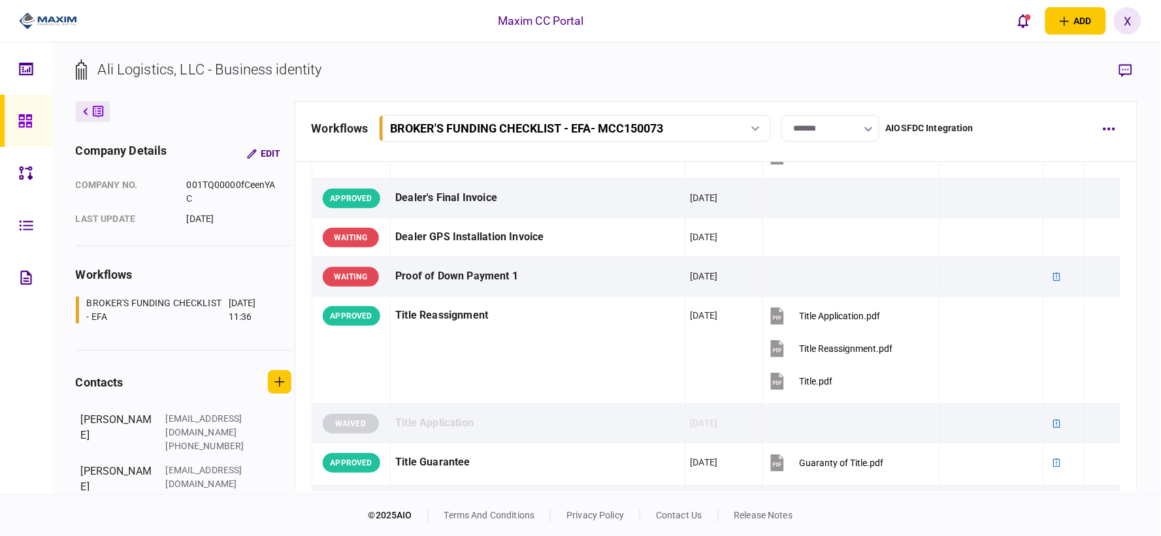
click at [50, 20] on img at bounding box center [48, 21] width 58 height 20
click at [24, 106] on div at bounding box center [28, 121] width 21 height 52
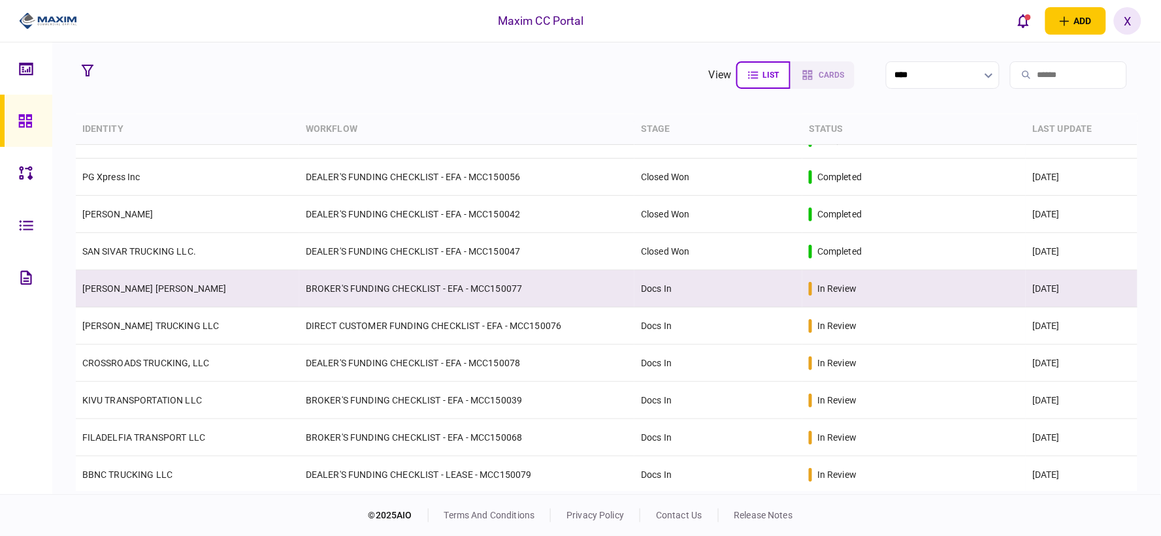
scroll to position [145, 0]
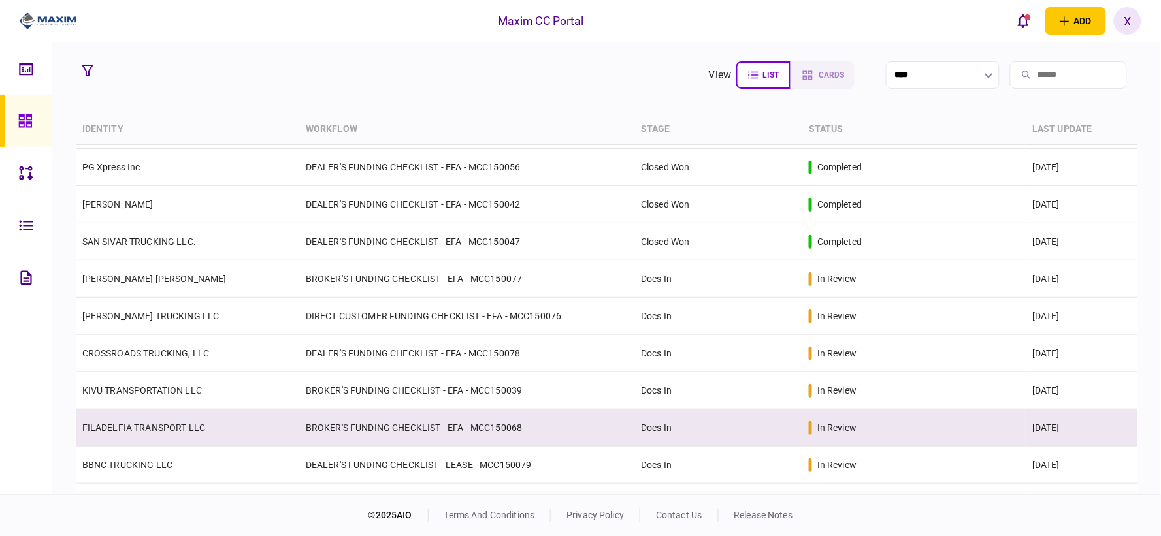
click at [165, 420] on td "FILADELFIA TRANSPORT LLC" at bounding box center [187, 428] width 223 height 37
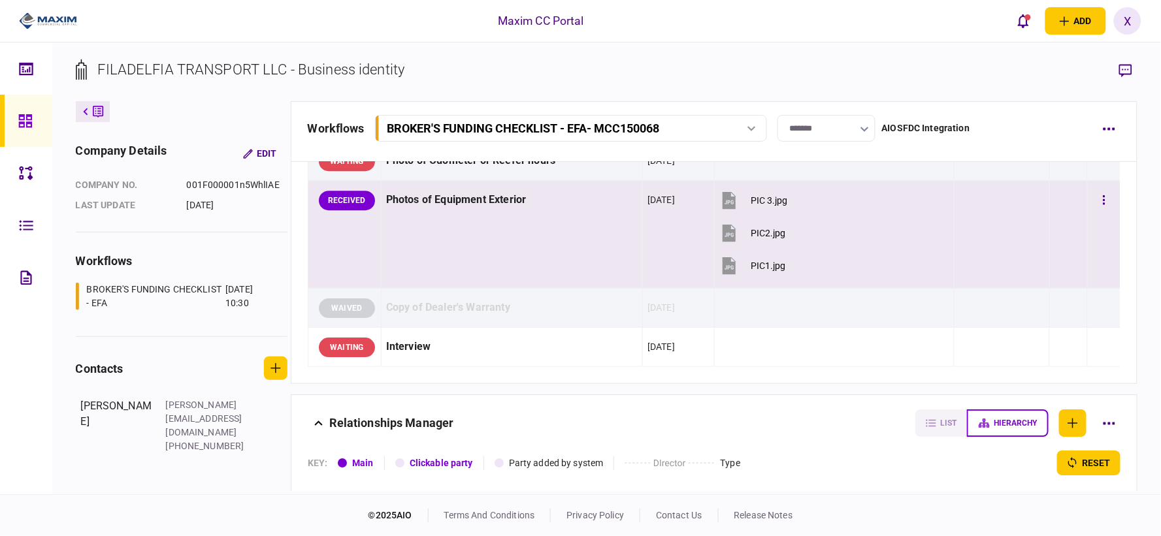
scroll to position [1233, 0]
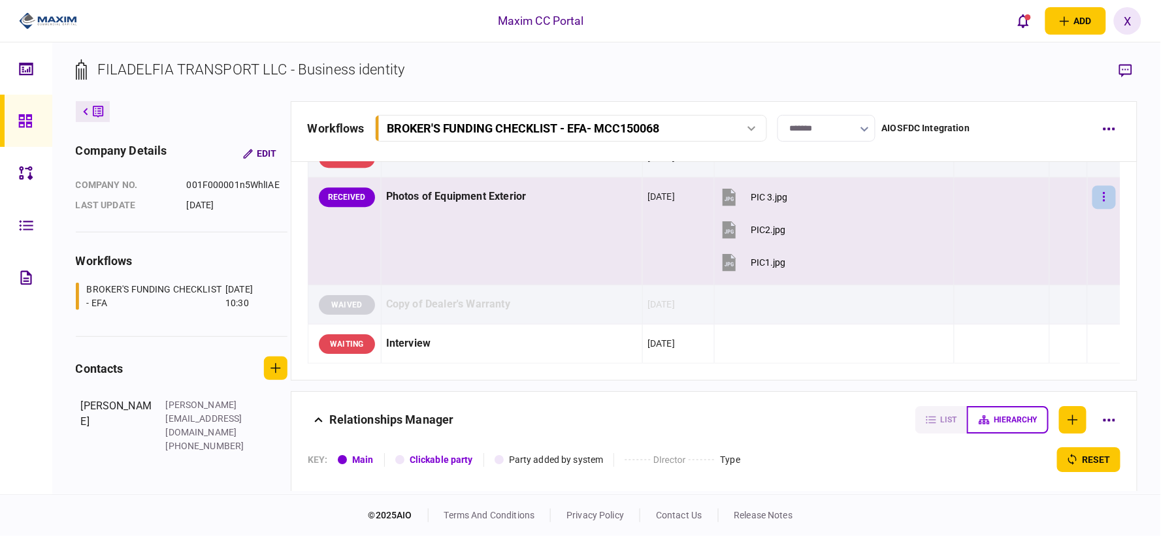
click at [1045, 199] on button "button" at bounding box center [1104, 198] width 24 height 24
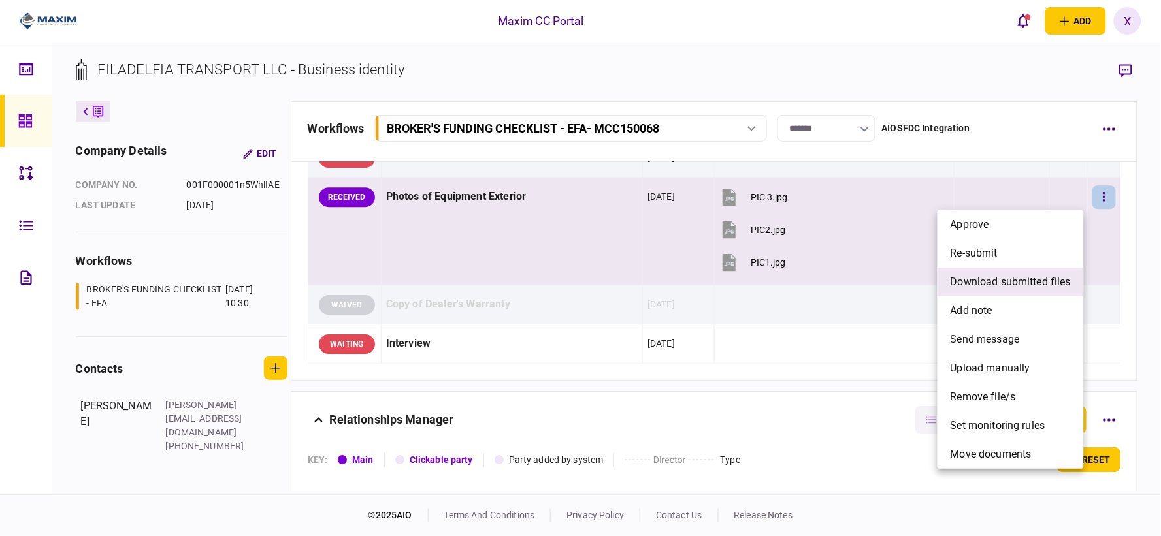
click at [1043, 276] on span "download submitted files" at bounding box center [1011, 282] width 120 height 16
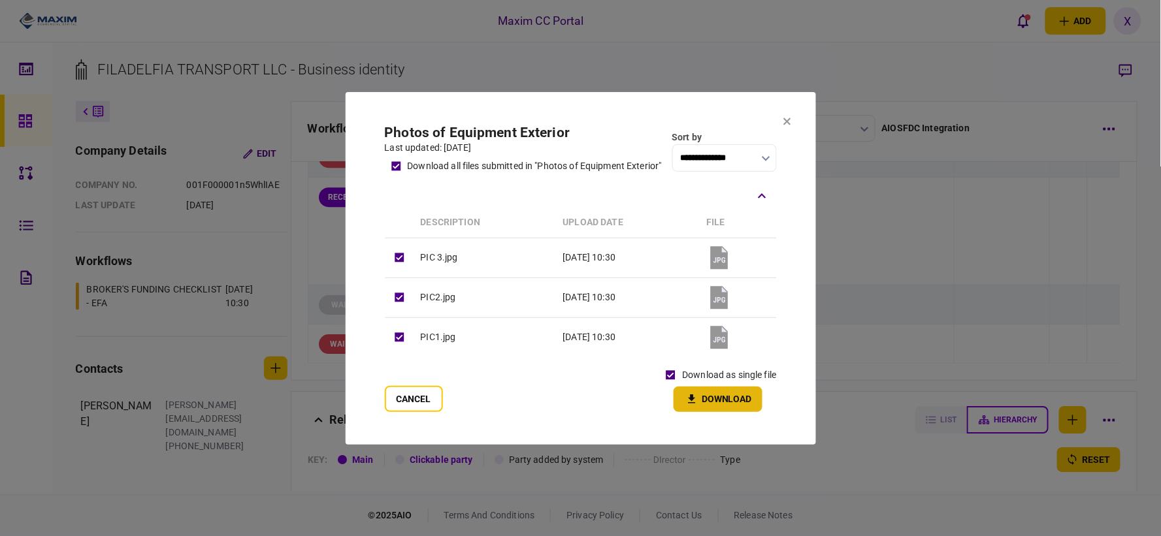
click at [687, 392] on button "Download" at bounding box center [718, 399] width 89 height 25
click at [786, 120] on icon at bounding box center [786, 121] width 7 height 7
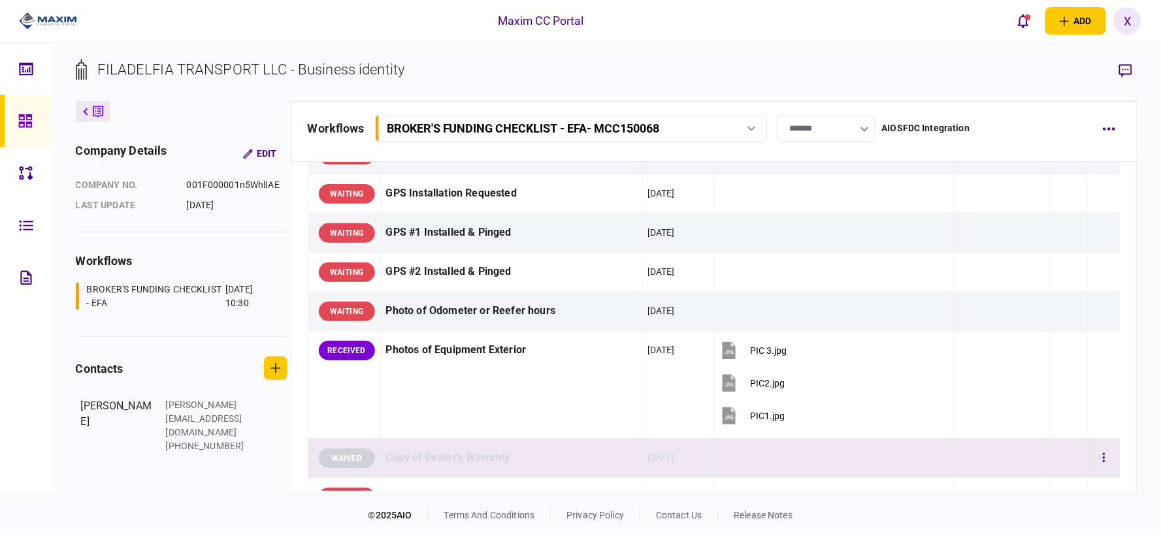
scroll to position [1016, 0]
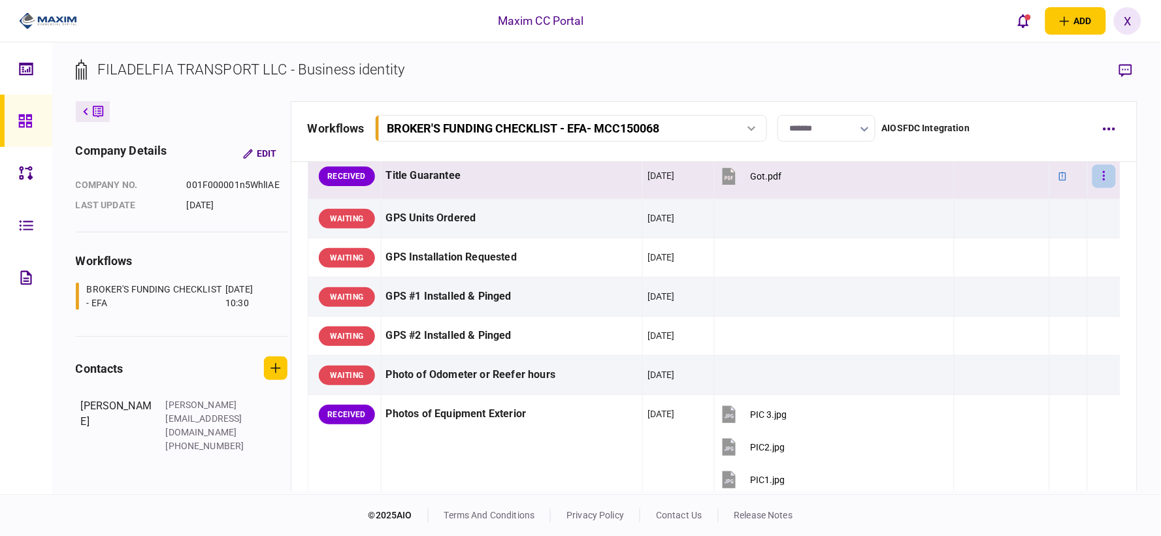
click at [1045, 180] on button "button" at bounding box center [1104, 177] width 24 height 24
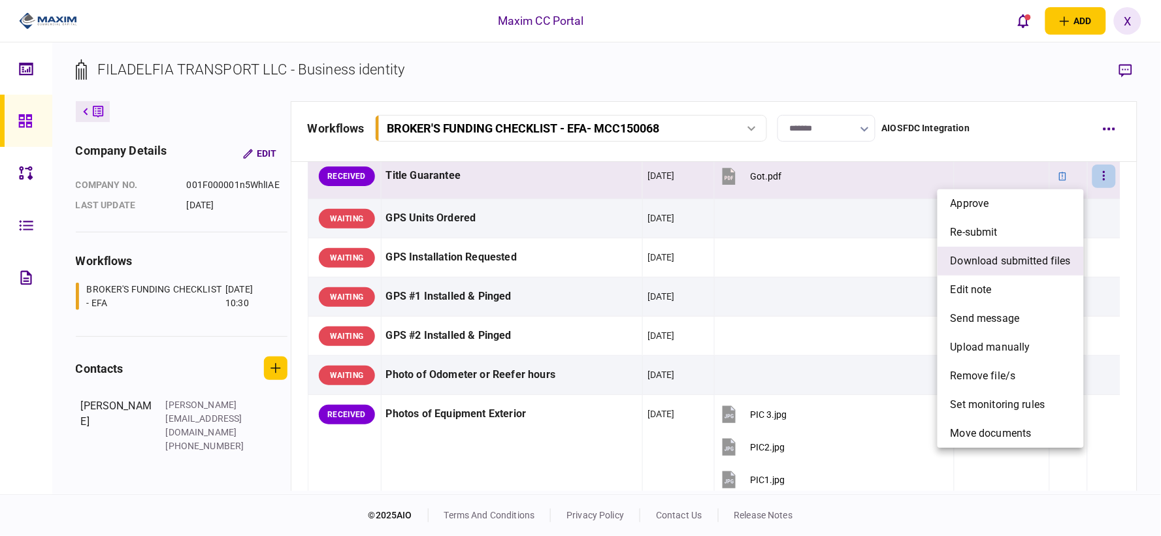
click at [1045, 253] on span "download submitted files" at bounding box center [1011, 261] width 120 height 16
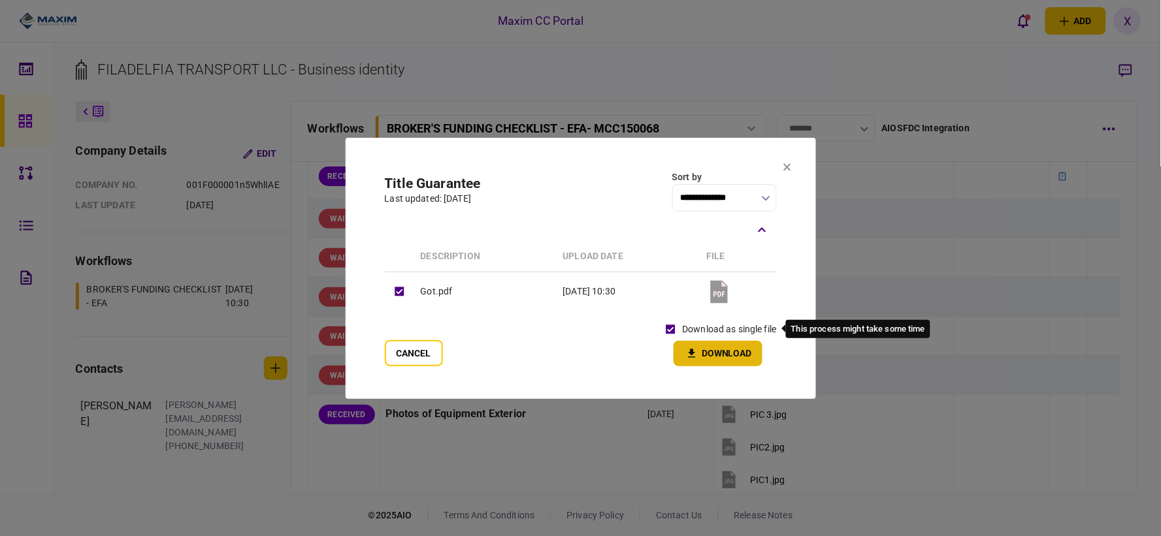
click at [702, 351] on button "Download" at bounding box center [718, 353] width 89 height 25
click at [795, 170] on section "**********" at bounding box center [581, 268] width 470 height 261
click at [789, 166] on icon at bounding box center [786, 166] width 7 height 7
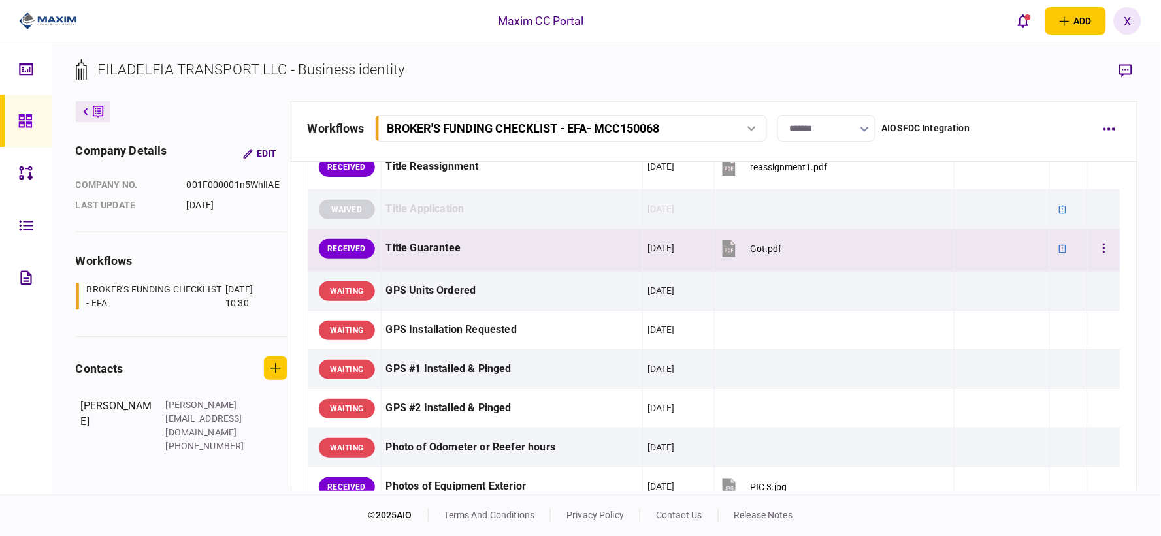
scroll to position [871, 0]
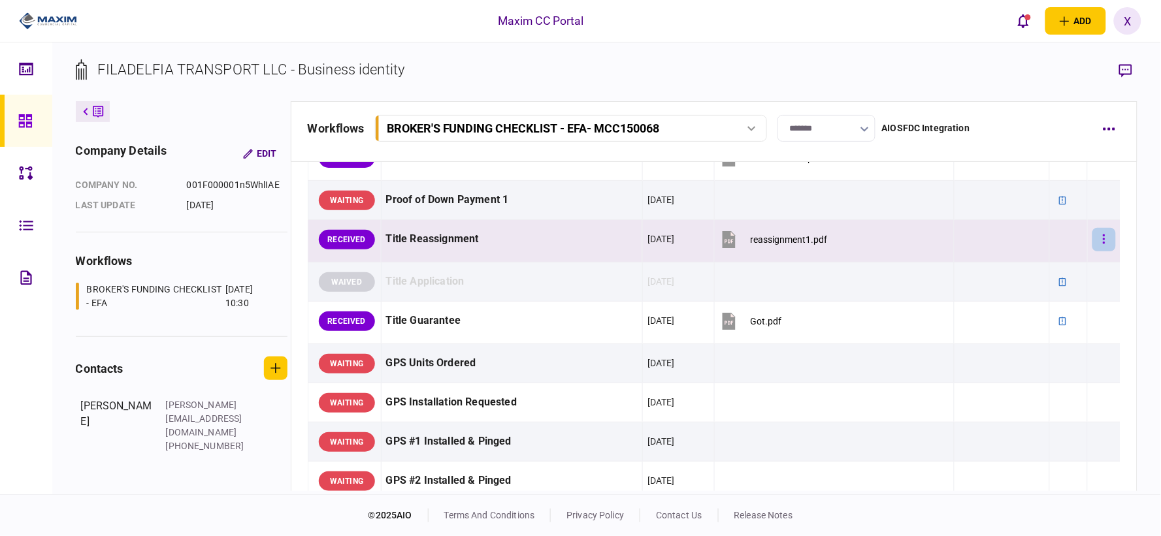
click at [1045, 240] on button "button" at bounding box center [1104, 240] width 24 height 24
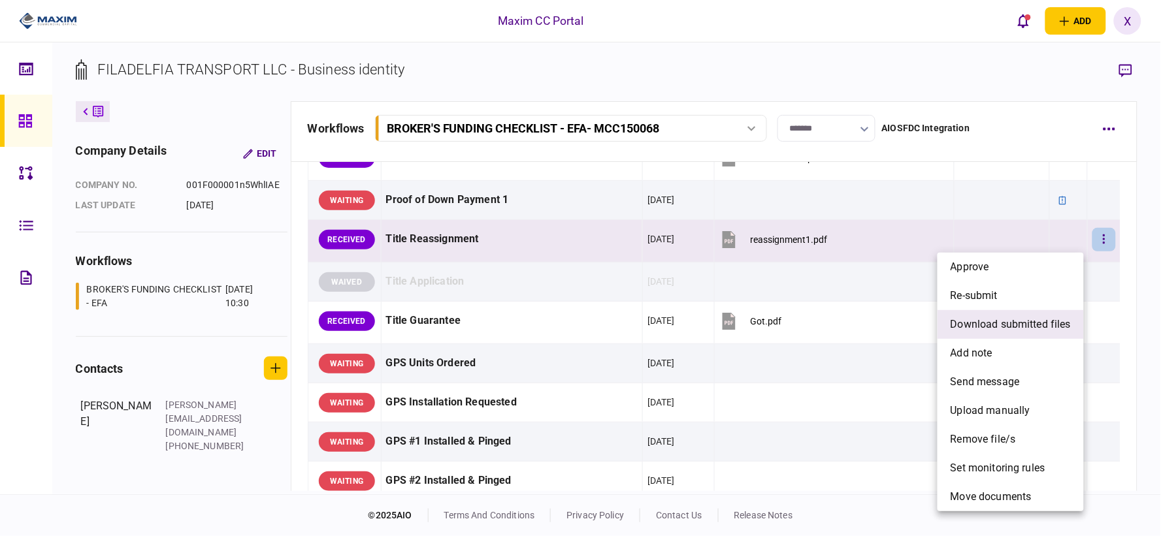
click at [1045, 330] on span "download submitted files" at bounding box center [1011, 325] width 120 height 16
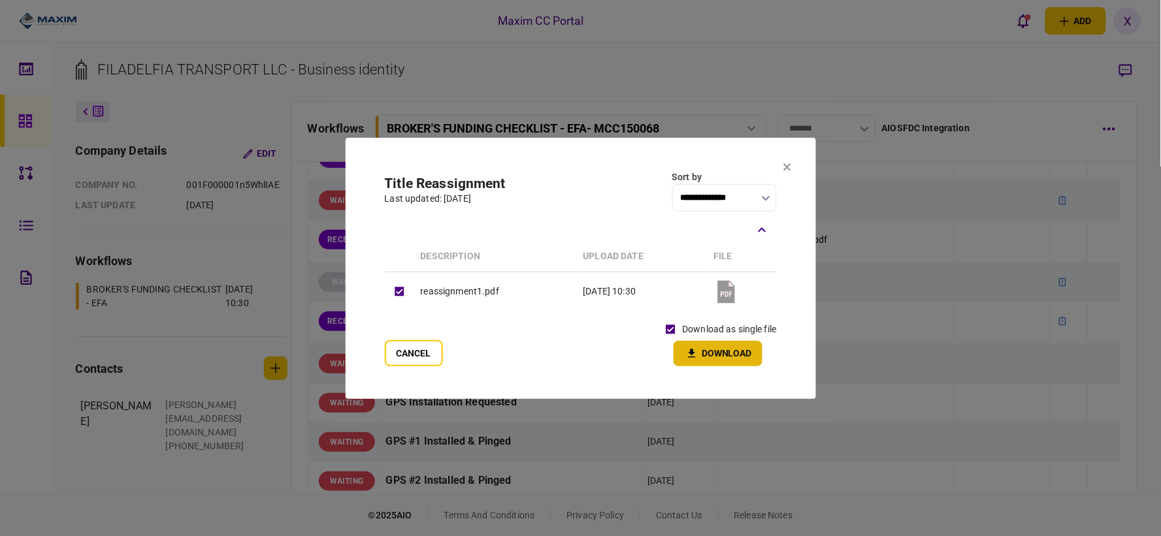
click at [707, 350] on button "Download" at bounding box center [718, 353] width 89 height 25
click at [794, 165] on section "**********" at bounding box center [581, 268] width 470 height 261
click at [787, 163] on icon at bounding box center [787, 167] width 8 height 8
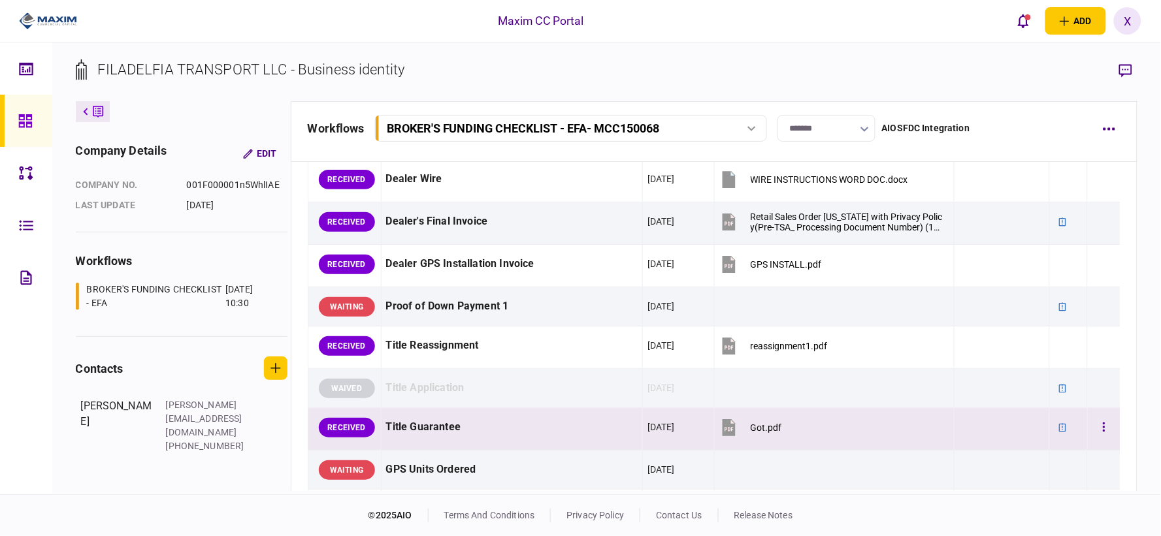
scroll to position [726, 0]
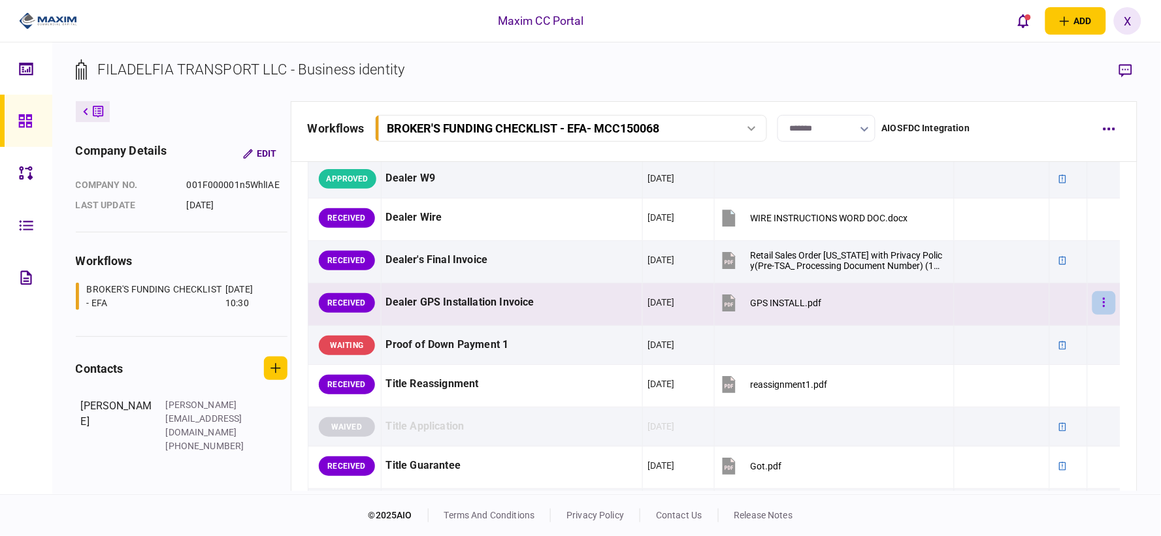
click at [1045, 299] on button "button" at bounding box center [1104, 303] width 24 height 24
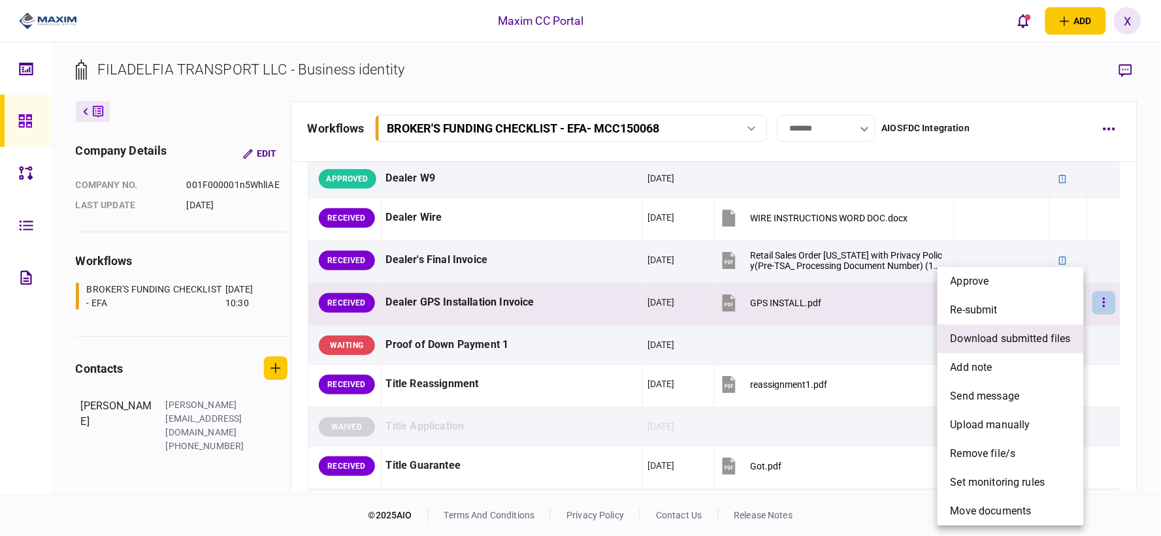
click at [1013, 348] on li "download submitted files" at bounding box center [1011, 339] width 146 height 29
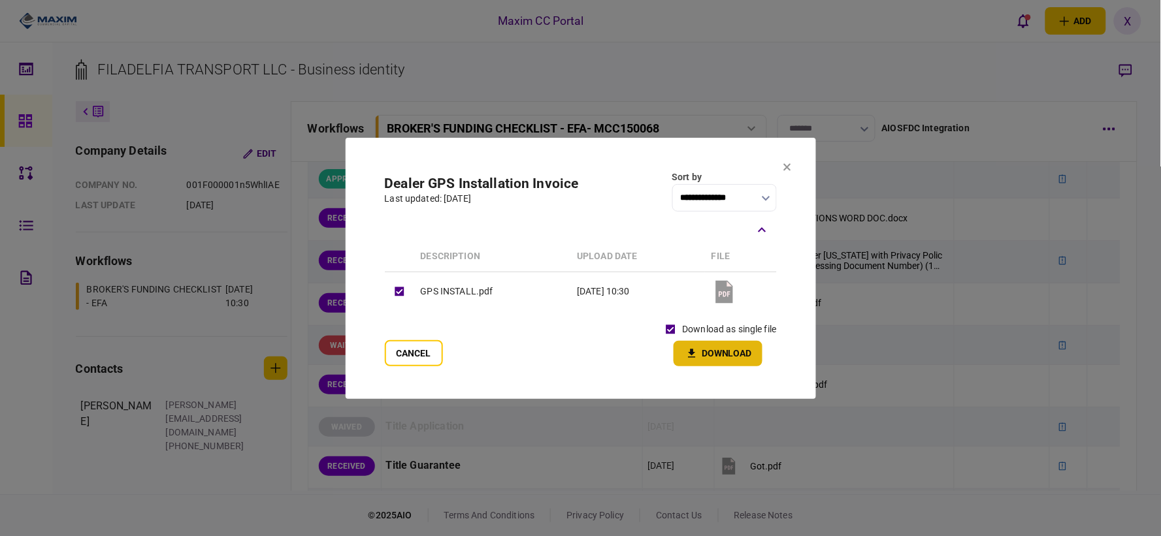
click at [694, 350] on icon "button" at bounding box center [692, 354] width 16 height 12
click at [780, 167] on section "**********" at bounding box center [581, 268] width 470 height 261
click at [781, 165] on section "**********" at bounding box center [581, 268] width 470 height 261
click at [784, 165] on icon at bounding box center [787, 167] width 8 height 8
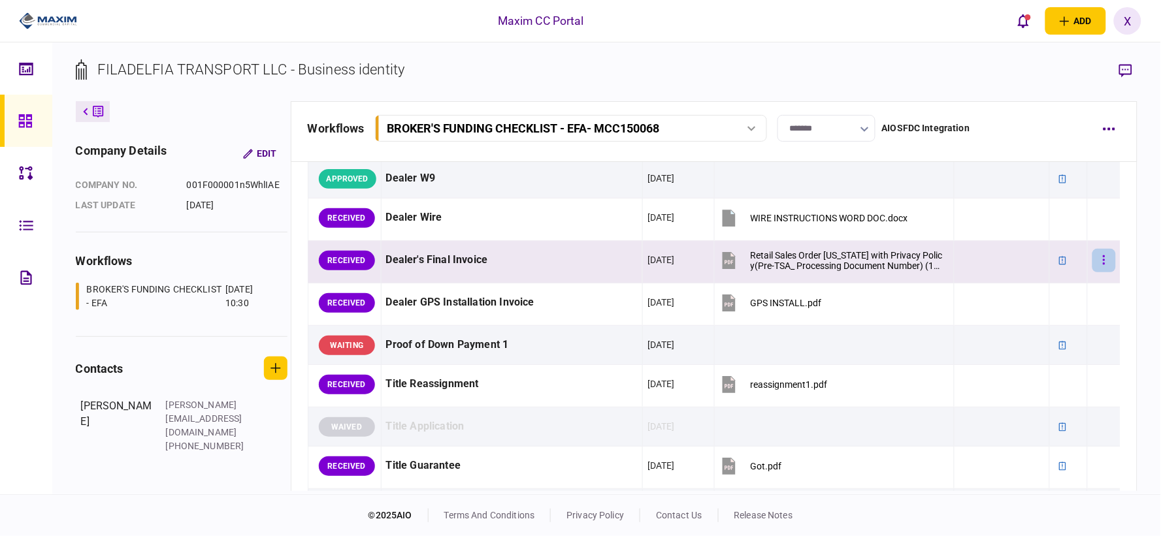
click at [1045, 262] on button "button" at bounding box center [1104, 261] width 24 height 24
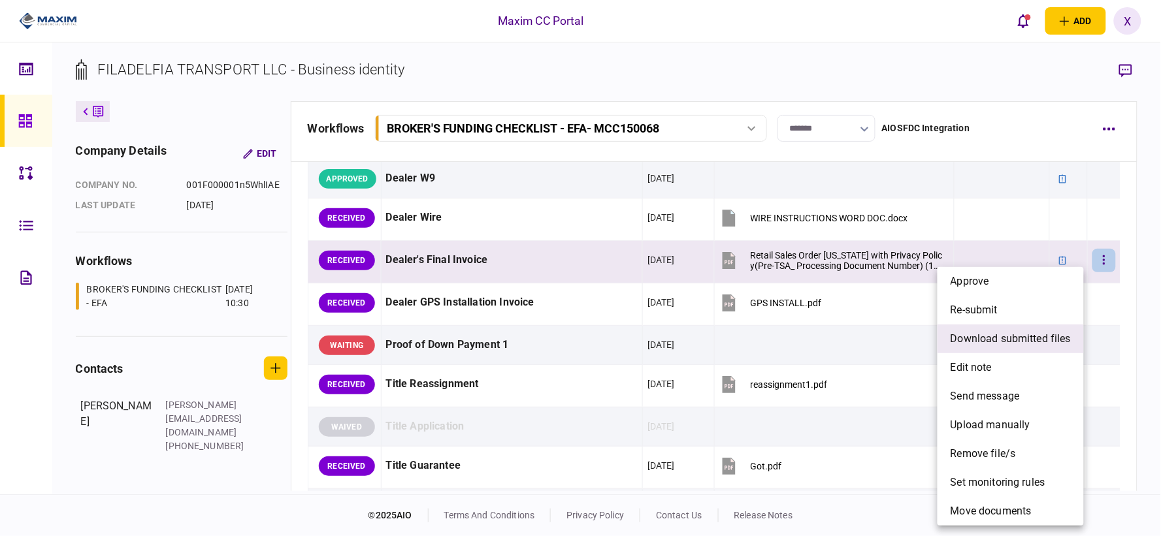
click at [1034, 336] on span "download submitted files" at bounding box center [1011, 339] width 120 height 16
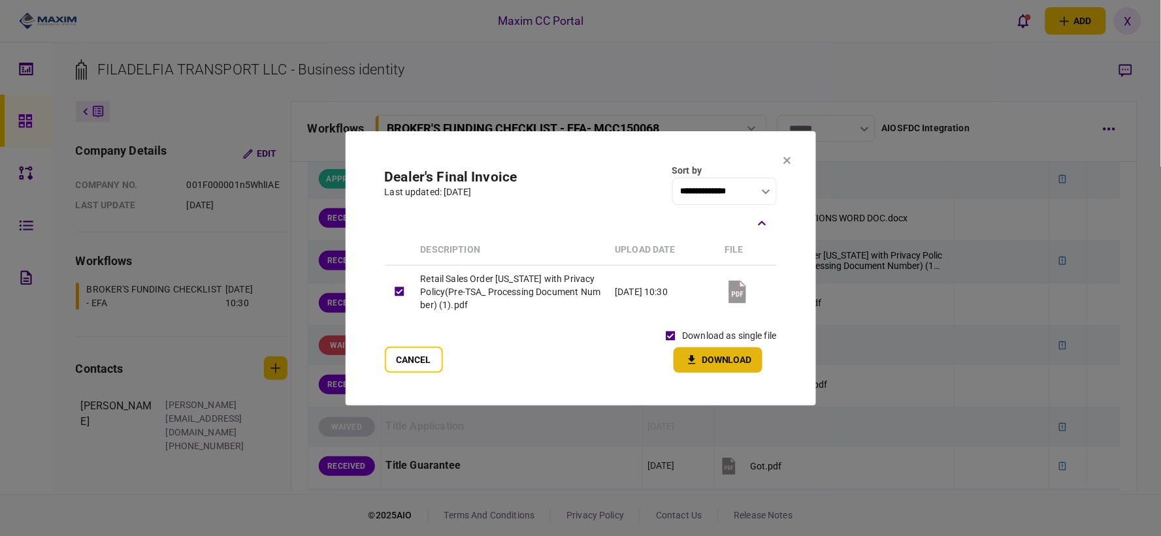
click at [694, 350] on button "Download" at bounding box center [718, 360] width 89 height 25
click at [787, 155] on button at bounding box center [787, 160] width 8 height 10
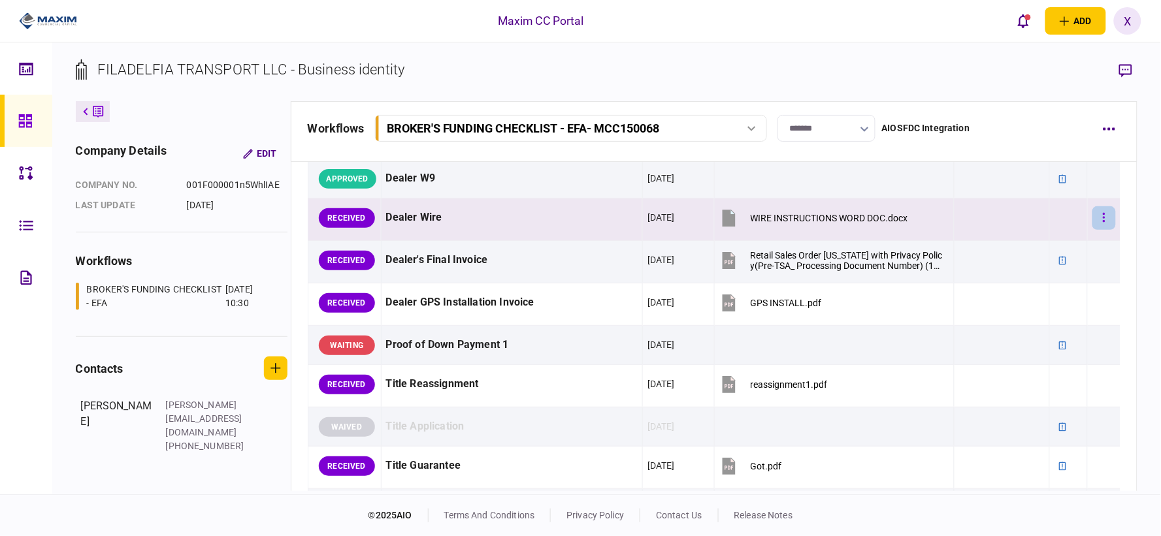
click at [1045, 212] on button "button" at bounding box center [1104, 218] width 24 height 24
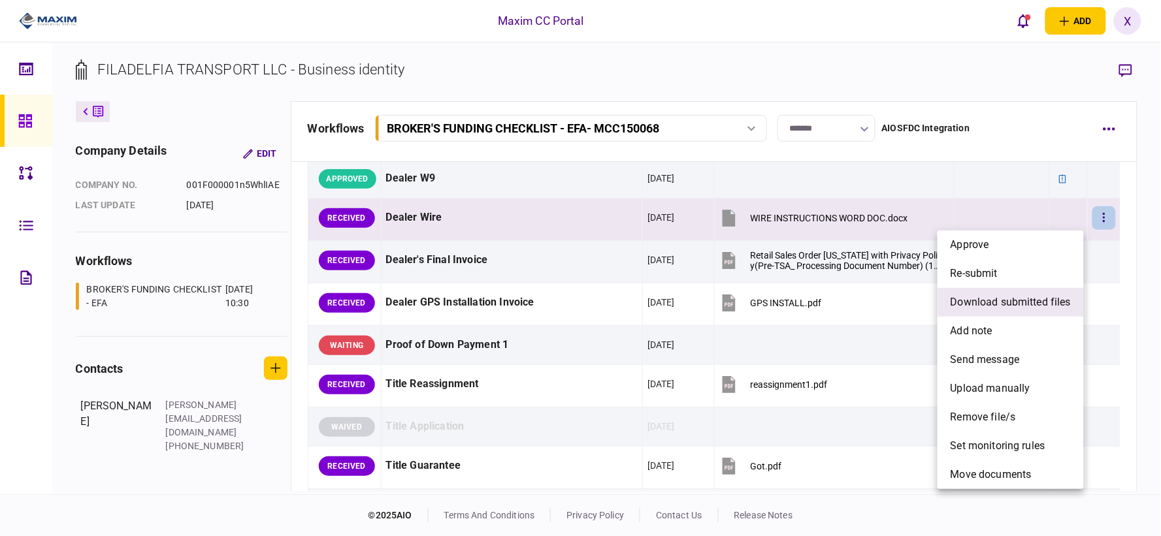
click at [1013, 298] on span "download submitted files" at bounding box center [1011, 303] width 120 height 16
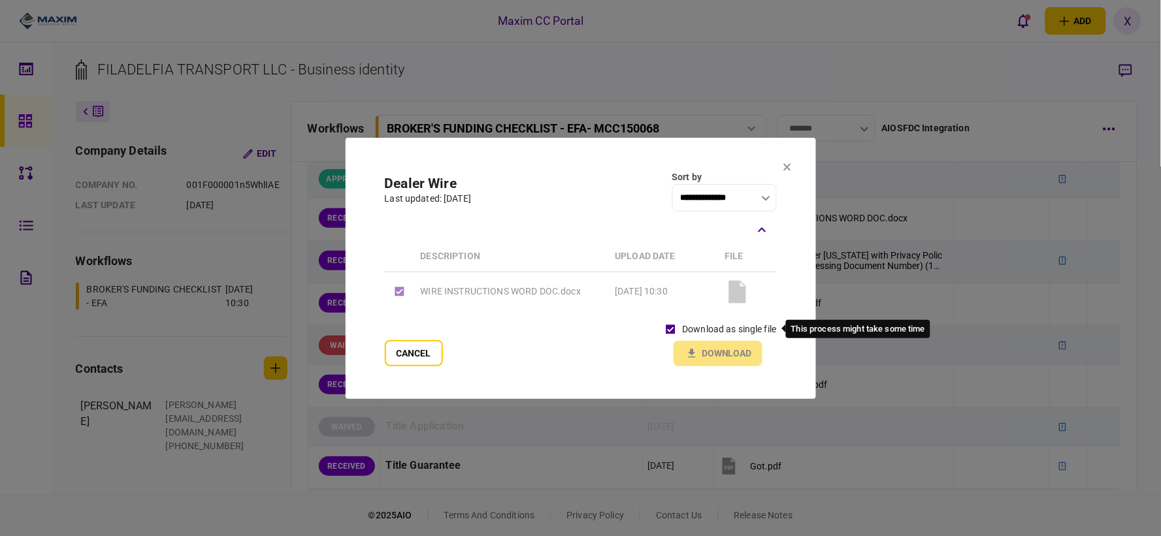
click at [701, 348] on div "download as single file Download" at bounding box center [717, 342] width 117 height 48
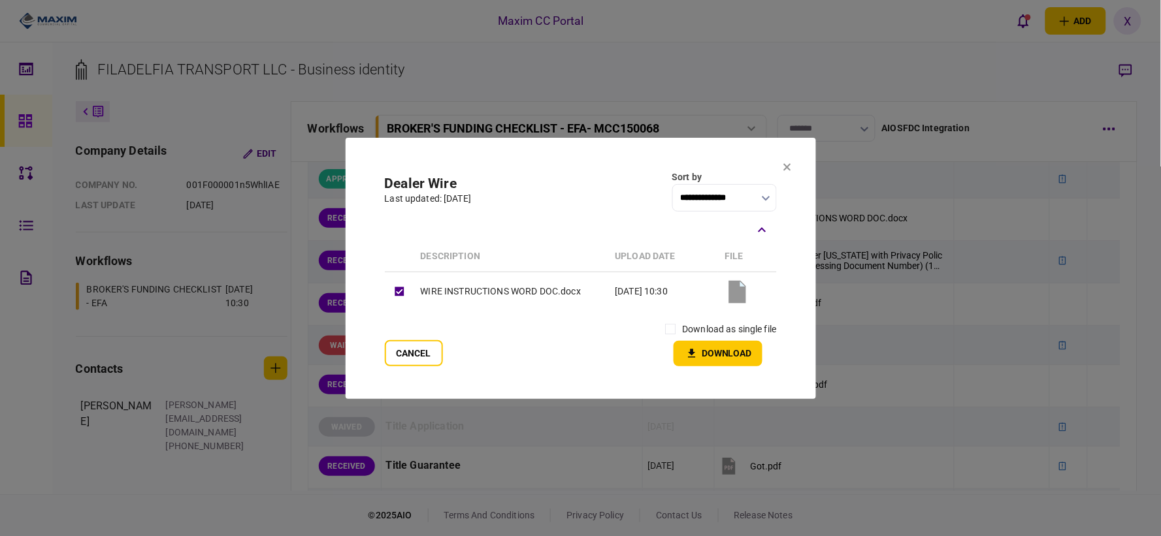
click at [532, 286] on td "WIRE INSTRUCTIONS WORD DOC.docx" at bounding box center [511, 292] width 195 height 40
click at [721, 351] on button "Download" at bounding box center [718, 353] width 89 height 25
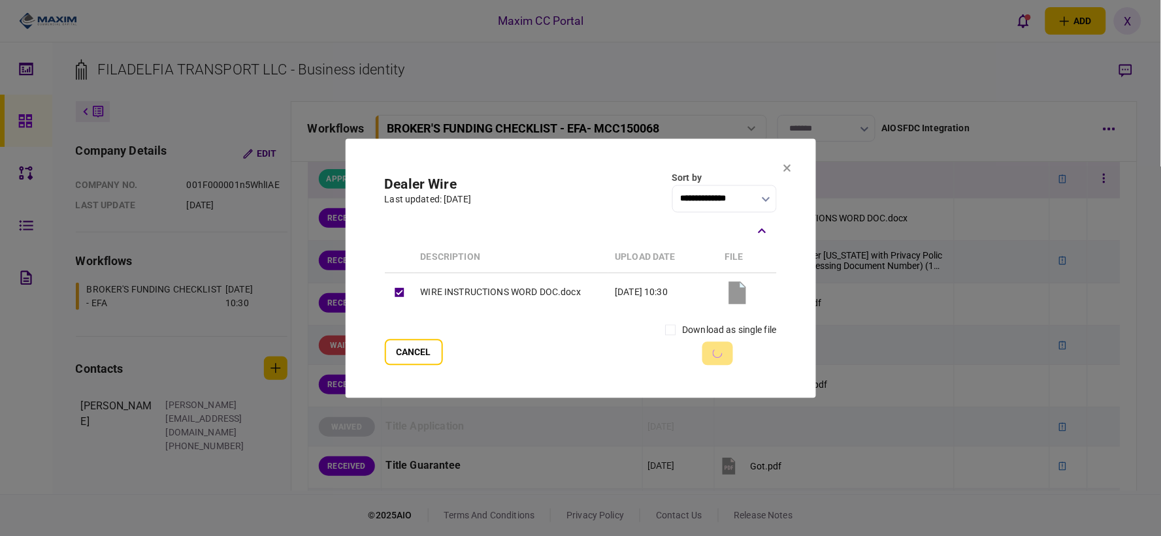
click at [791, 168] on td at bounding box center [834, 178] width 240 height 39
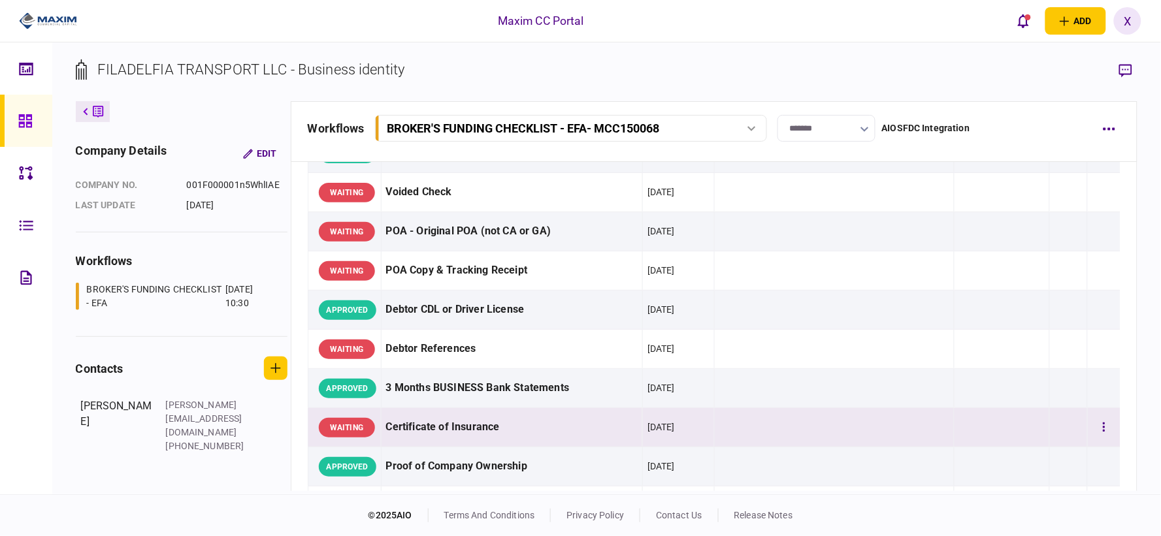
scroll to position [0, 0]
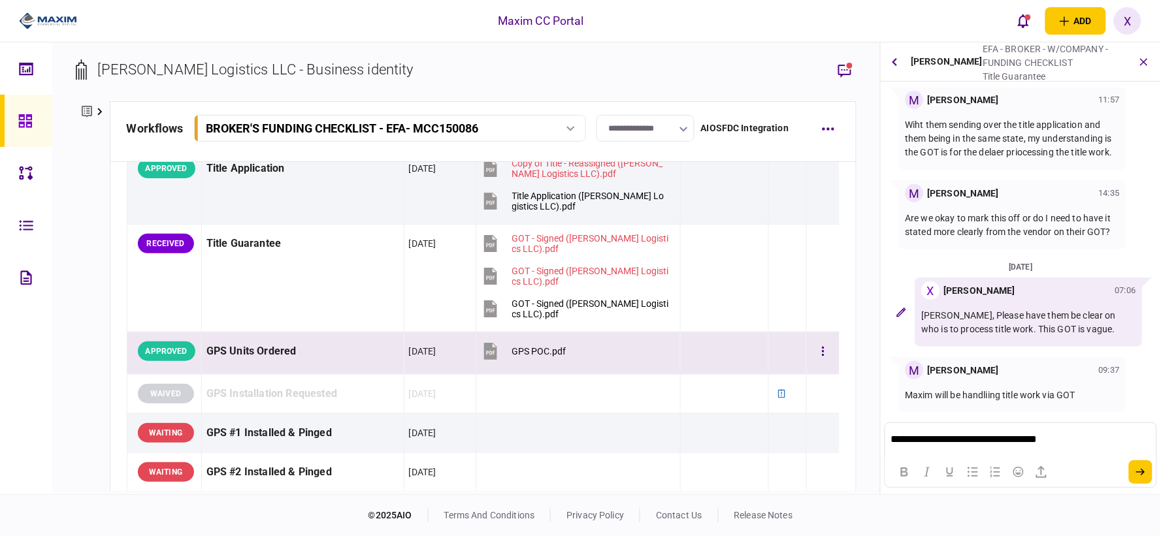
scroll to position [1161, 0]
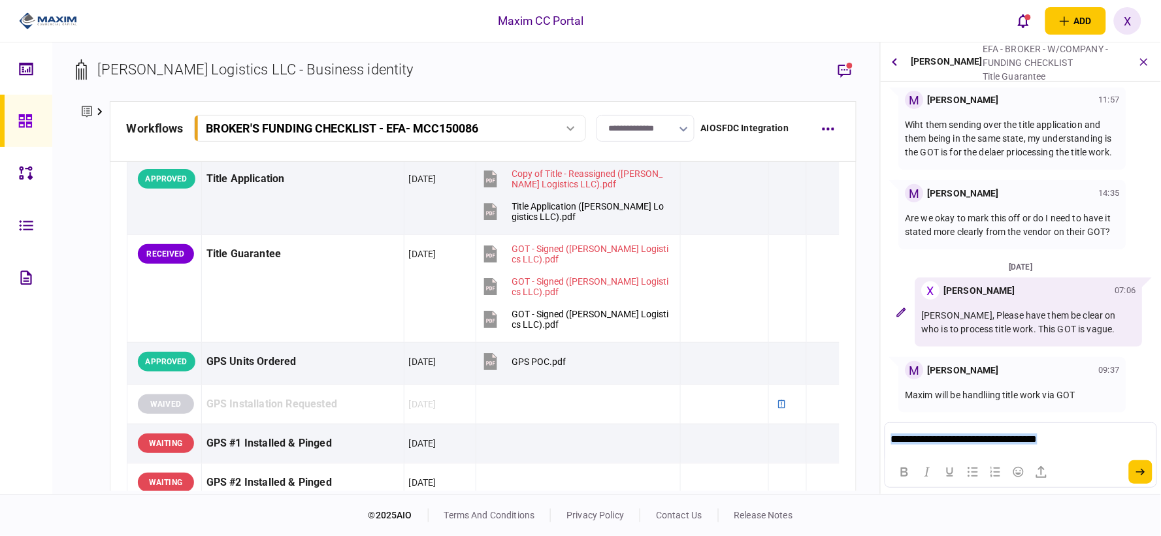
drag, startPoint x: 1058, startPoint y: 442, endPoint x: 860, endPoint y: 443, distance: 198.6
click at [885, 443] on html "**********" at bounding box center [1020, 439] width 270 height 33
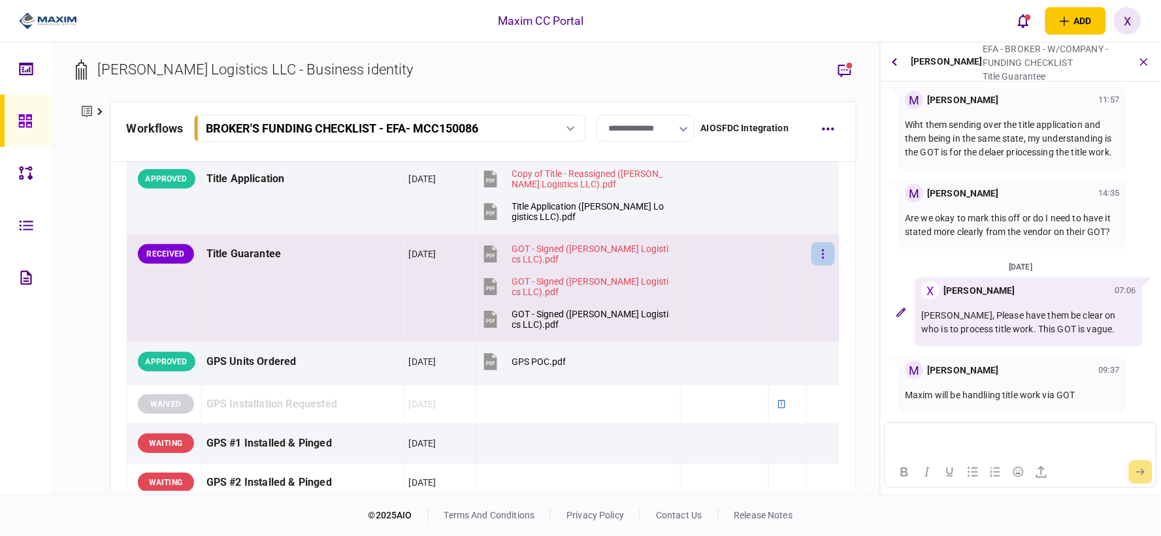
click at [819, 255] on button "button" at bounding box center [823, 254] width 24 height 24
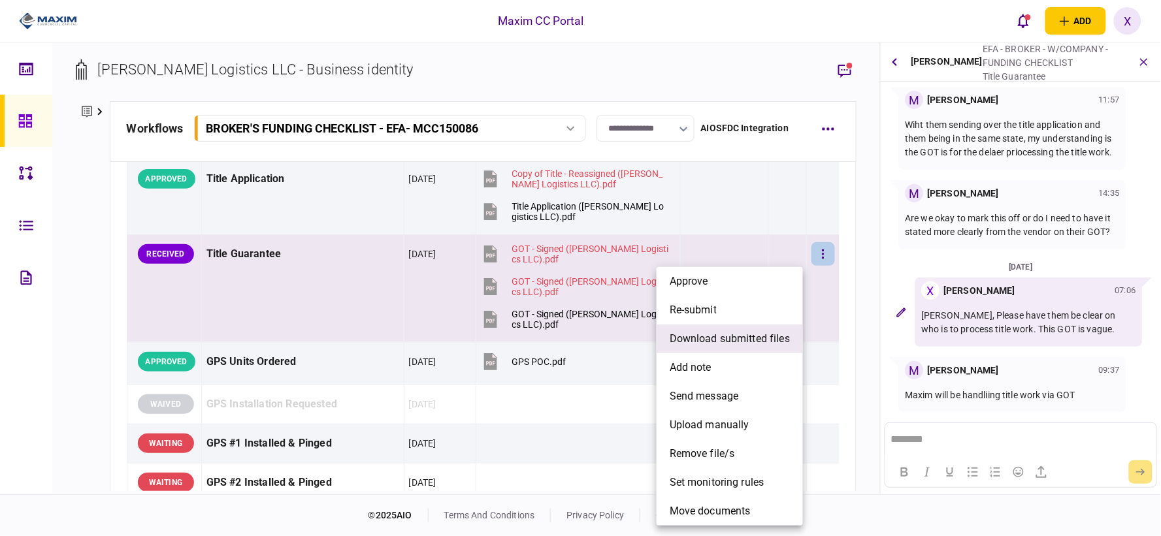
click at [750, 338] on span "download submitted files" at bounding box center [730, 339] width 120 height 16
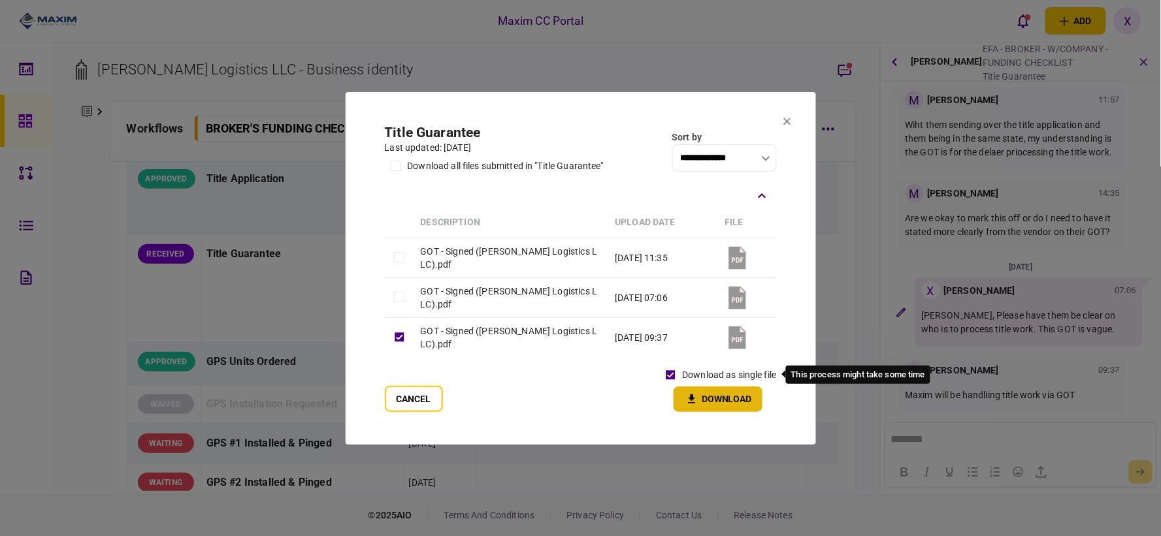
click at [693, 399] on icon "button" at bounding box center [691, 399] width 7 height 8
click at [792, 123] on section "**********" at bounding box center [581, 267] width 470 height 353
click at [788, 123] on icon at bounding box center [786, 121] width 7 height 7
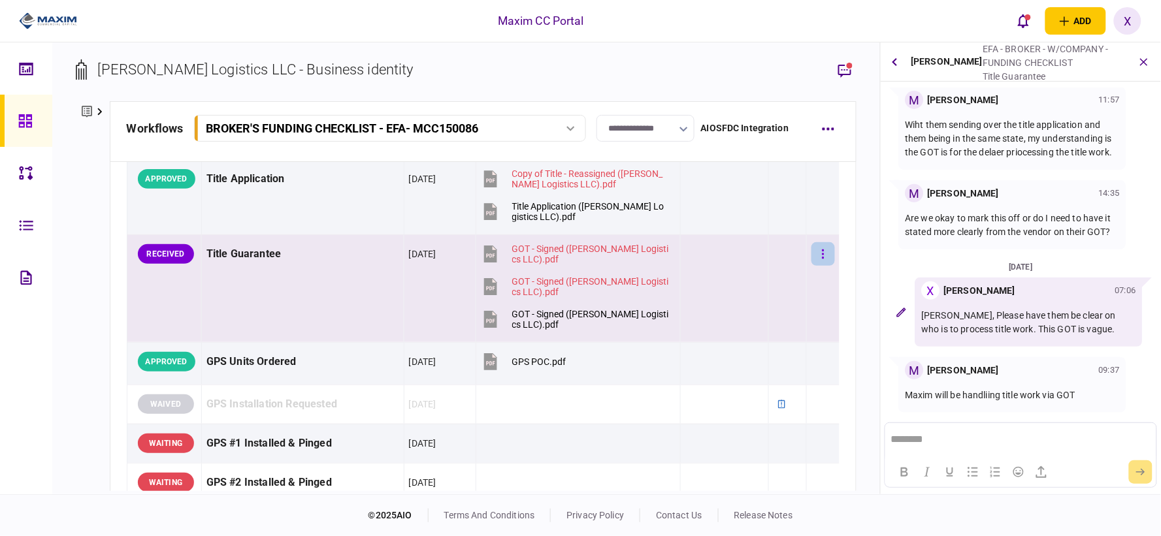
click at [822, 253] on icon "button" at bounding box center [823, 254] width 3 height 12
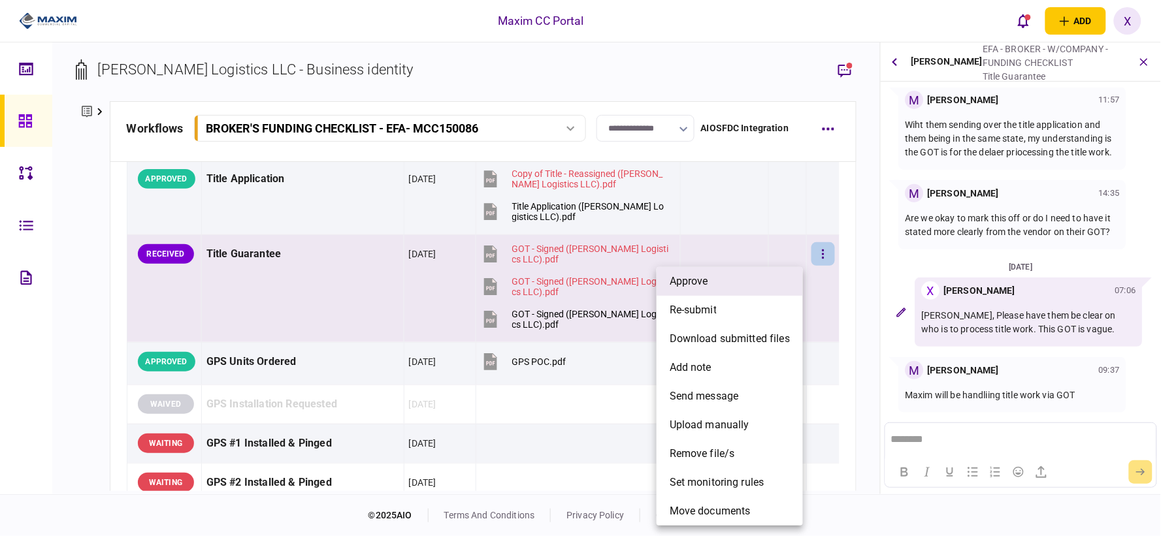
click at [746, 282] on li "approve" at bounding box center [730, 281] width 146 height 29
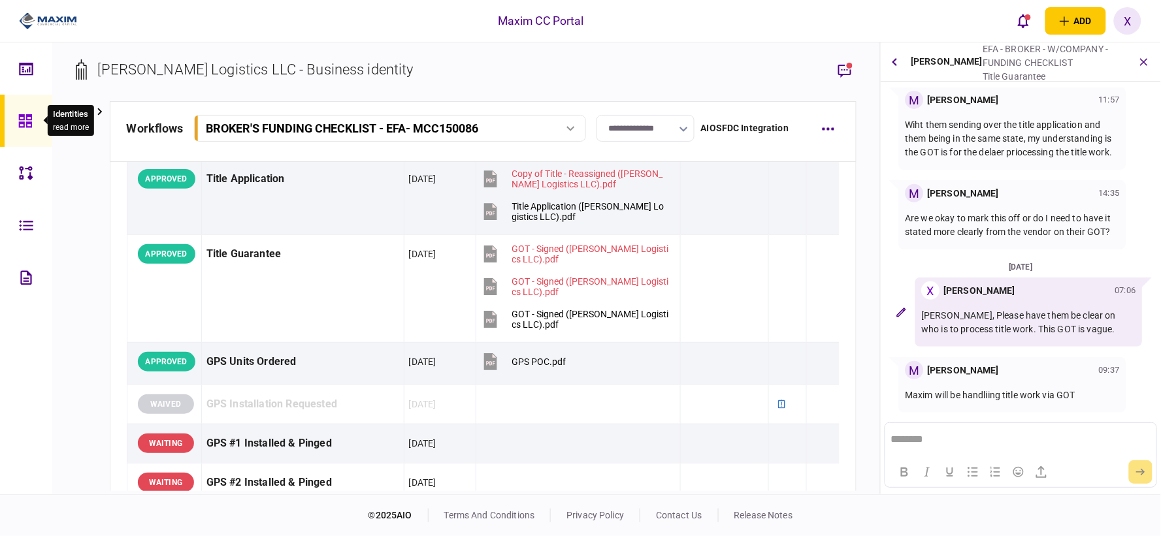
click at [30, 120] on icon at bounding box center [25, 121] width 14 height 15
